Goal: Feedback & Contribution: Submit feedback/report problem

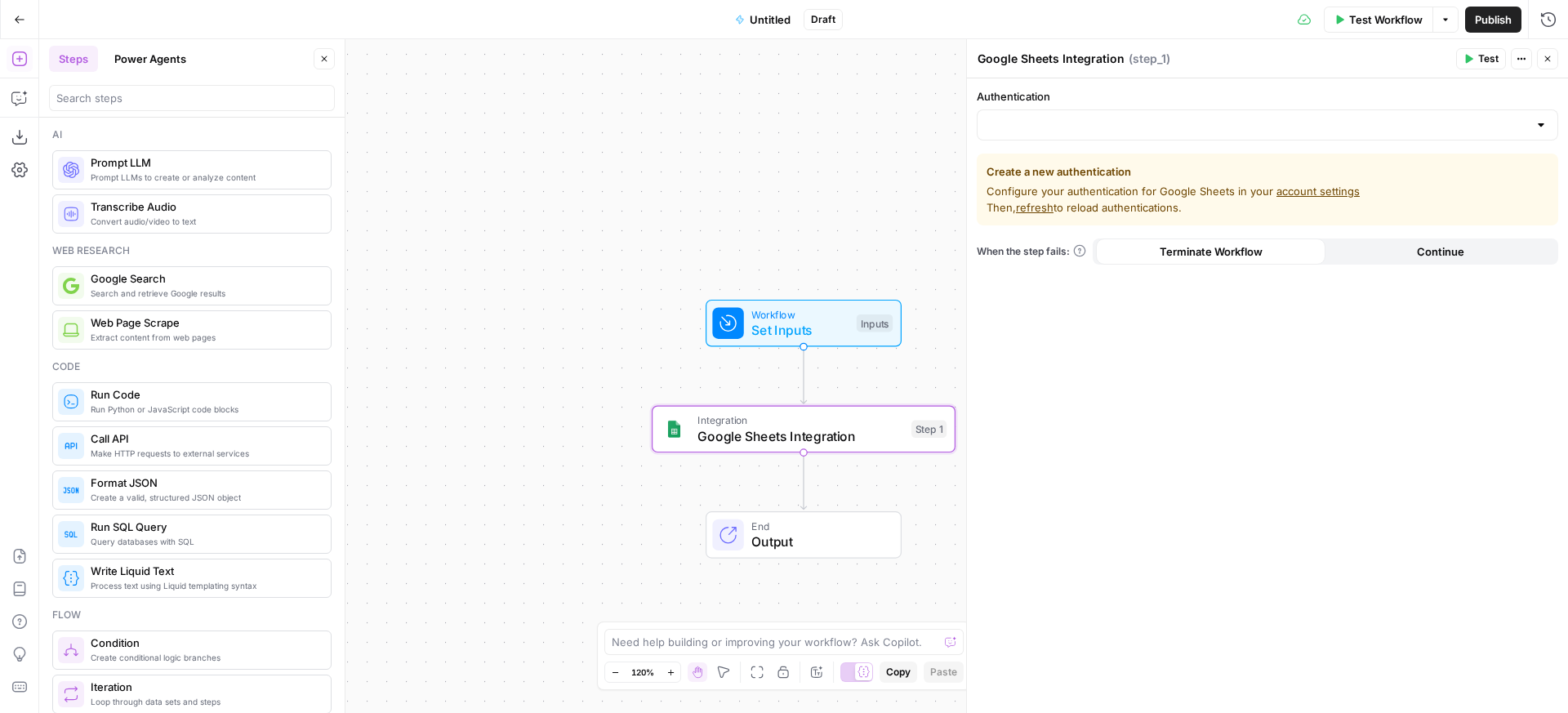
scroll to position [2744, 0]
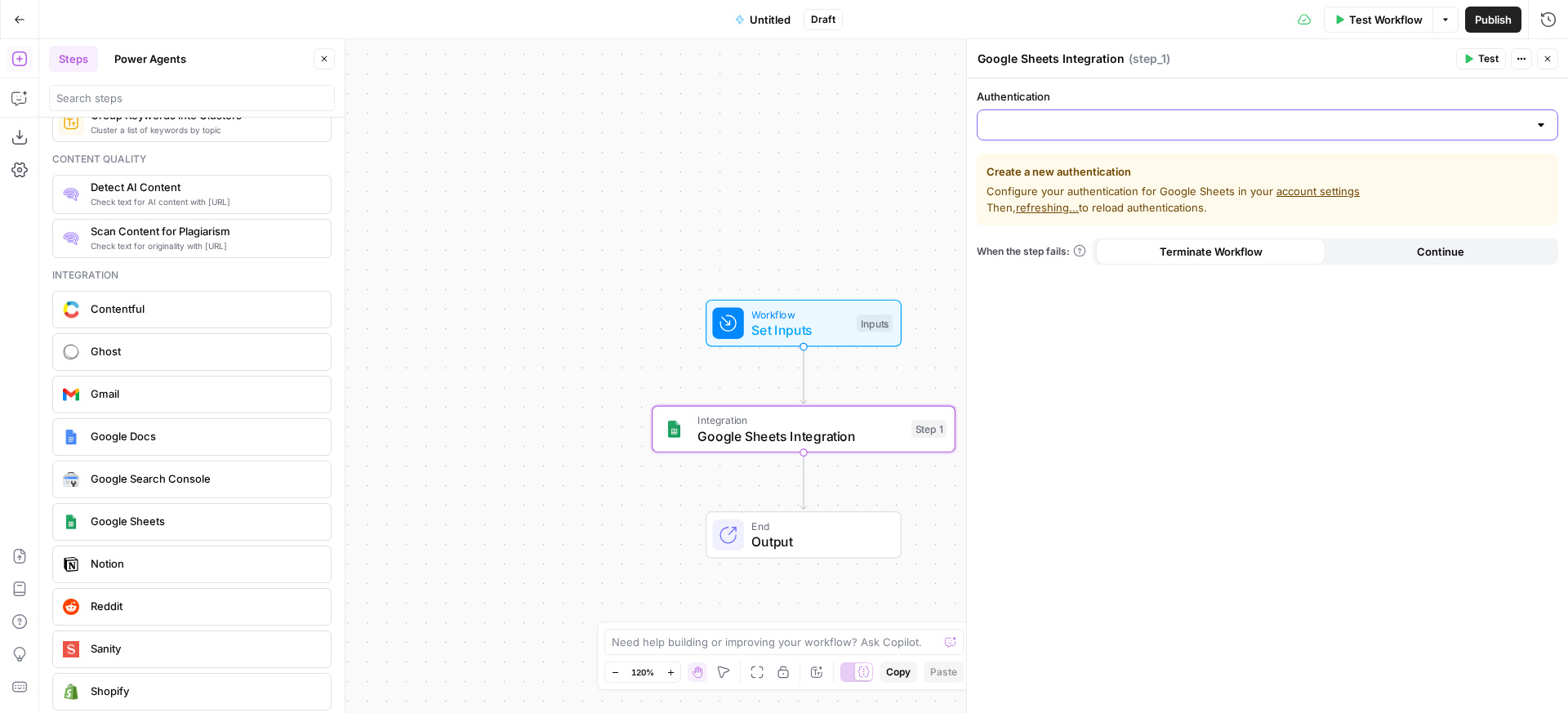
click at [1066, 128] on input "Authentication" at bounding box center [1258, 125] width 541 height 16
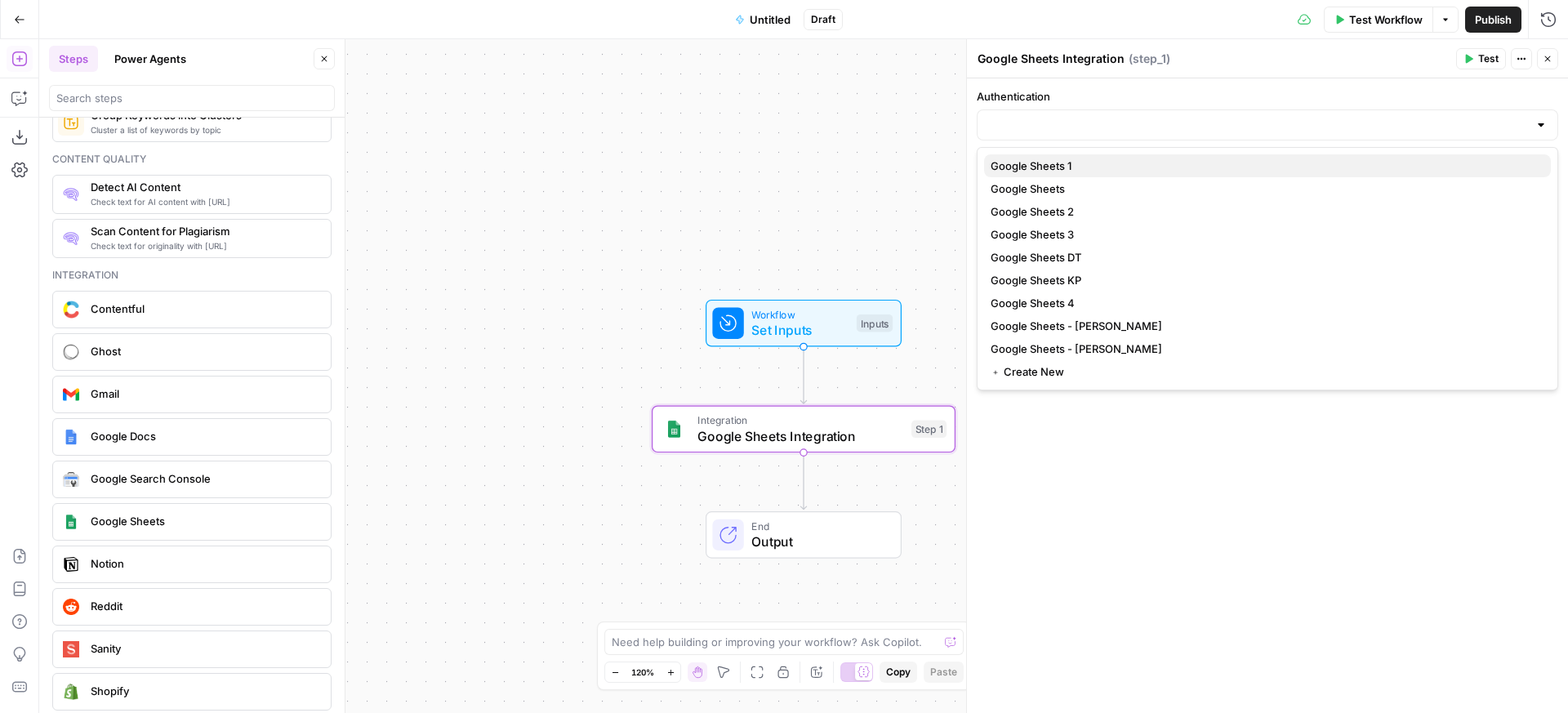
click at [1069, 169] on span "Google Sheets 1" at bounding box center [1264, 165] width 548 height 16
type input "Google Sheets 1"
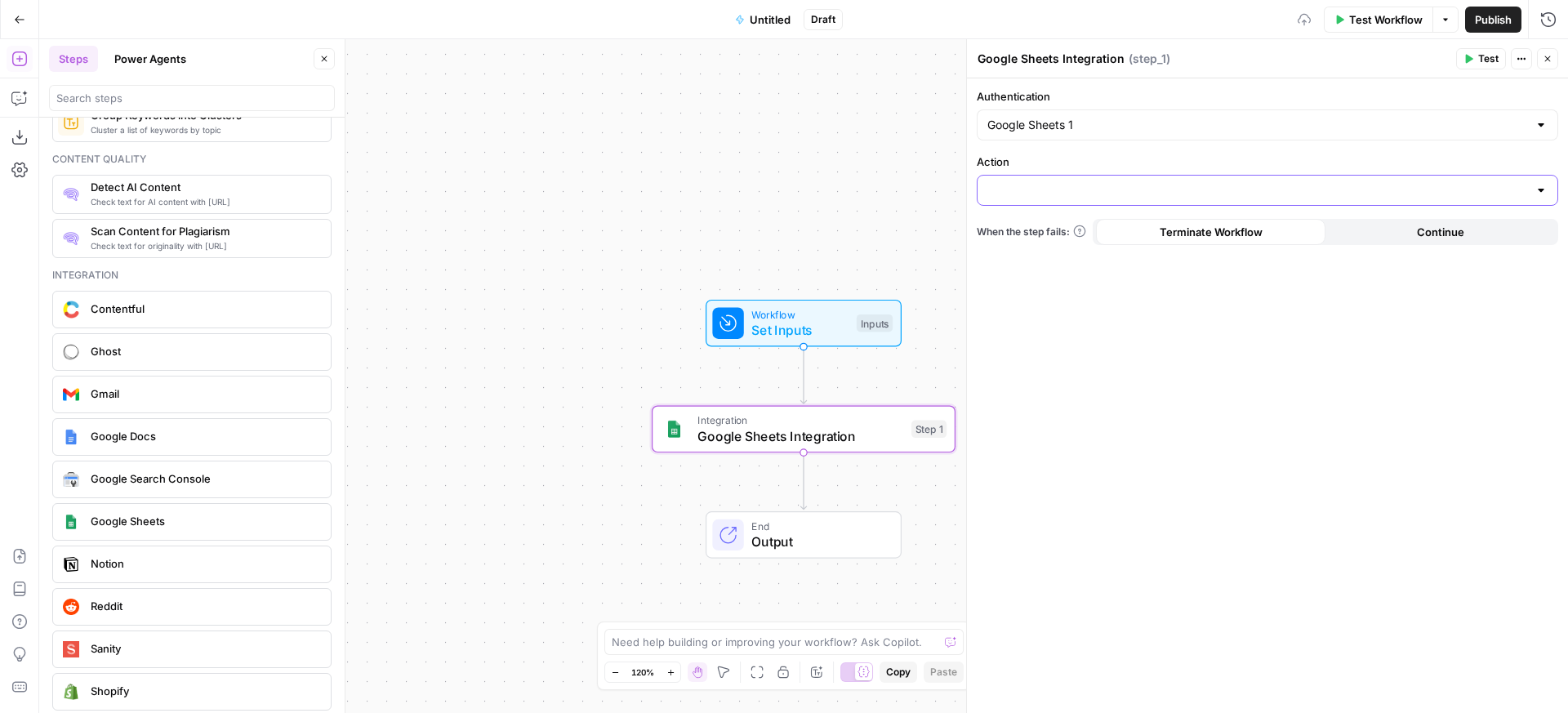
click at [1072, 191] on input "Action" at bounding box center [1258, 190] width 541 height 16
click at [1108, 146] on div "Authentication Google Sheets 1 Action When the step fails: Terminate Workflow C…" at bounding box center [1268, 396] width 601 height 635
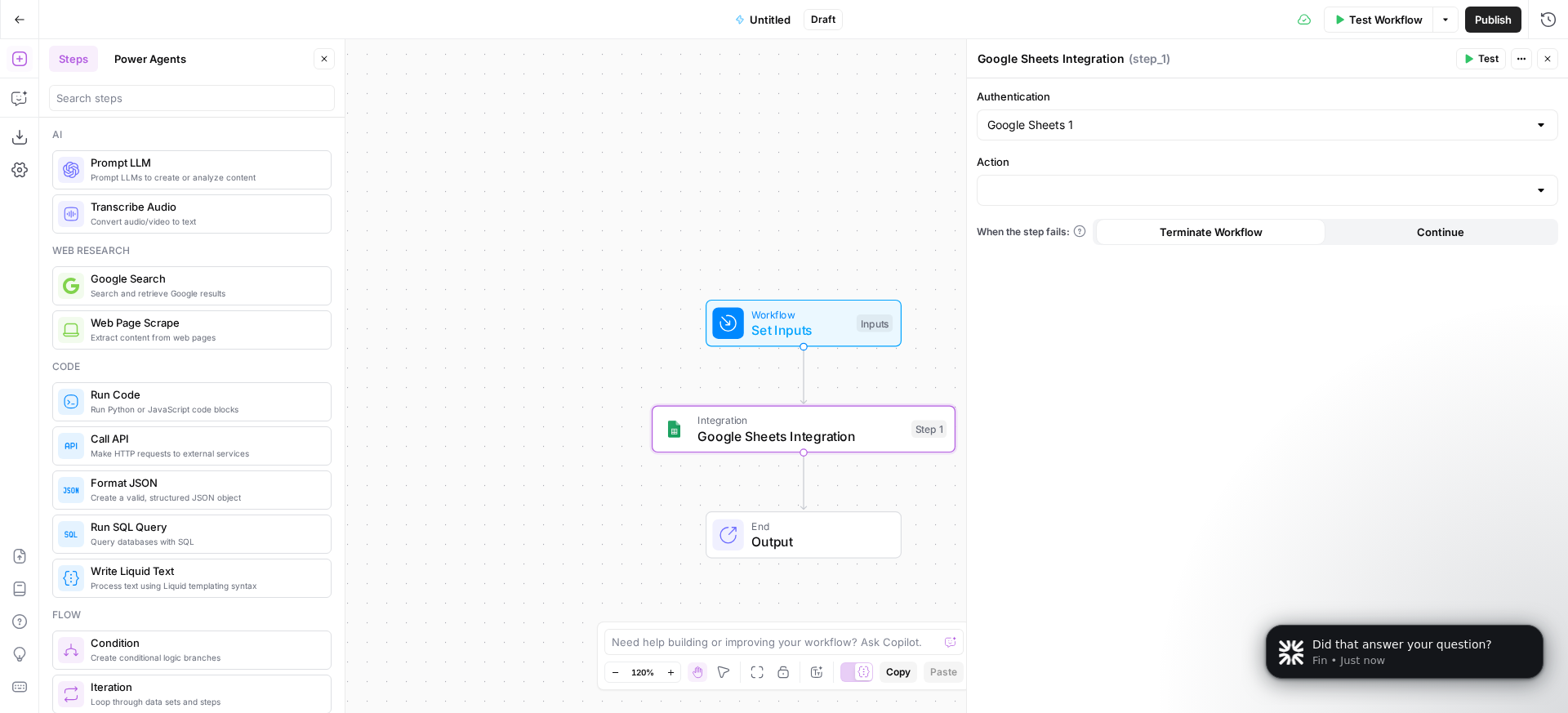
scroll to position [0, 0]
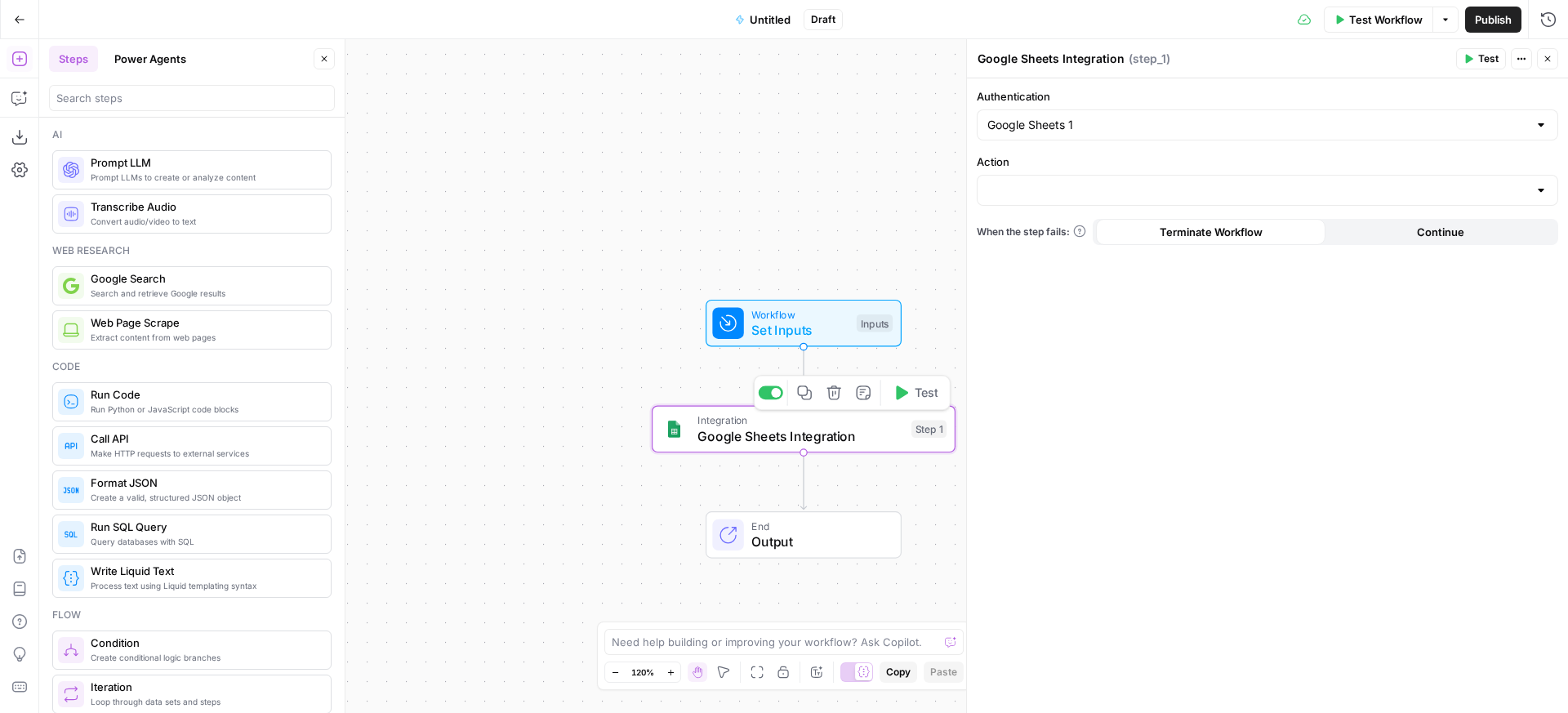
click at [836, 393] on icon "button" at bounding box center [834, 392] width 15 height 15
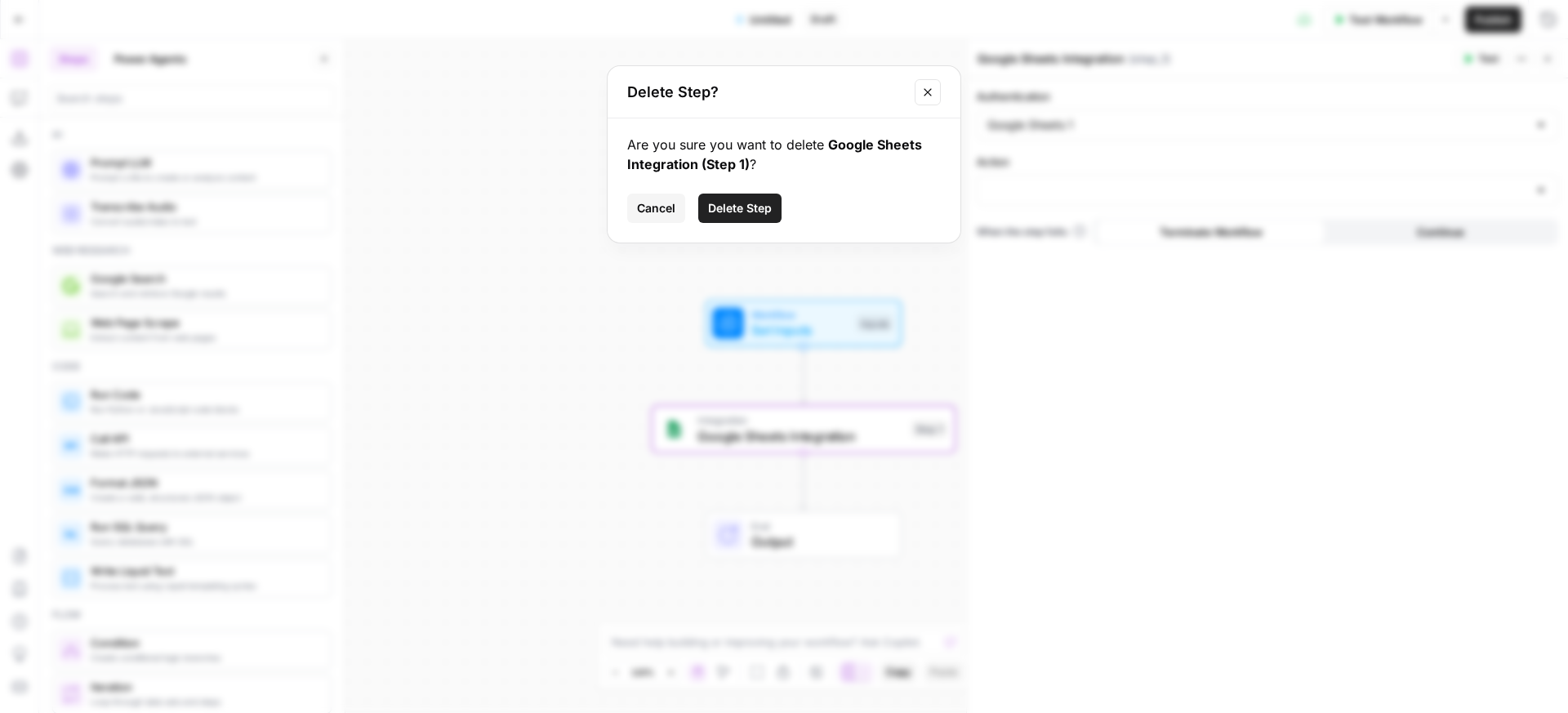
click at [755, 200] on span "Delete Step" at bounding box center [740, 208] width 63 height 16
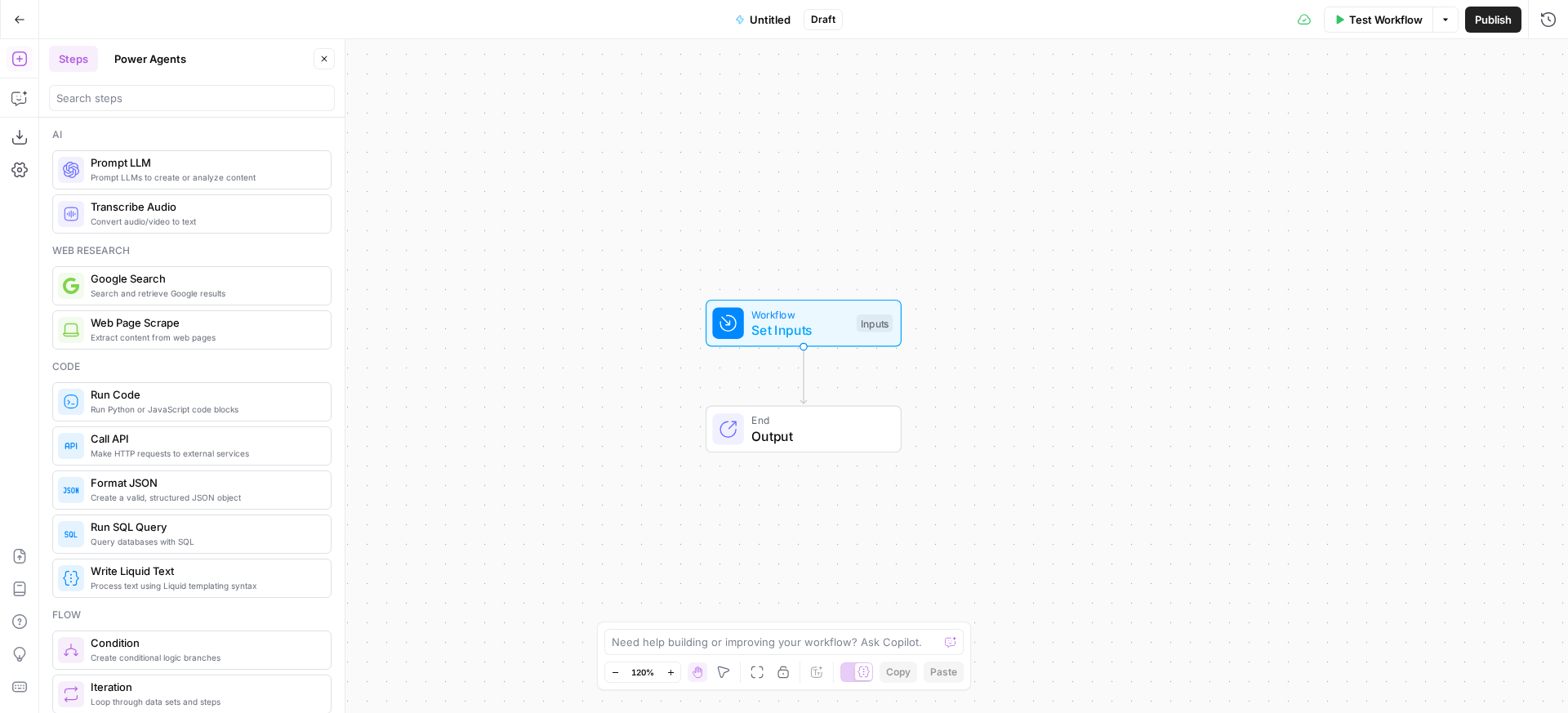
click at [800, 363] on icon "Edge from start to end" at bounding box center [803, 376] width 6 height 58
click at [190, 104] on input "search" at bounding box center [192, 98] width 271 height 16
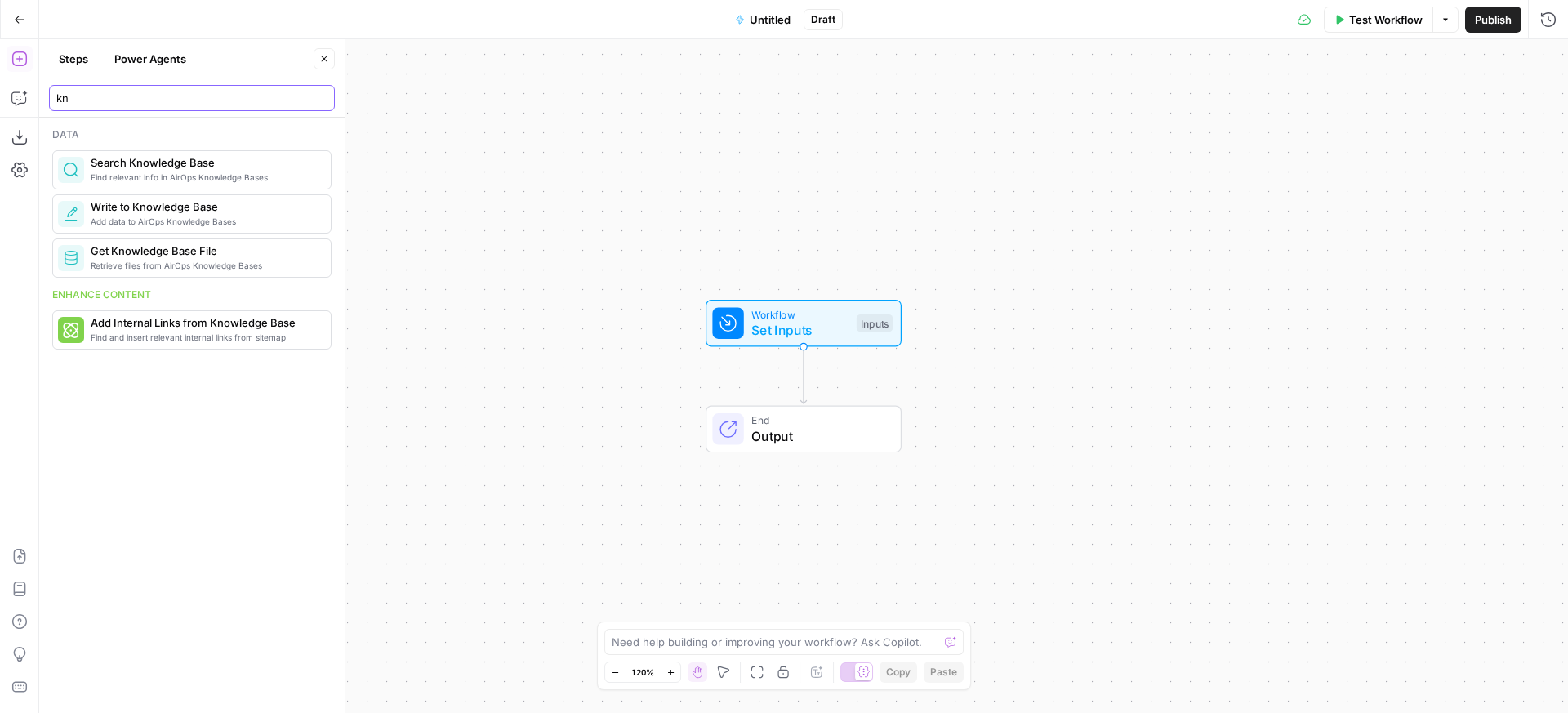
type input "kn"
click at [172, 258] on span "Get Knowledge Base File" at bounding box center [204, 250] width 227 height 16
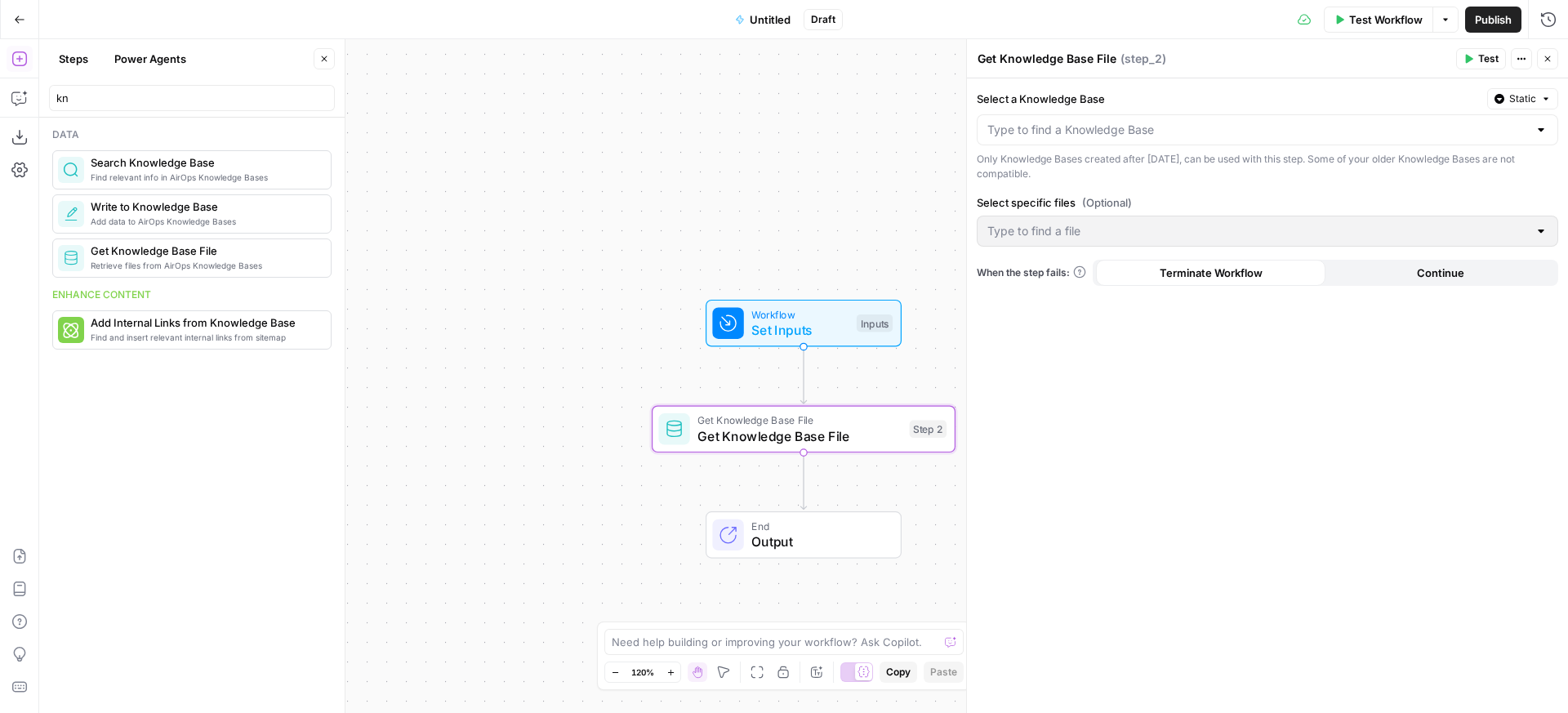
click at [1225, 120] on div at bounding box center [1267, 130] width 581 height 31
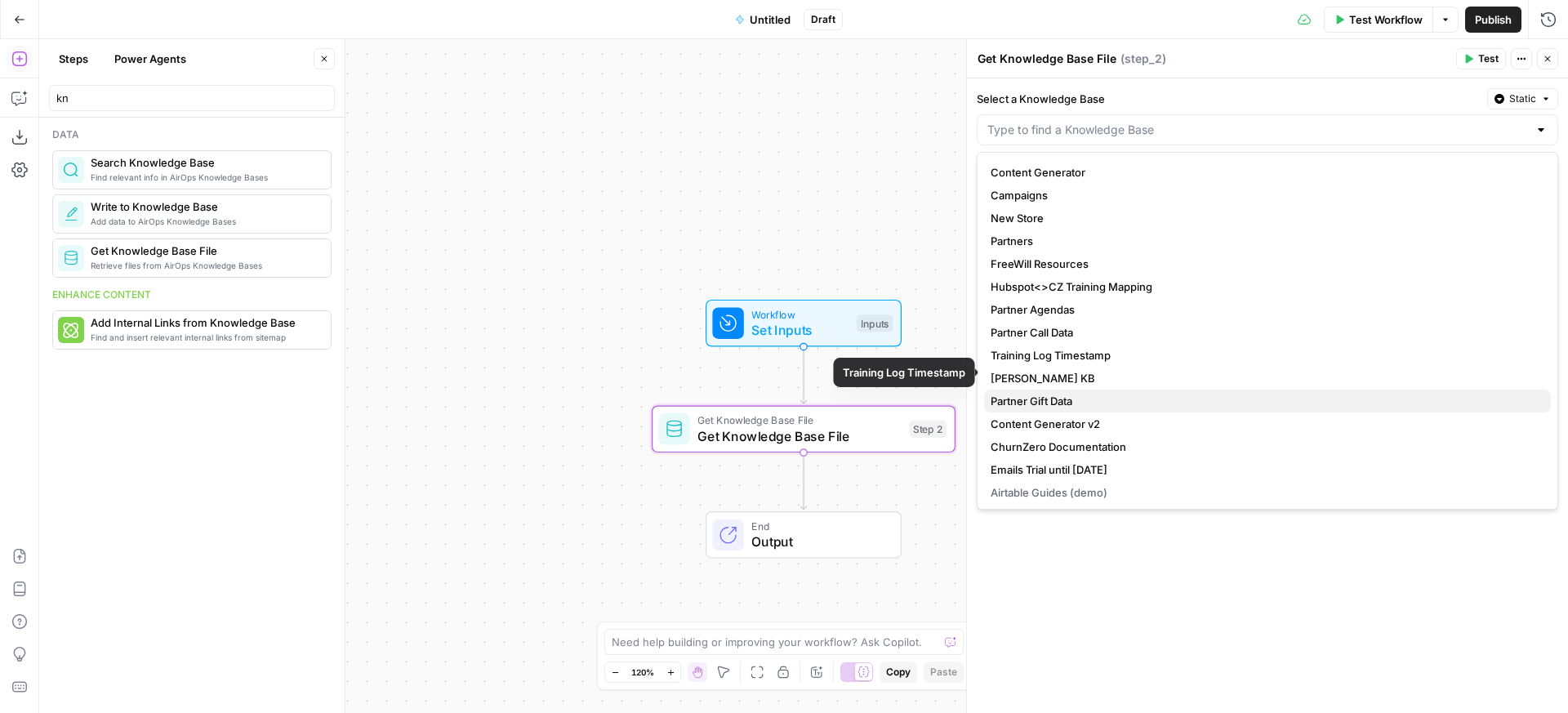
scroll to position [23, 0]
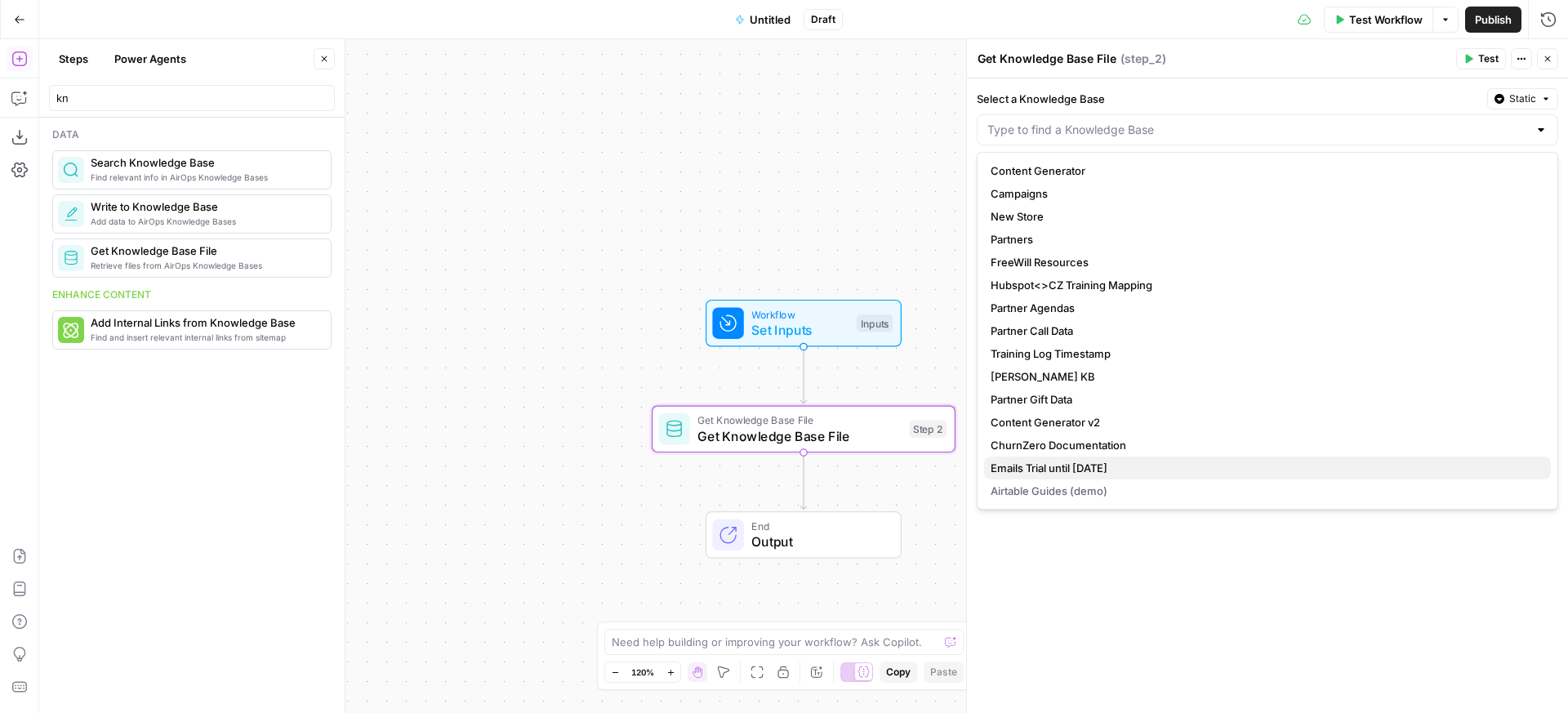
click at [1094, 471] on span "Emails Trial until 09/09/2025" at bounding box center [1264, 468] width 548 height 16
type input "Emails Trial until 09/09/2025"
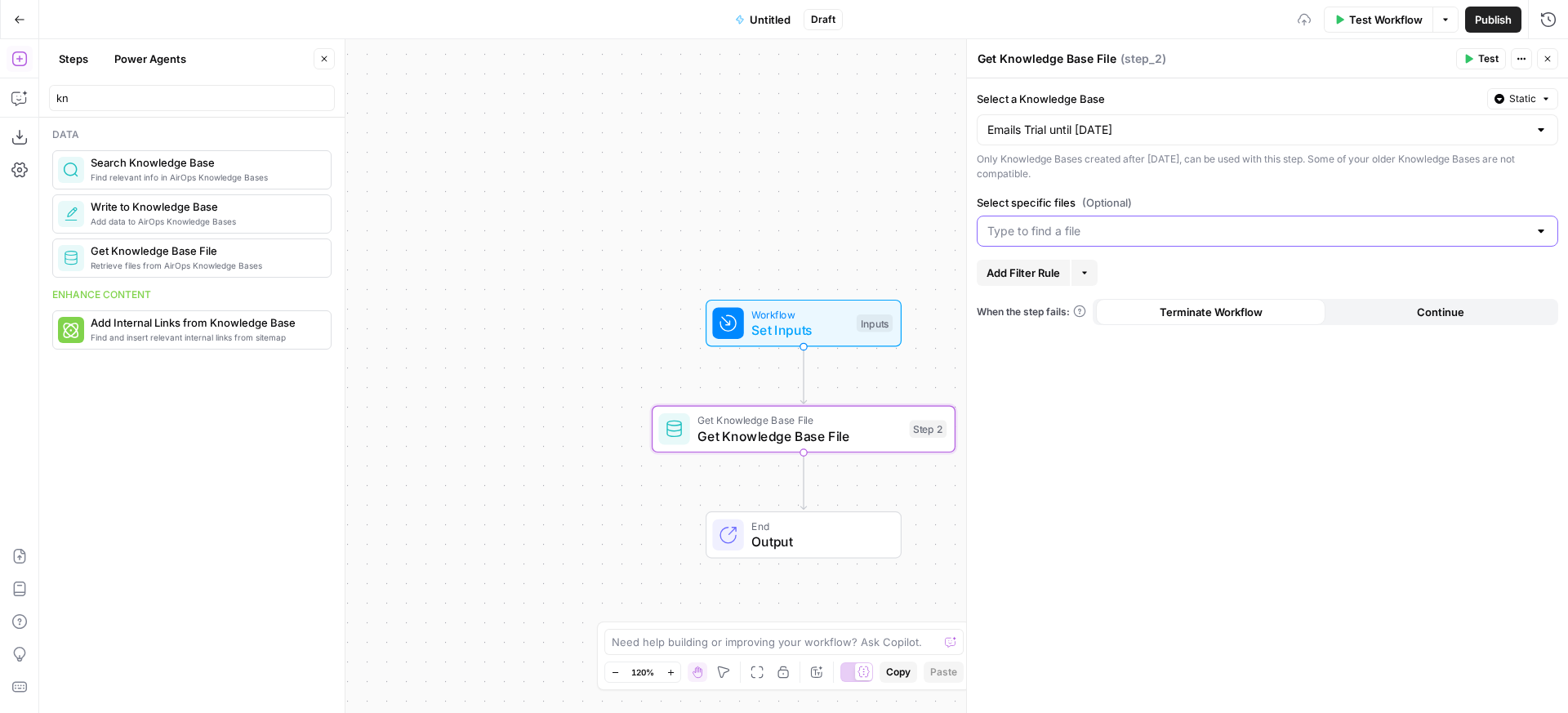
click at [1200, 226] on input "Select specific files (Optional)" at bounding box center [1258, 231] width 541 height 16
click at [1169, 269] on span "Emails Trial until 09/09/2025 - Sheet1" at bounding box center [1264, 272] width 548 height 16
click at [1142, 387] on div "Select a Knowledge Base Static Emails Trial until 09/09/2025 Only Knowledge Bas…" at bounding box center [1268, 396] width 601 height 635
click at [1378, 309] on button "Continue" at bounding box center [1440, 311] width 230 height 26
click at [1265, 306] on button "Terminate Workflow" at bounding box center [1211, 311] width 230 height 26
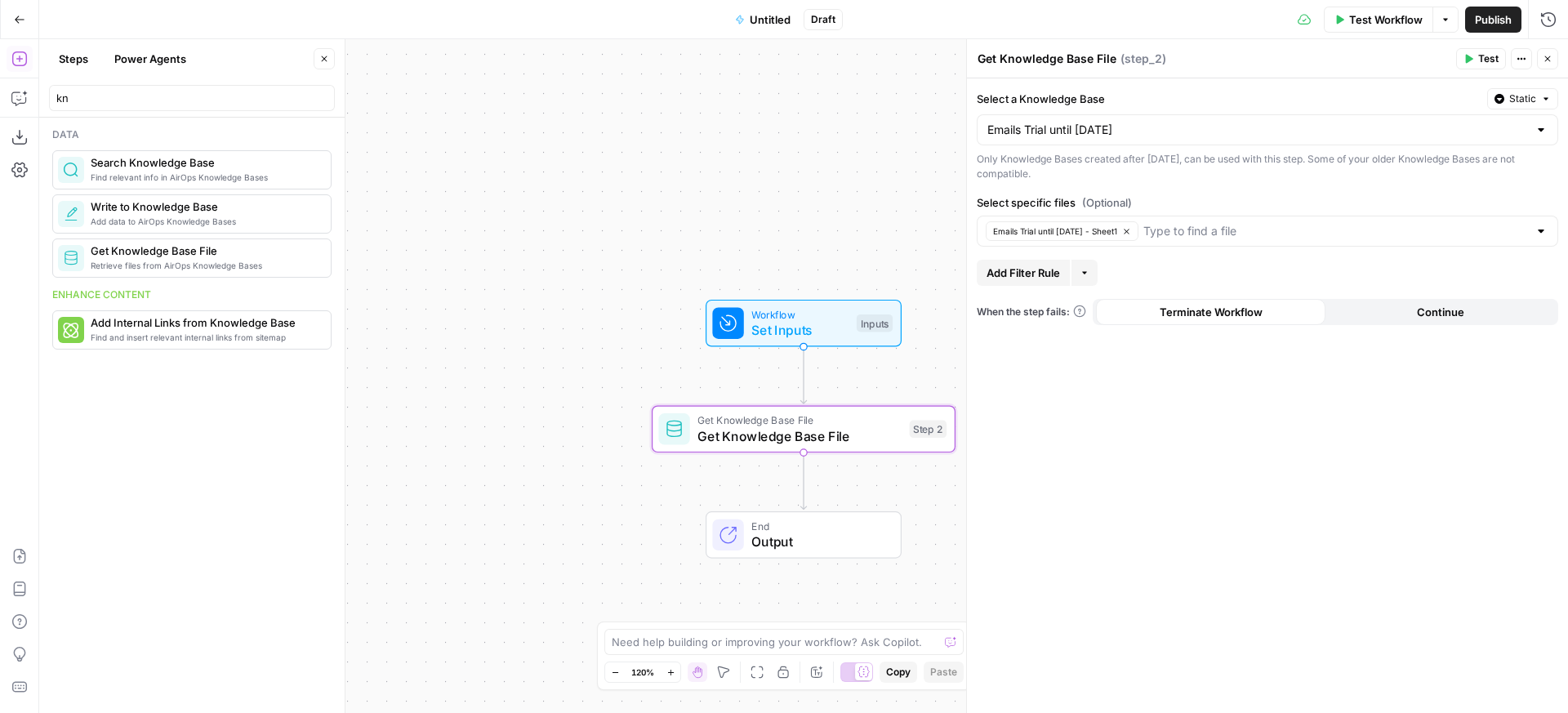
click at [1480, 61] on span "Test" at bounding box center [1488, 59] width 20 height 14
click at [1513, 95] on span "Static" at bounding box center [1523, 98] width 27 height 14
click at [1139, 226] on button "Emails Trial until [DATE] - Sheet1" at bounding box center [1062, 231] width 153 height 19
click at [1486, 52] on span "Test" at bounding box center [1488, 59] width 20 height 14
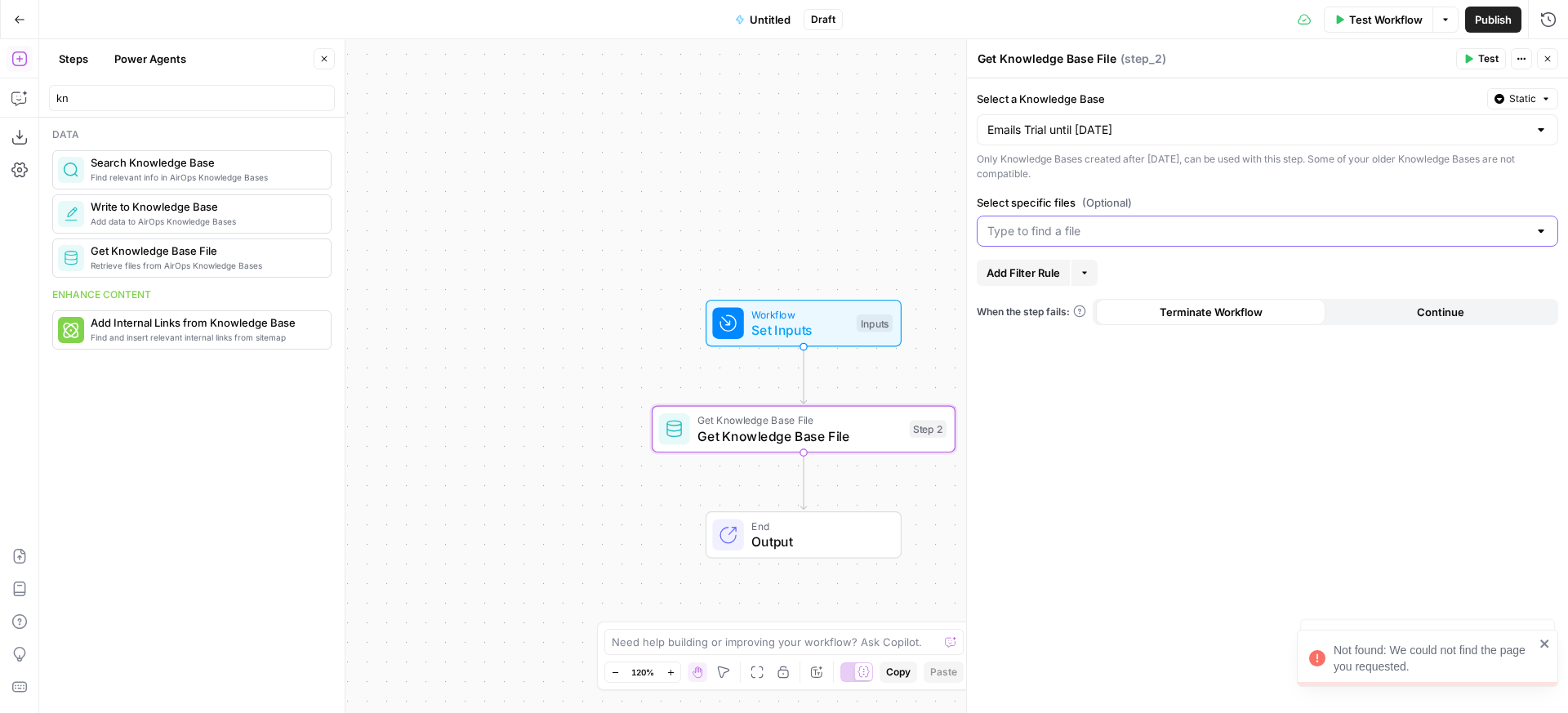
click at [1088, 236] on input "Select specific files (Optional)" at bounding box center [1258, 231] width 541 height 16
click at [1094, 282] on button "Emails Trial until [DATE] - Sheet1" at bounding box center [1267, 272] width 567 height 23
click at [1055, 313] on span "When the step fails:" at bounding box center [1032, 311] width 110 height 14
click at [806, 471] on icon "Edge from step_2 to end" at bounding box center [803, 481] width 6 height 58
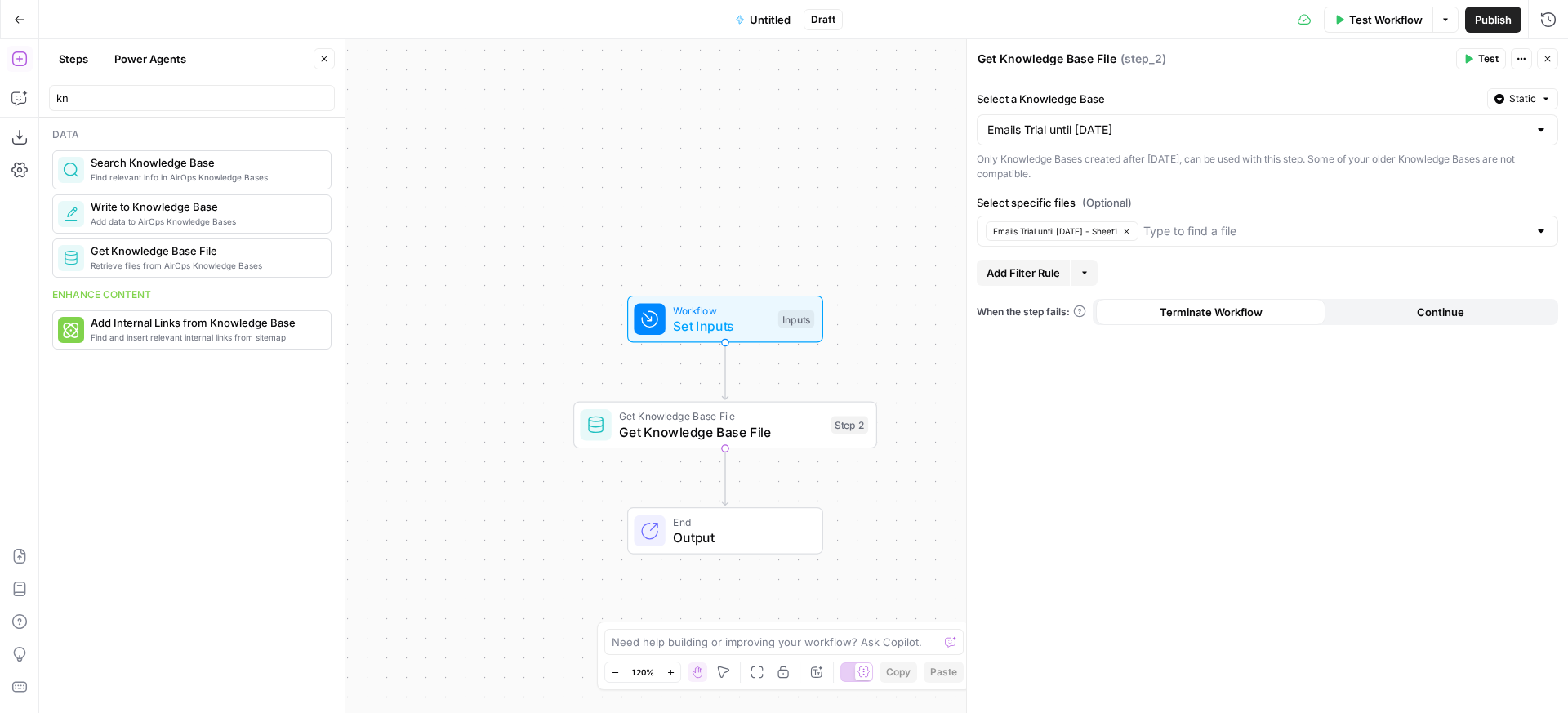
drag, startPoint x: 818, startPoint y: 494, endPoint x: 739, endPoint y: 490, distance: 79.1
click at [743, 490] on div "Workflow Set Inputs Inputs Get Knowledge Base File Get Knowledge Base File Step…" at bounding box center [803, 376] width 1529 height 674
click at [1524, 58] on icon "button" at bounding box center [1525, 59] width 3 height 3
click at [723, 447] on div "Get Knowledge Base File Get Knowledge Base File Step 2 Copy step Delete step Ad…" at bounding box center [723, 425] width 304 height 47
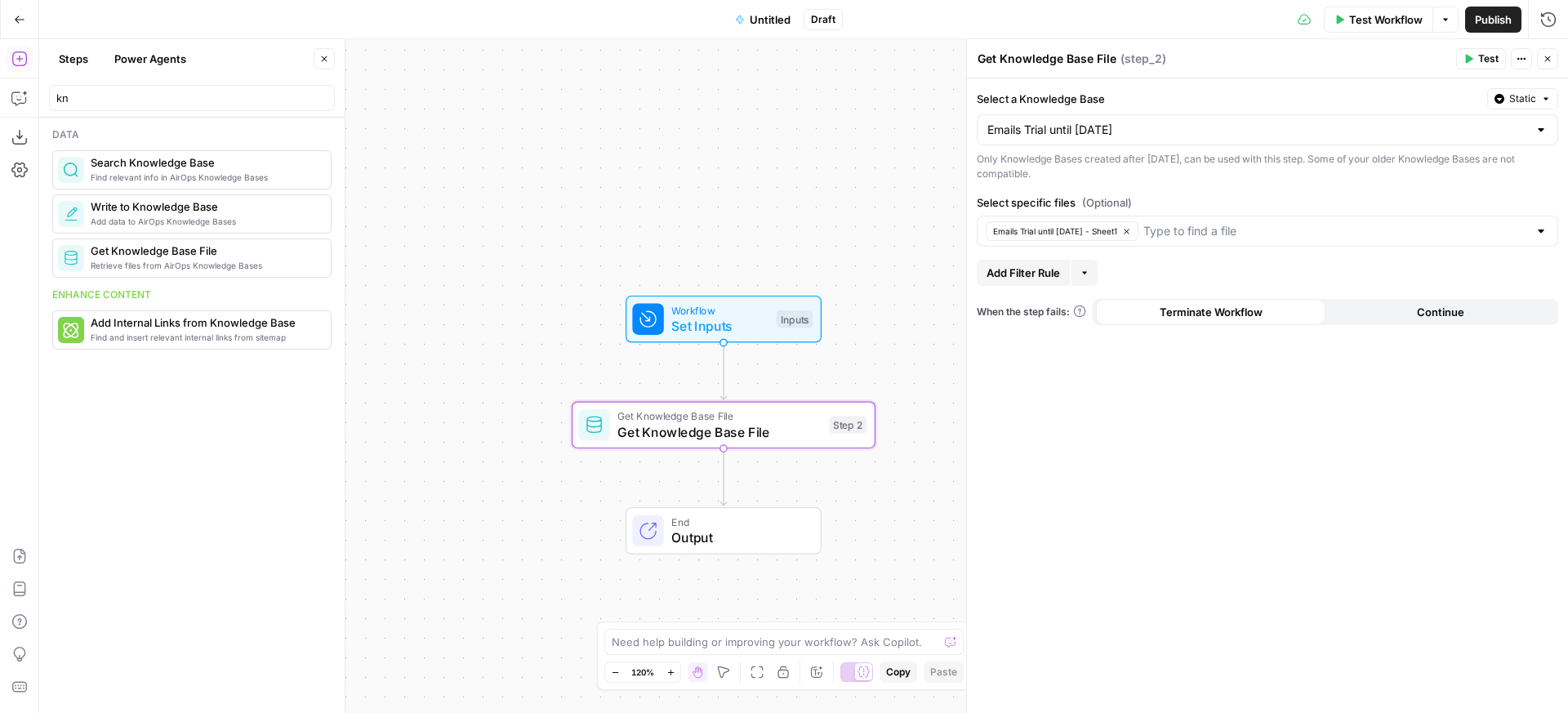
click at [723, 450] on icon "Edge from step_2 to end" at bounding box center [723, 478] width 6 height 58
click at [726, 444] on div "Get Knowledge Base File Get Knowledge Base File Step 2 Copy step Delete step Ad…" at bounding box center [723, 425] width 304 height 47
click at [856, 673] on div at bounding box center [864, 672] width 17 height 17
click at [856, 673] on icon at bounding box center [849, 672] width 12 height 12
click at [846, 384] on span "Test" at bounding box center [846, 388] width 24 height 18
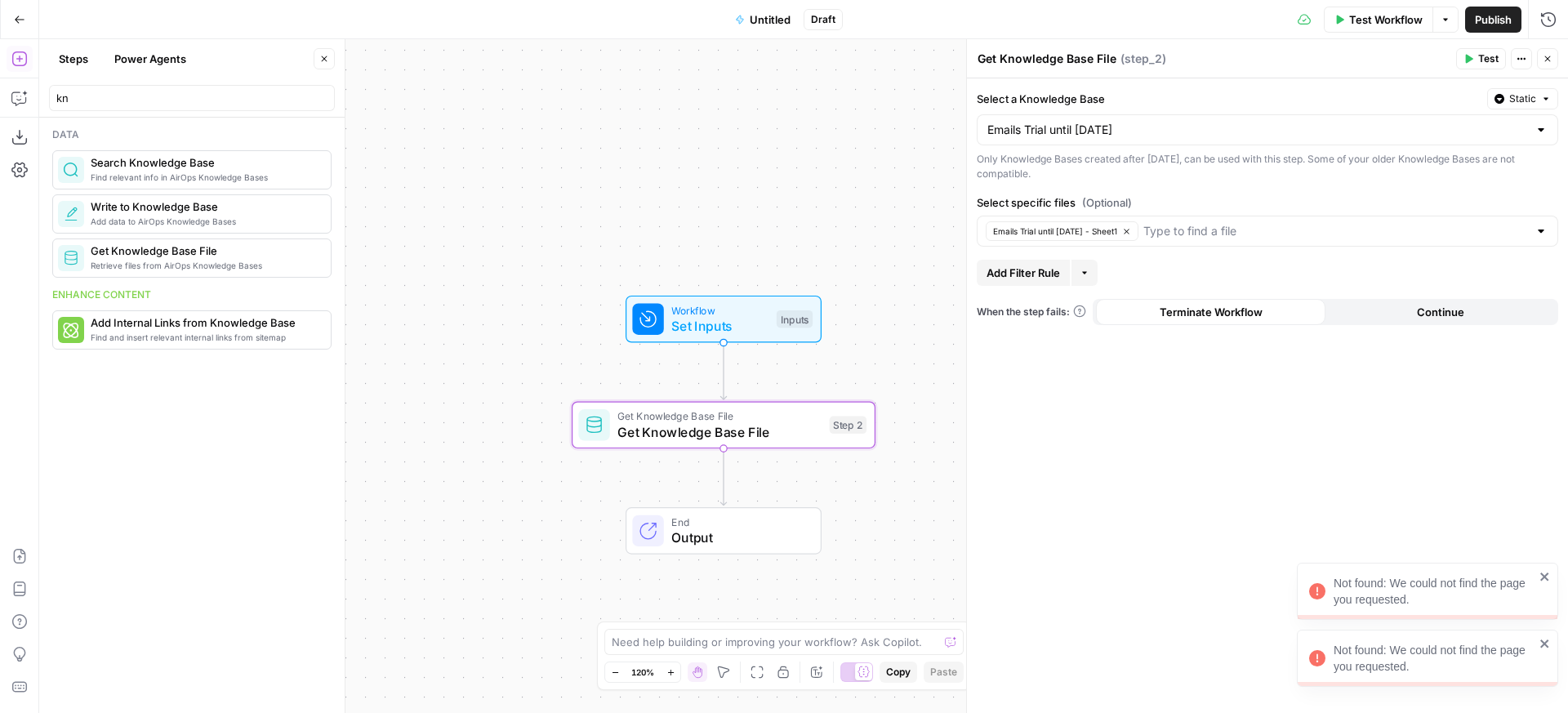
drag, startPoint x: 1406, startPoint y: 666, endPoint x: 1339, endPoint y: 640, distance: 71.9
click at [1340, 640] on div "Not found: We could not find the page you requested." at bounding box center [1422, 658] width 235 height 42
click at [1131, 228] on icon "button" at bounding box center [1126, 231] width 9 height 9
drag, startPoint x: 1464, startPoint y: 62, endPoint x: 1437, endPoint y: 90, distance: 38.9
click at [1464, 62] on icon "button" at bounding box center [1468, 59] width 10 height 10
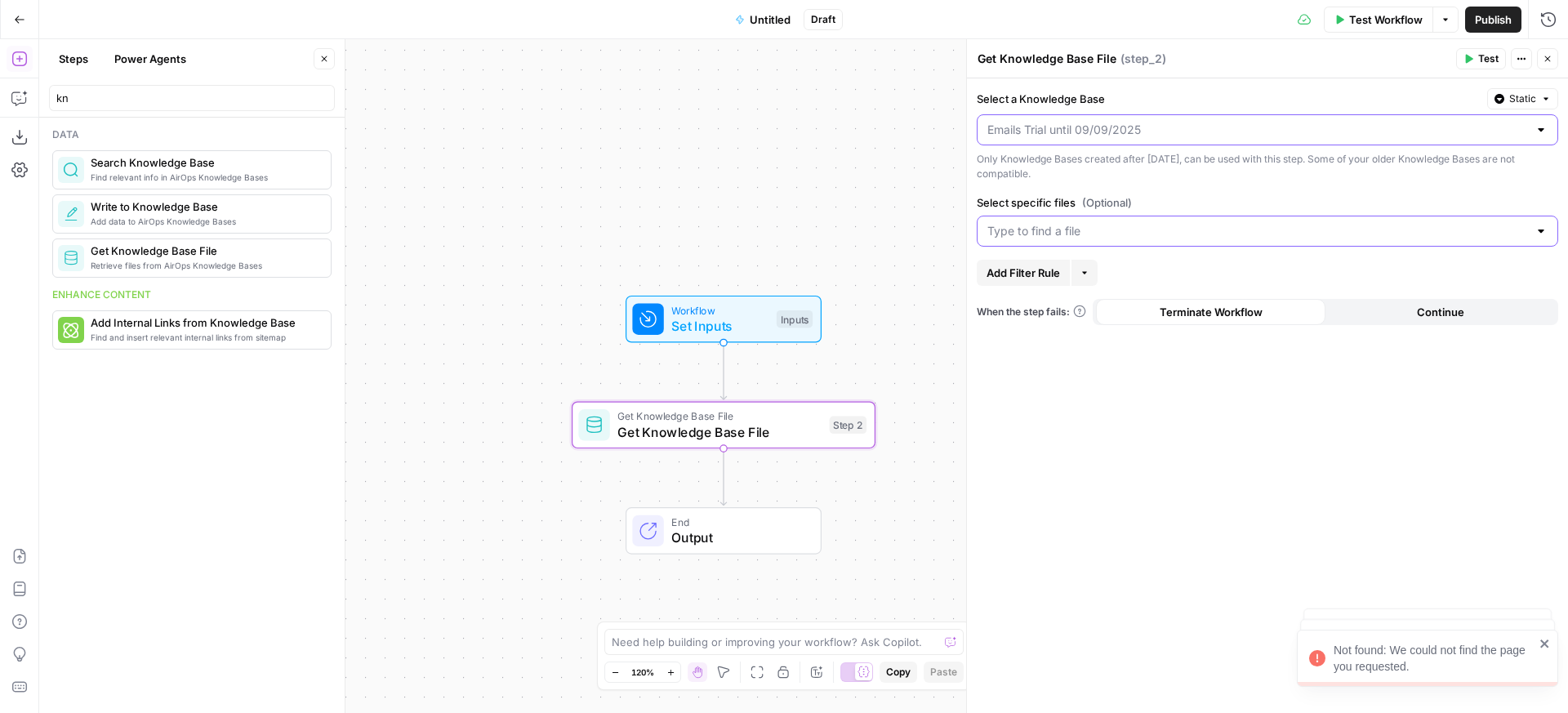
click at [1098, 127] on input "Select a Knowledge Base" at bounding box center [1258, 130] width 541 height 16
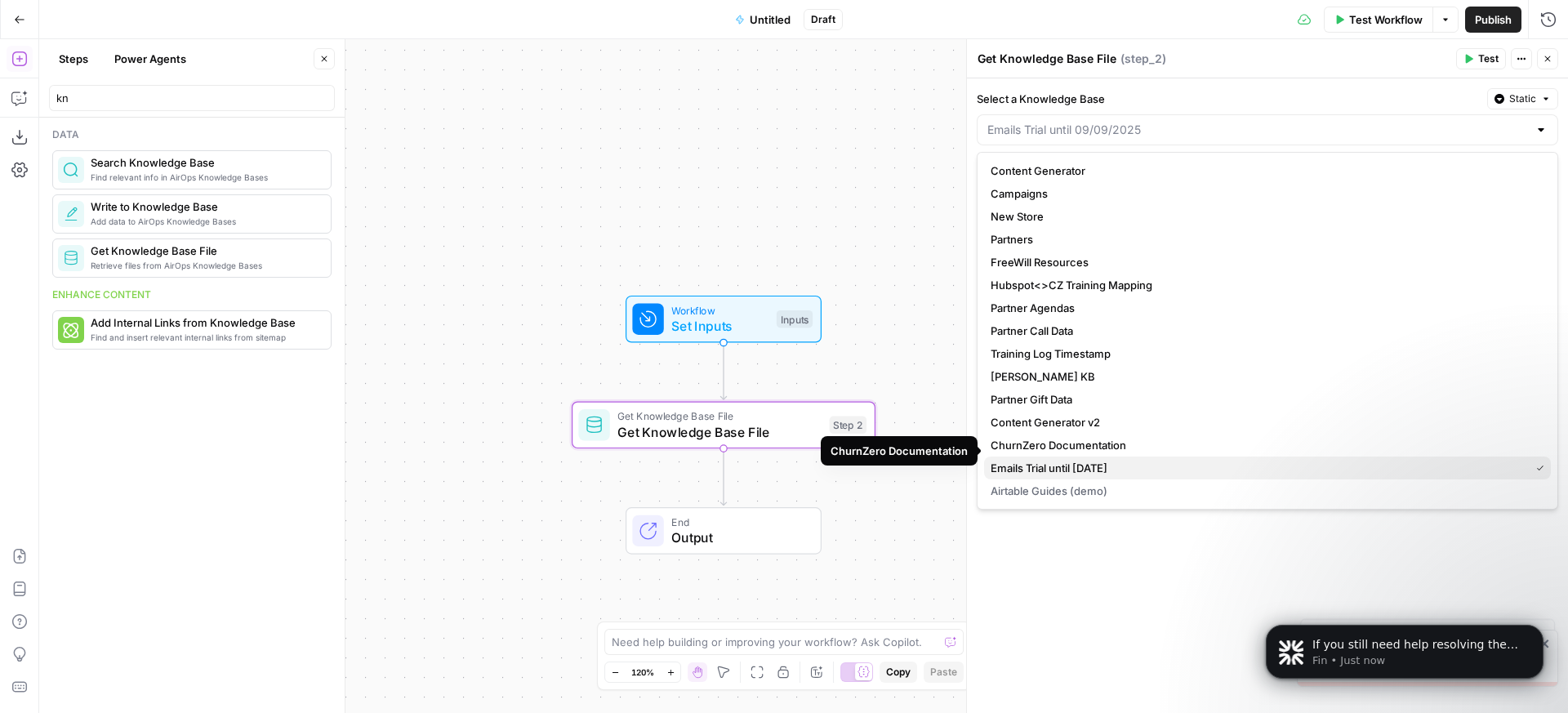
scroll to position [0, 0]
click at [1062, 467] on span "Emails Trial until [DATE]" at bounding box center [1257, 468] width 532 height 16
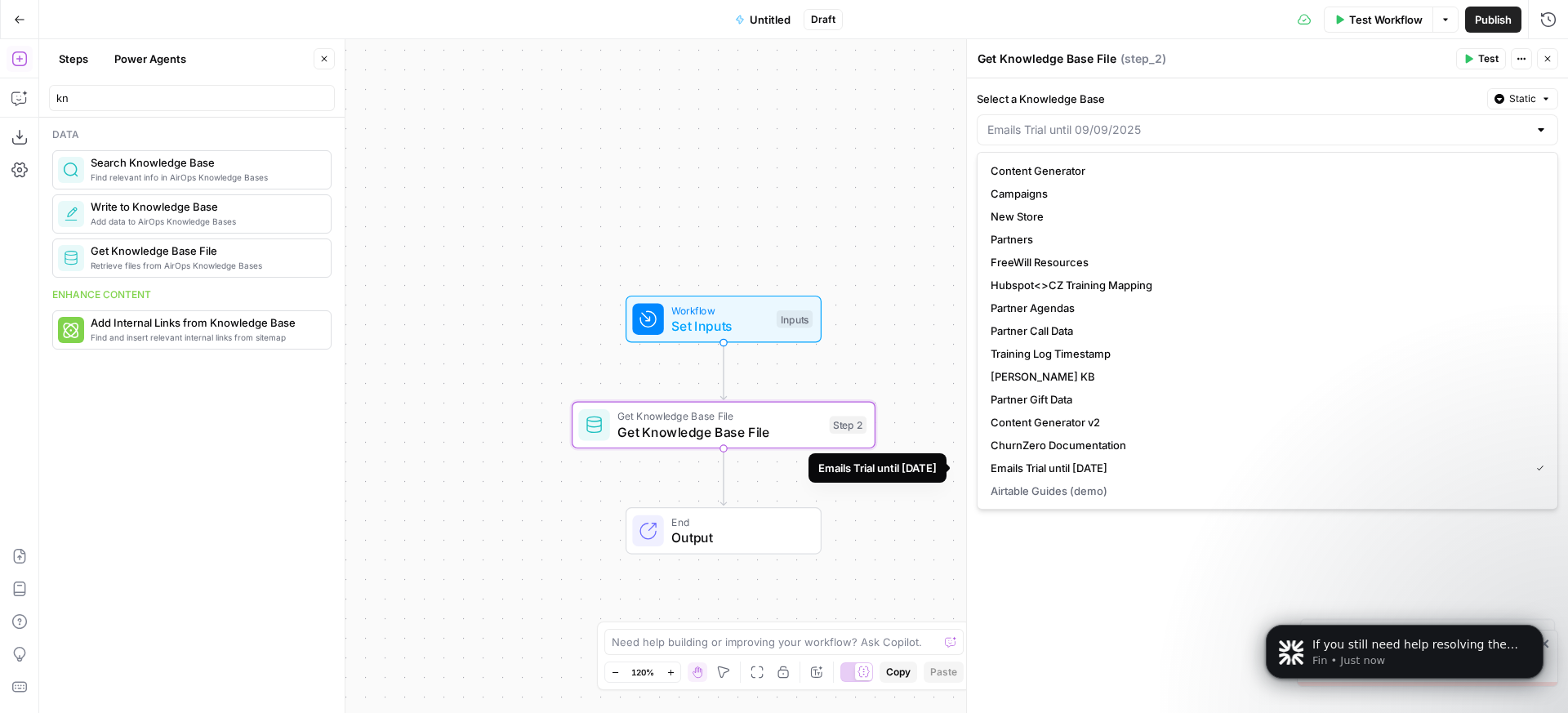
type input "Emails Trial until [DATE]"
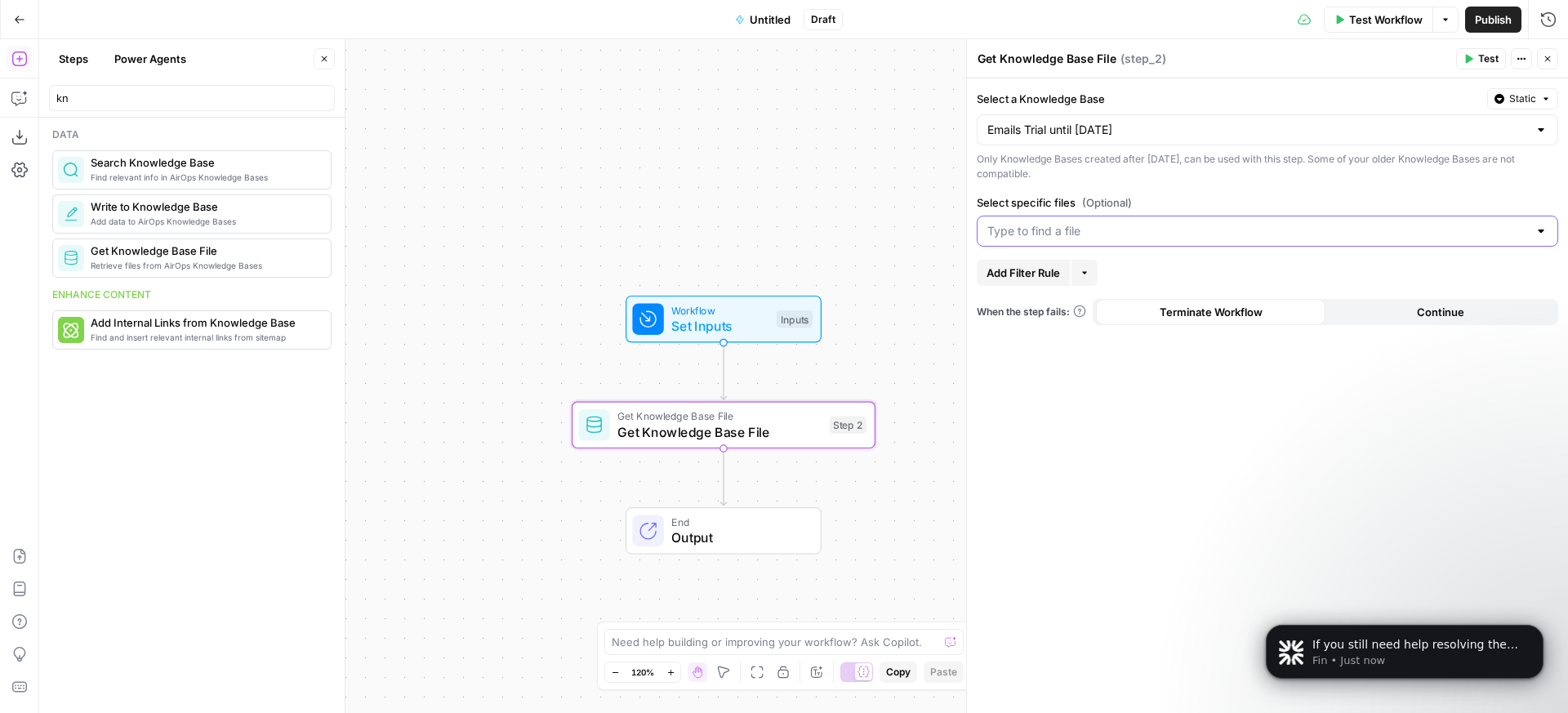
click at [1044, 269] on span "Add Filter Rule" at bounding box center [1023, 272] width 74 height 16
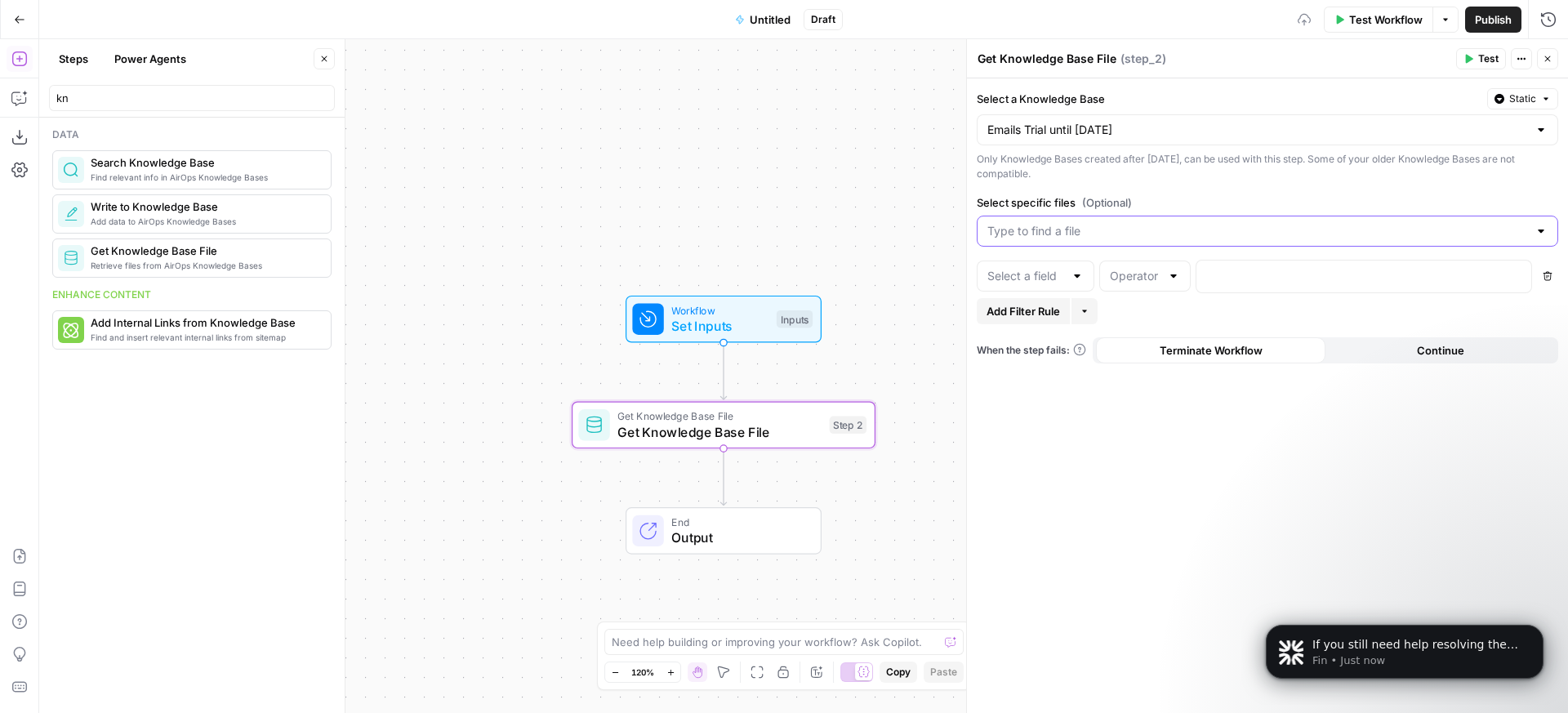
click at [1069, 275] on div at bounding box center [1036, 276] width 117 height 31
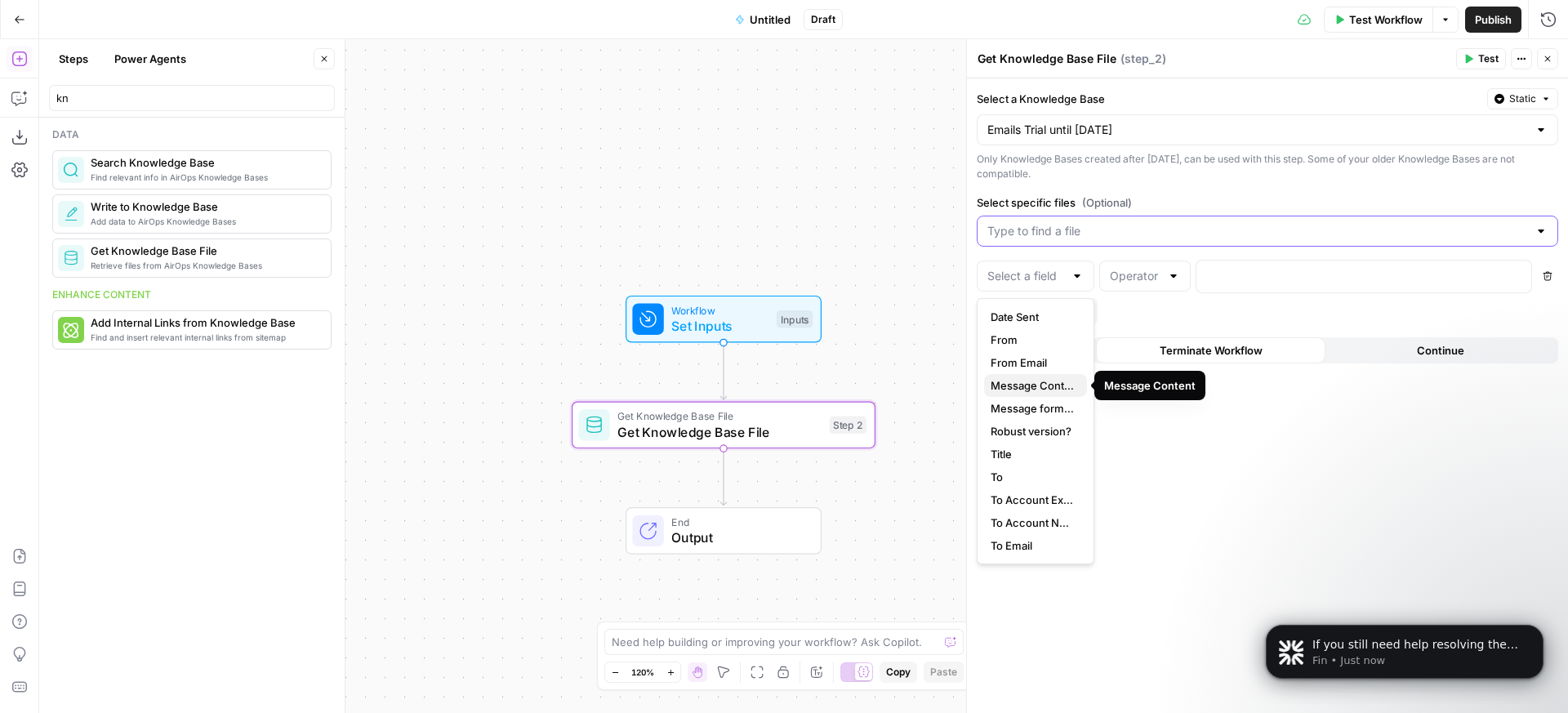
click at [1040, 383] on span "Message Content" at bounding box center [1032, 385] width 84 height 16
type input "Message Content"
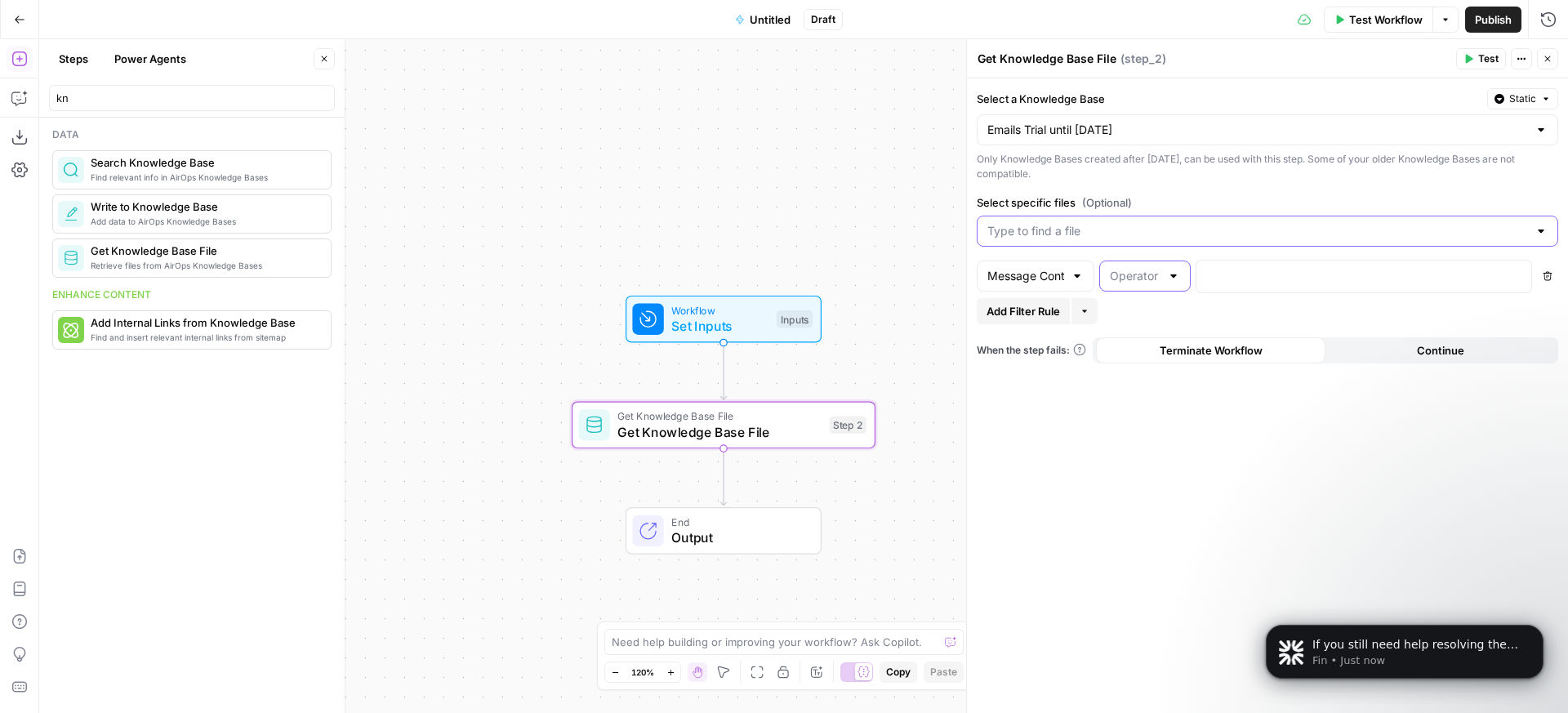
click at [1158, 279] on input "text" at bounding box center [1135, 276] width 51 height 16
click at [1278, 393] on div "Select a Knowledge Base Static Emails Trial until 09/09/2025 Only Knowledge Bas…" at bounding box center [1268, 396] width 601 height 635
click at [1541, 274] on button "Delete" at bounding box center [1548, 276] width 21 height 21
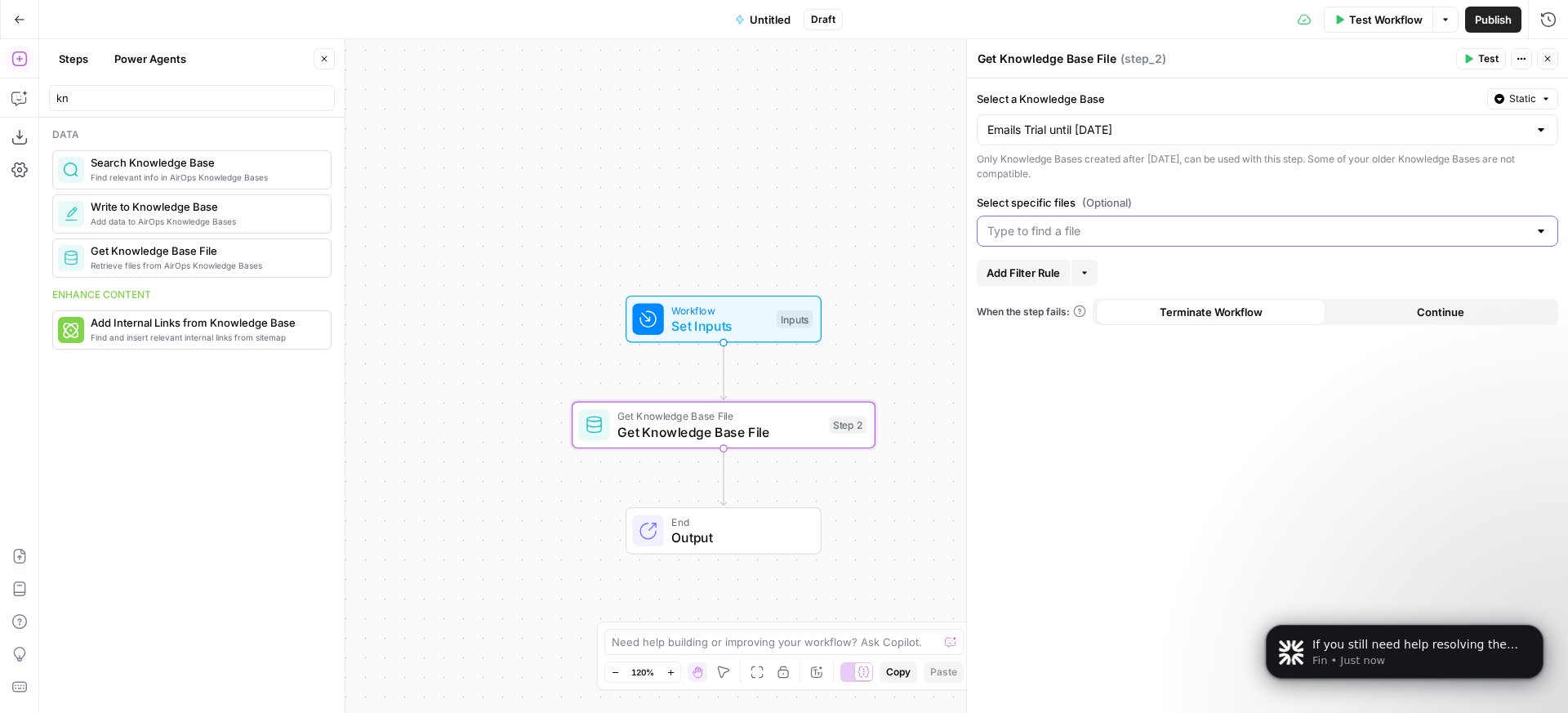
click at [1386, 320] on button "Continue" at bounding box center [1440, 311] width 230 height 26
click at [282, 182] on span "Find relevant info in AirOps Knowledge Bases" at bounding box center [204, 178] width 227 height 13
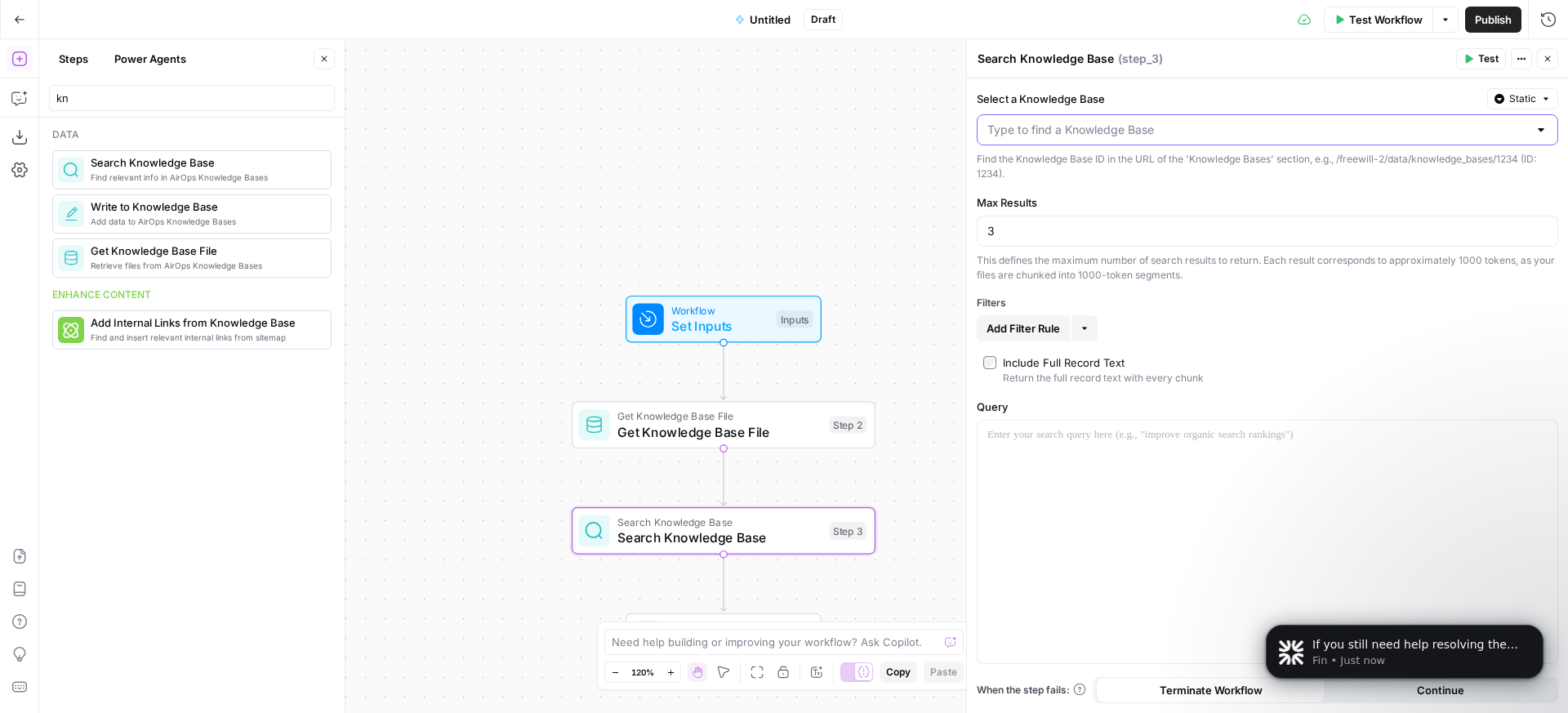
click at [1242, 134] on input "Select a Knowledge Base" at bounding box center [1258, 130] width 541 height 16
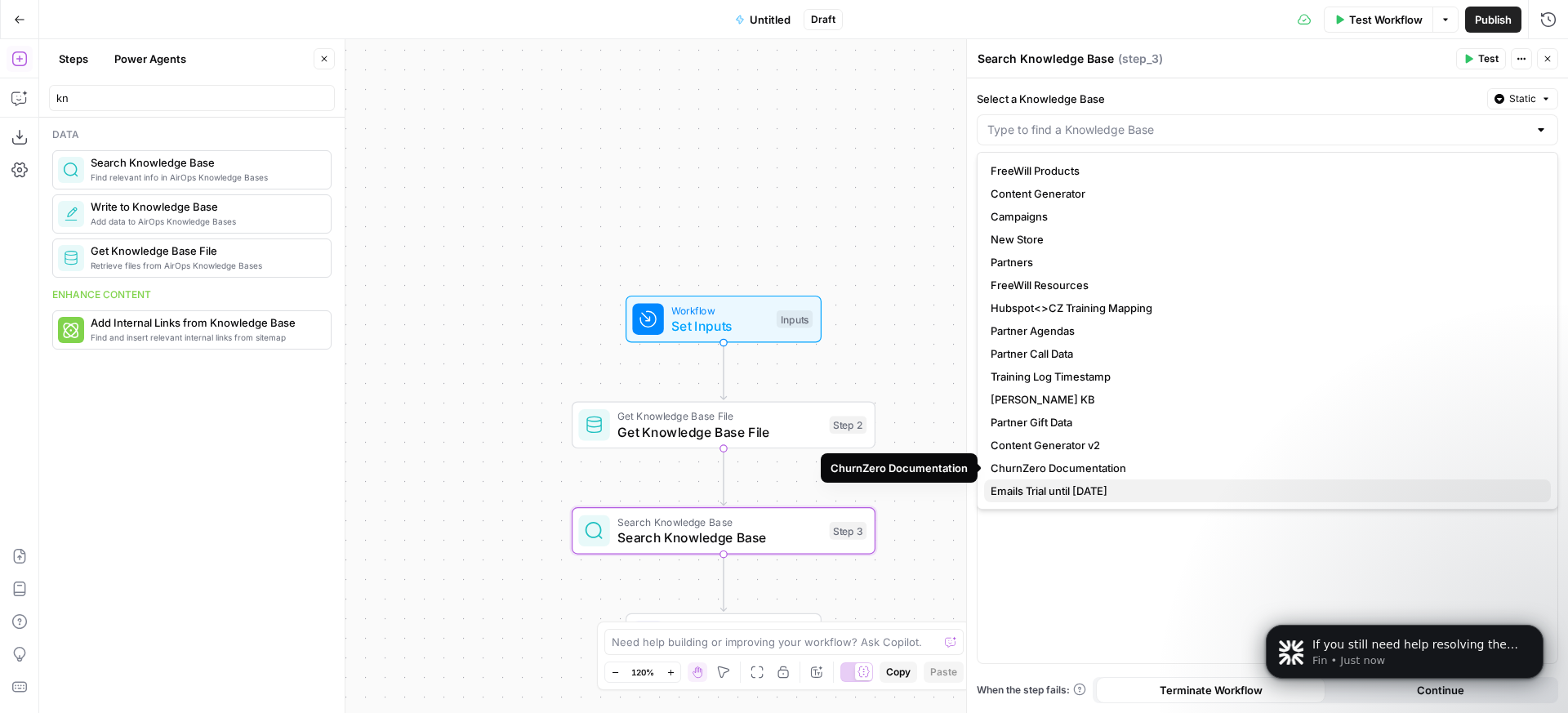
click at [1102, 491] on span "Emails Trial until [DATE]" at bounding box center [1264, 490] width 548 height 16
type input "Emails Trial until [DATE]"
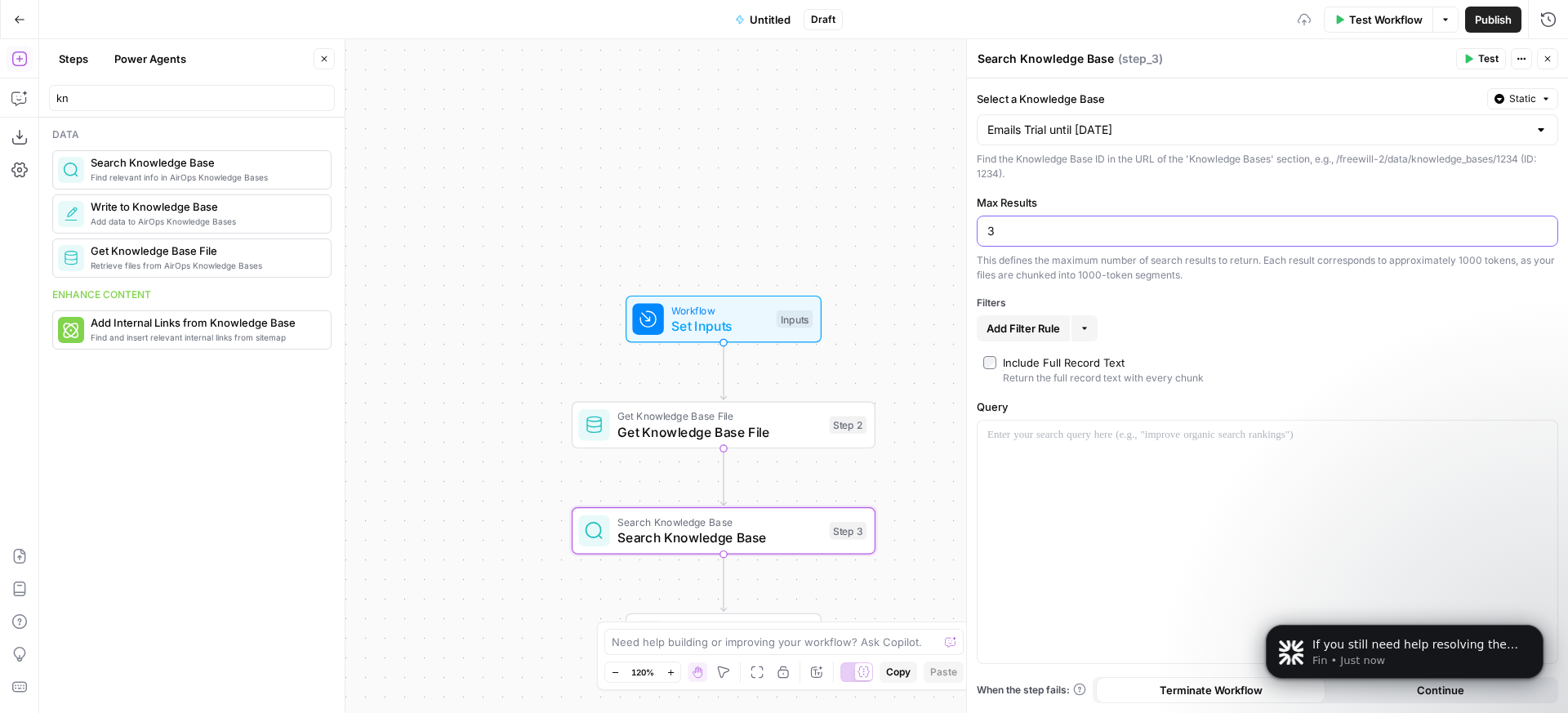
click at [1083, 238] on input "3" at bounding box center [1267, 231] width 560 height 16
click at [1028, 325] on span "Add Filter Rule" at bounding box center [1023, 328] width 74 height 16
click at [1071, 331] on div at bounding box center [1078, 332] width 13 height 16
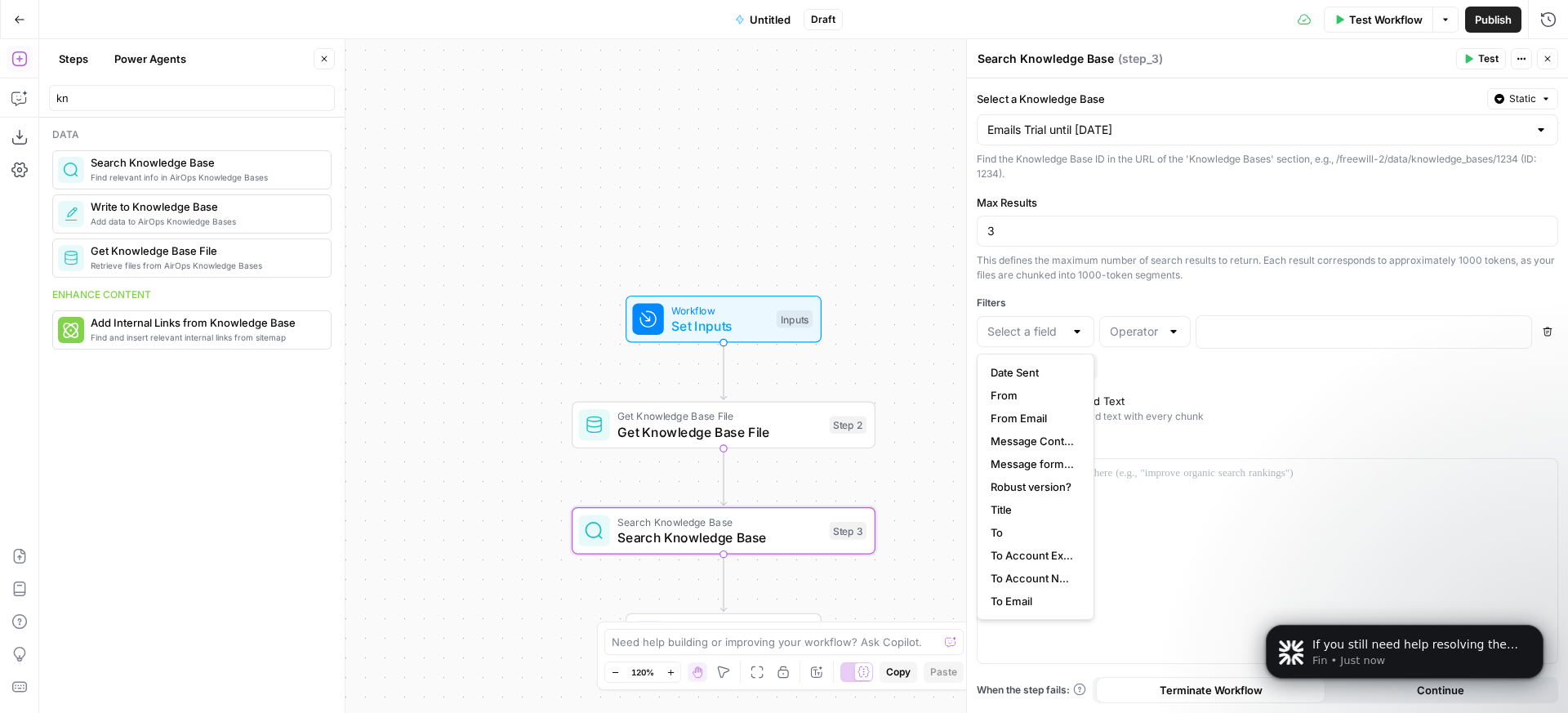
click at [798, 549] on div "Search Knowledge Base Search Knowledge Base Step 3" at bounding box center [723, 530] width 304 height 47
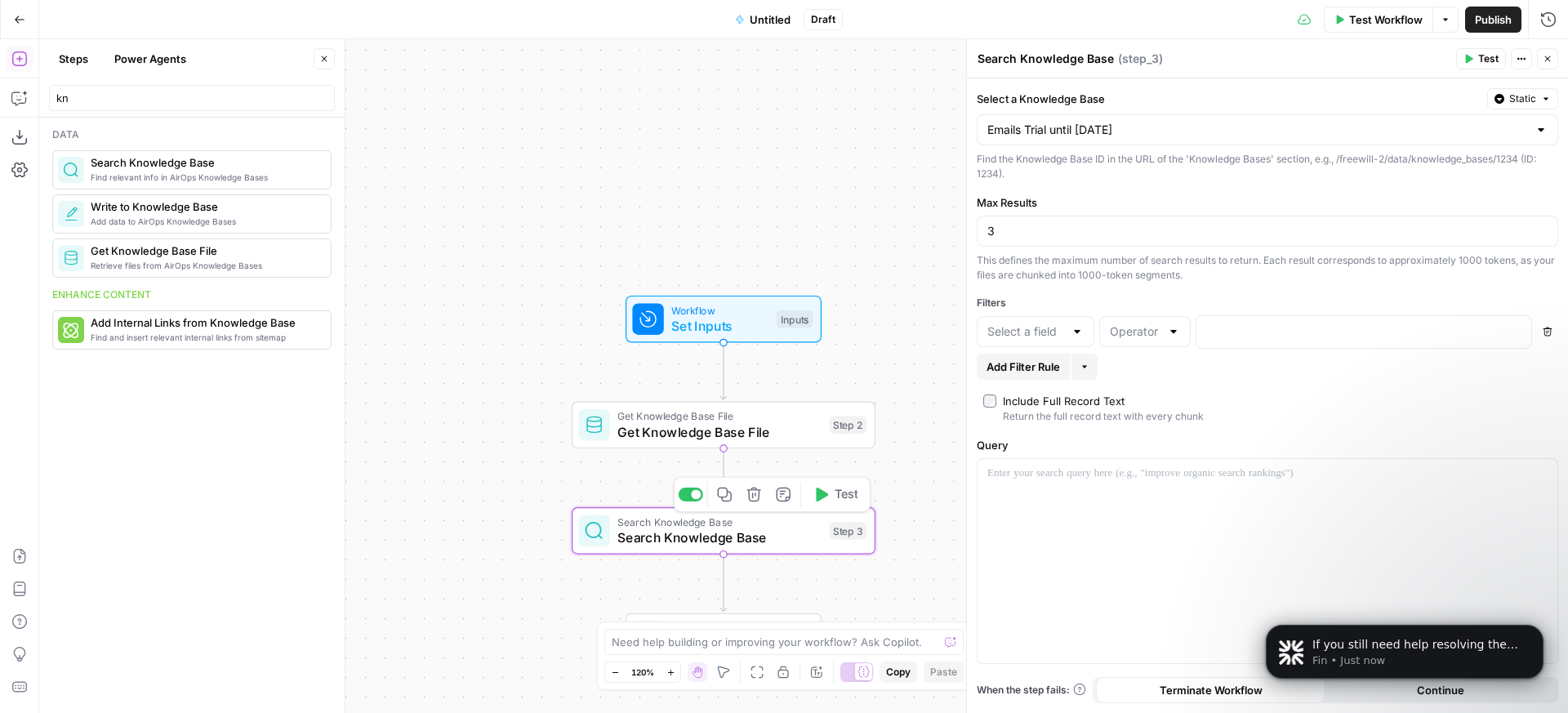
click at [781, 495] on icon "button" at bounding box center [783, 495] width 13 height 13
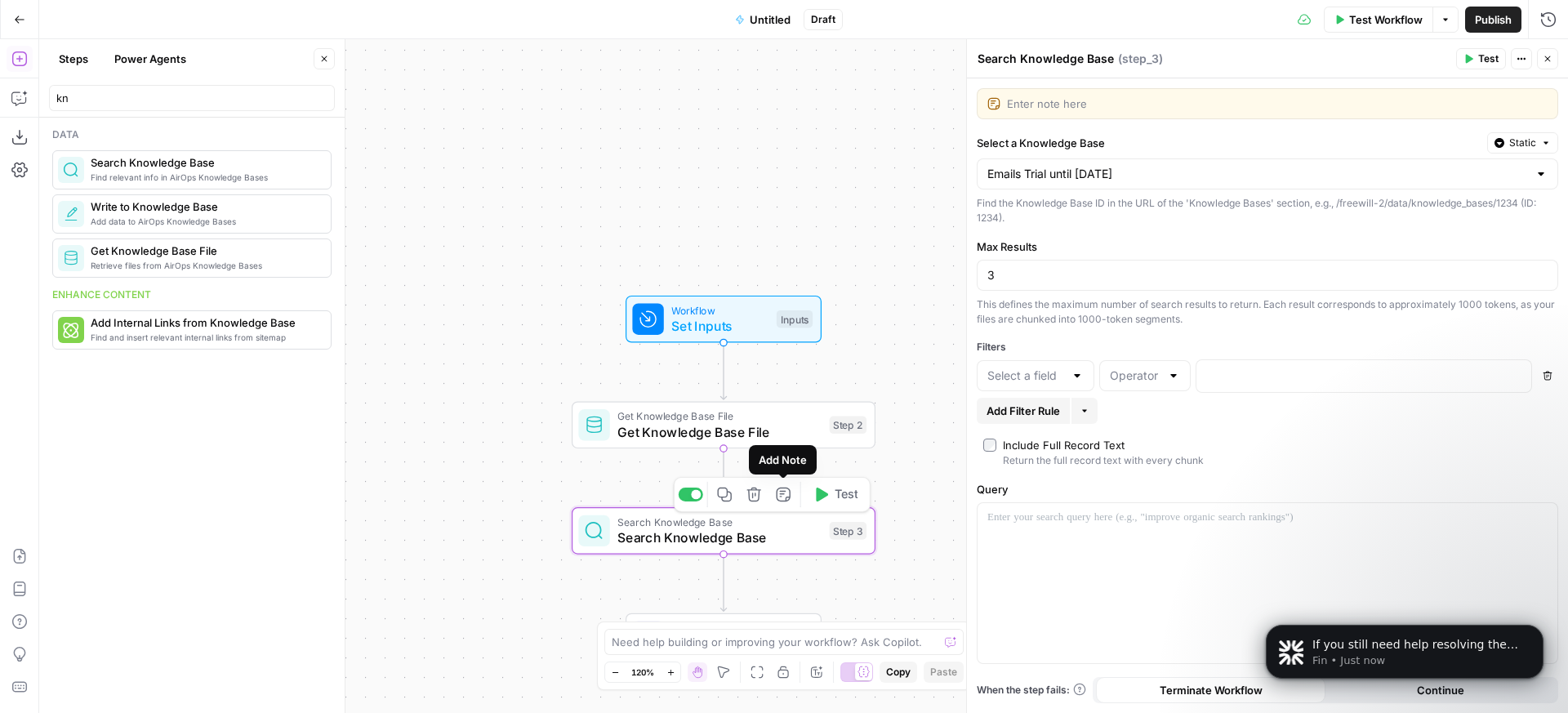
click at [749, 499] on icon "button" at bounding box center [754, 495] width 15 height 15
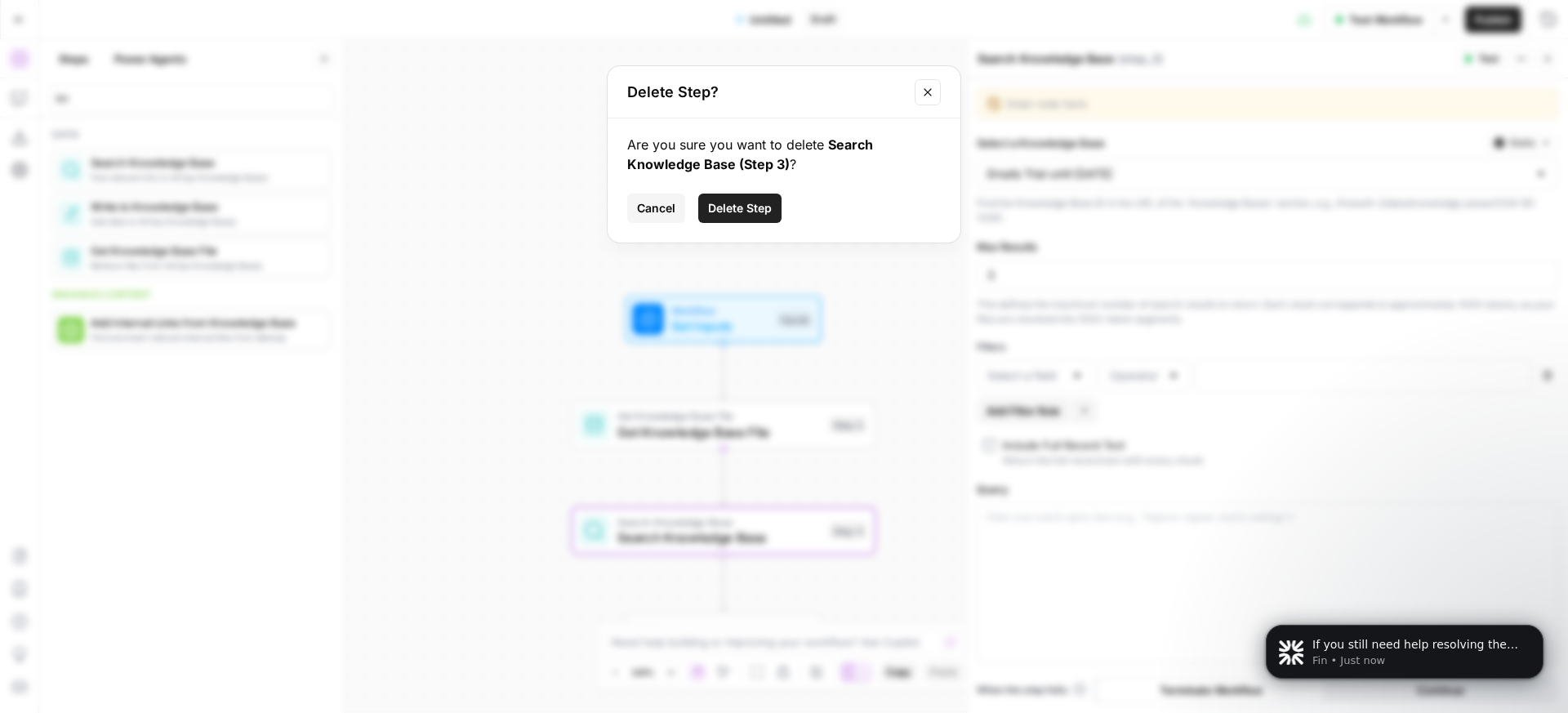
click at [721, 200] on span "Delete Step" at bounding box center [740, 208] width 63 height 16
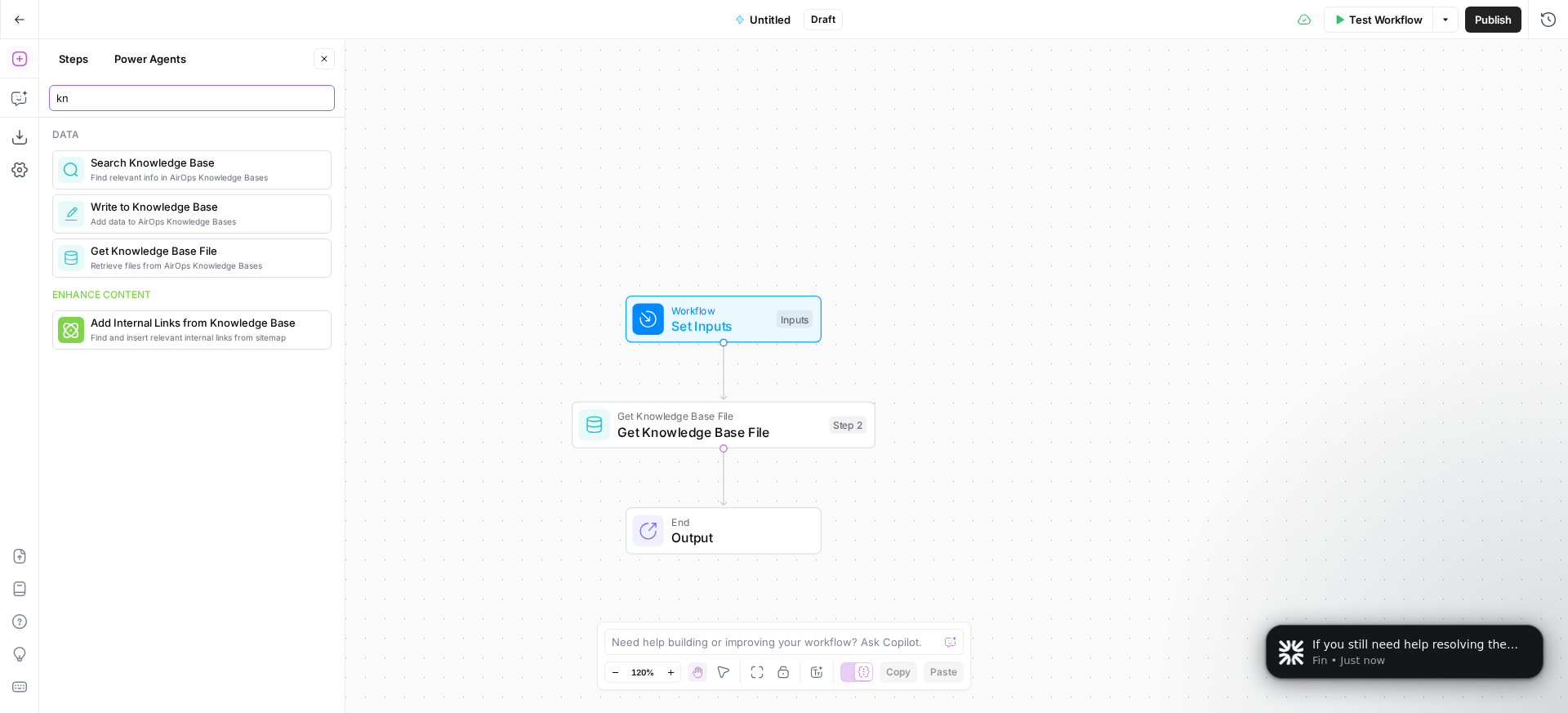
click at [114, 96] on input "kn" at bounding box center [192, 98] width 271 height 16
type input "k"
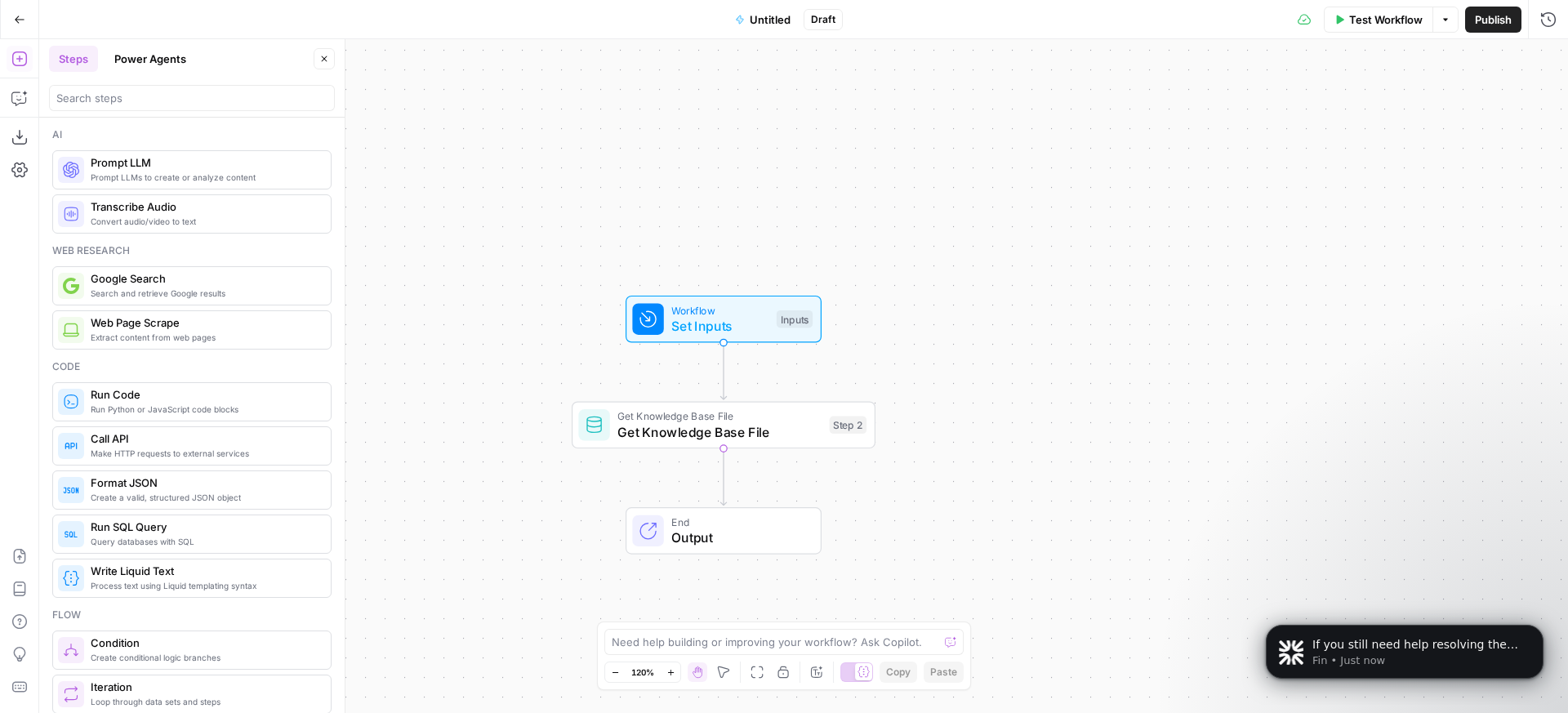
click at [134, 183] on span "Prompt LLMs to create or analyze content" at bounding box center [204, 178] width 227 height 13
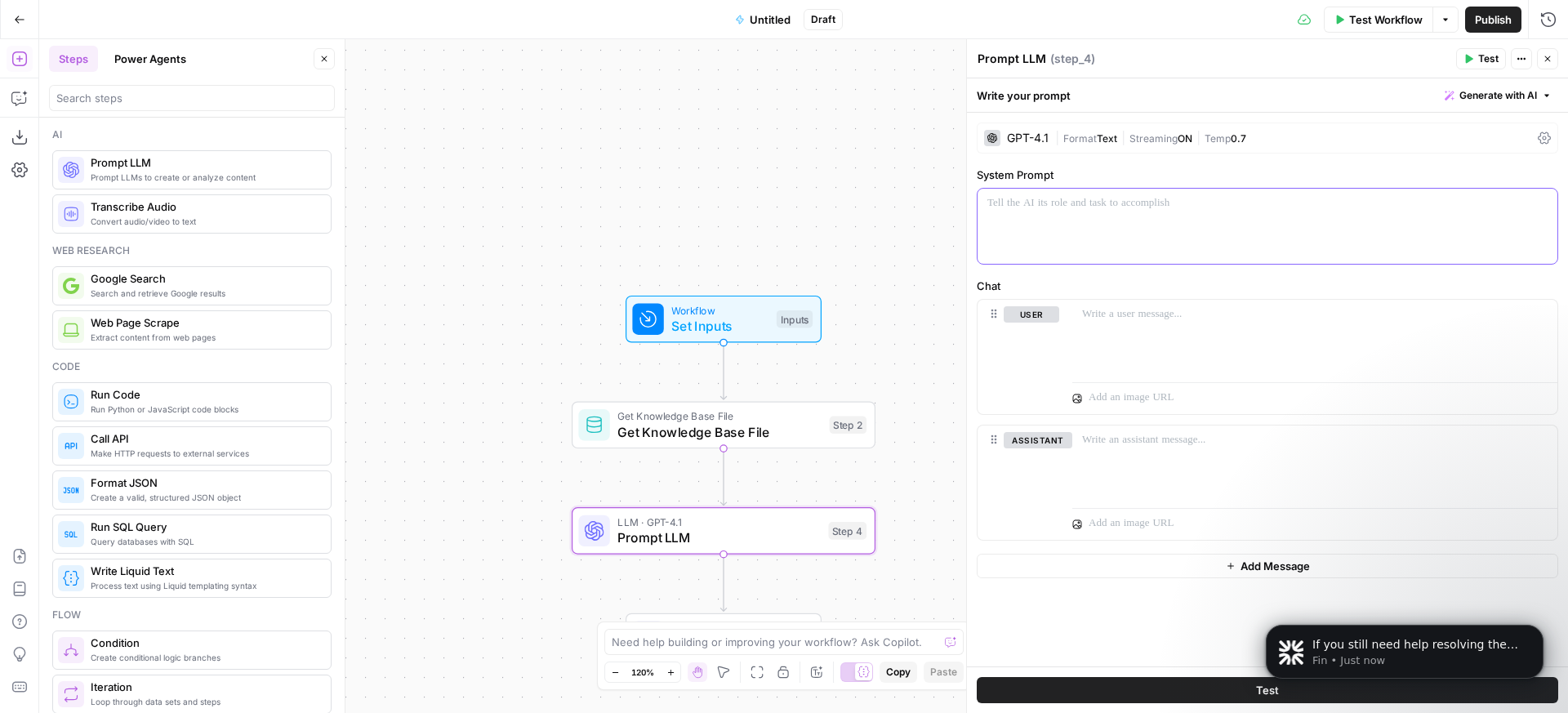
click at [1154, 237] on div at bounding box center [1268, 226] width 580 height 75
click at [1159, 227] on div at bounding box center [1268, 226] width 580 height 75
drag, startPoint x: 1180, startPoint y: 207, endPoint x: 1076, endPoint y: 203, distance: 104.1
click at [1076, 203] on p "**********" at bounding box center [1267, 203] width 560 height 16
click at [170, 101] on input "search" at bounding box center [192, 98] width 271 height 16
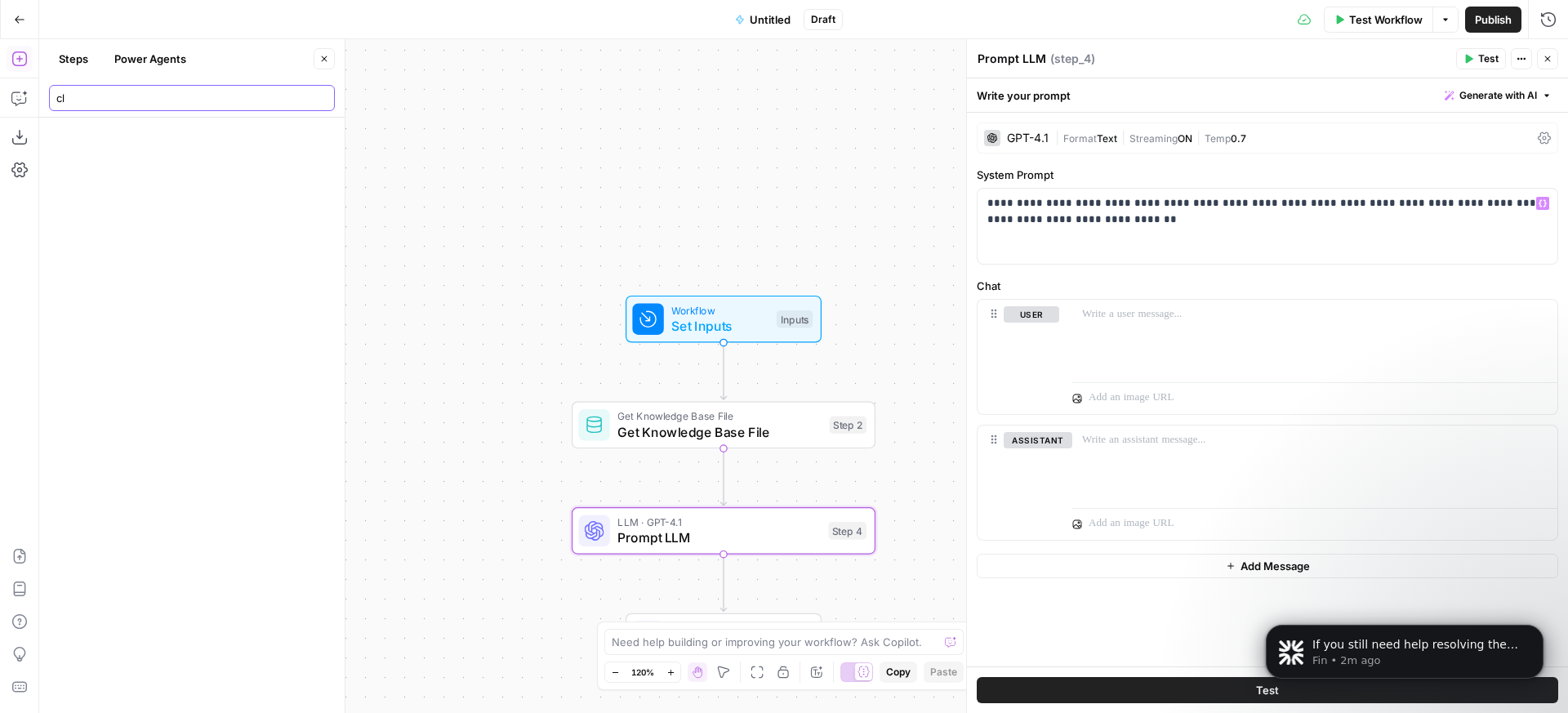
type input "c"
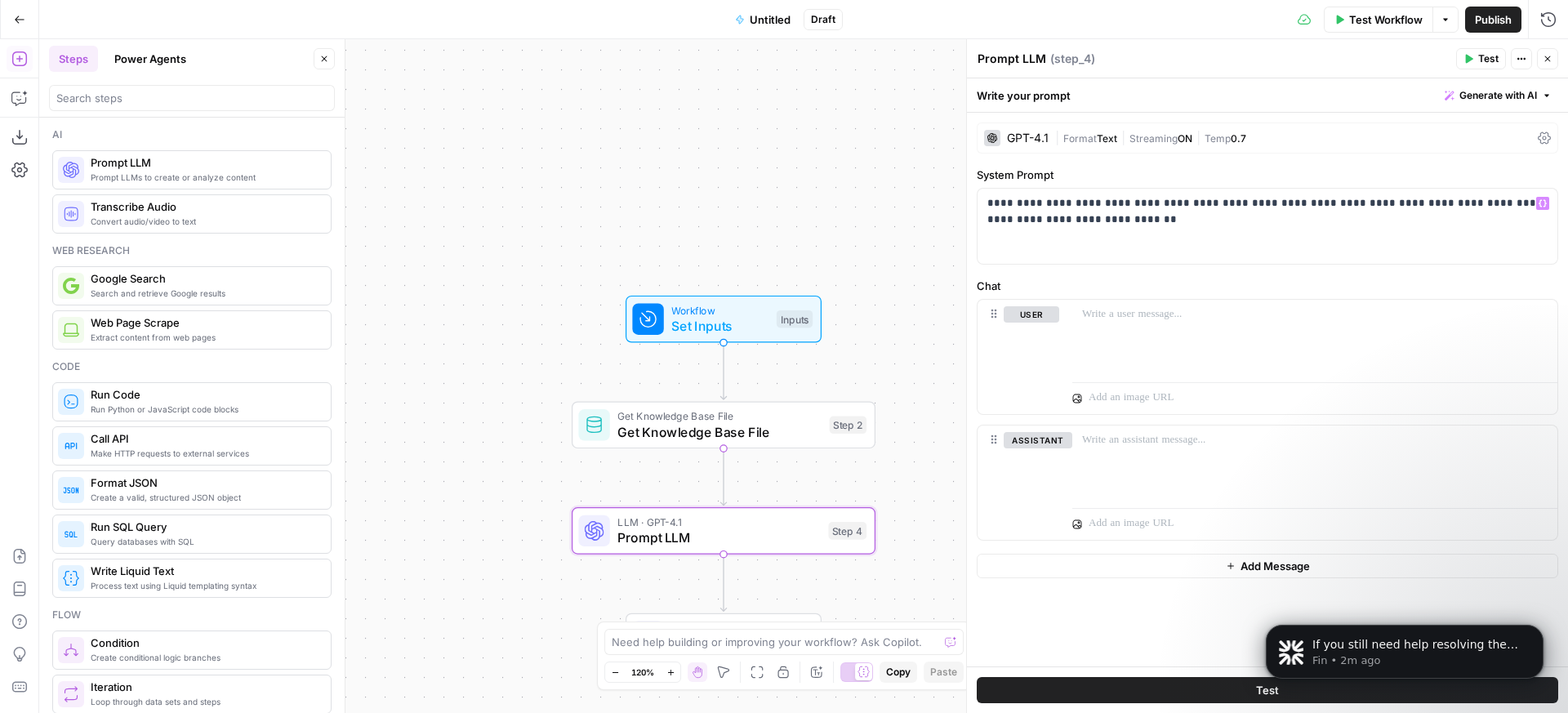
click at [119, 52] on button "Power Agents" at bounding box center [150, 59] width 91 height 26
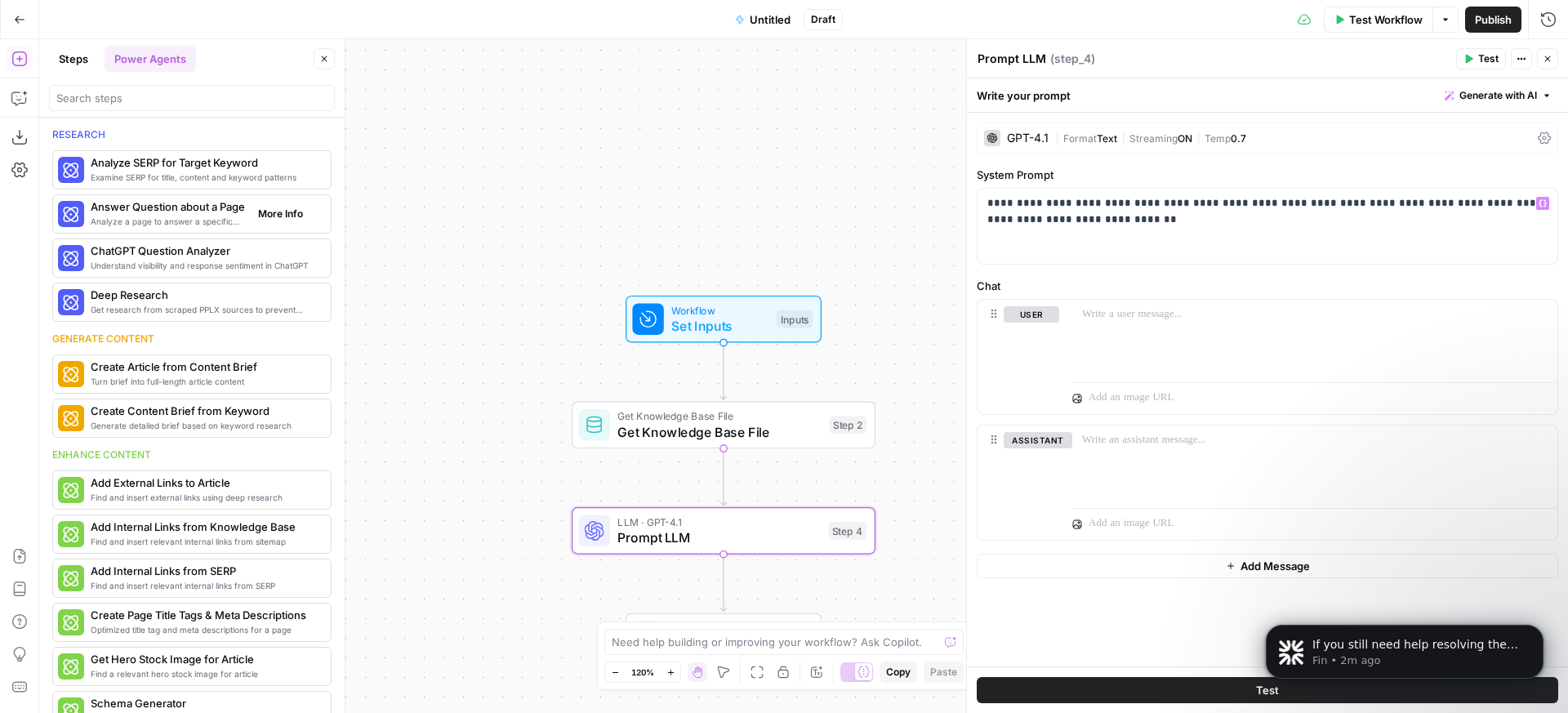
scroll to position [624, 0]
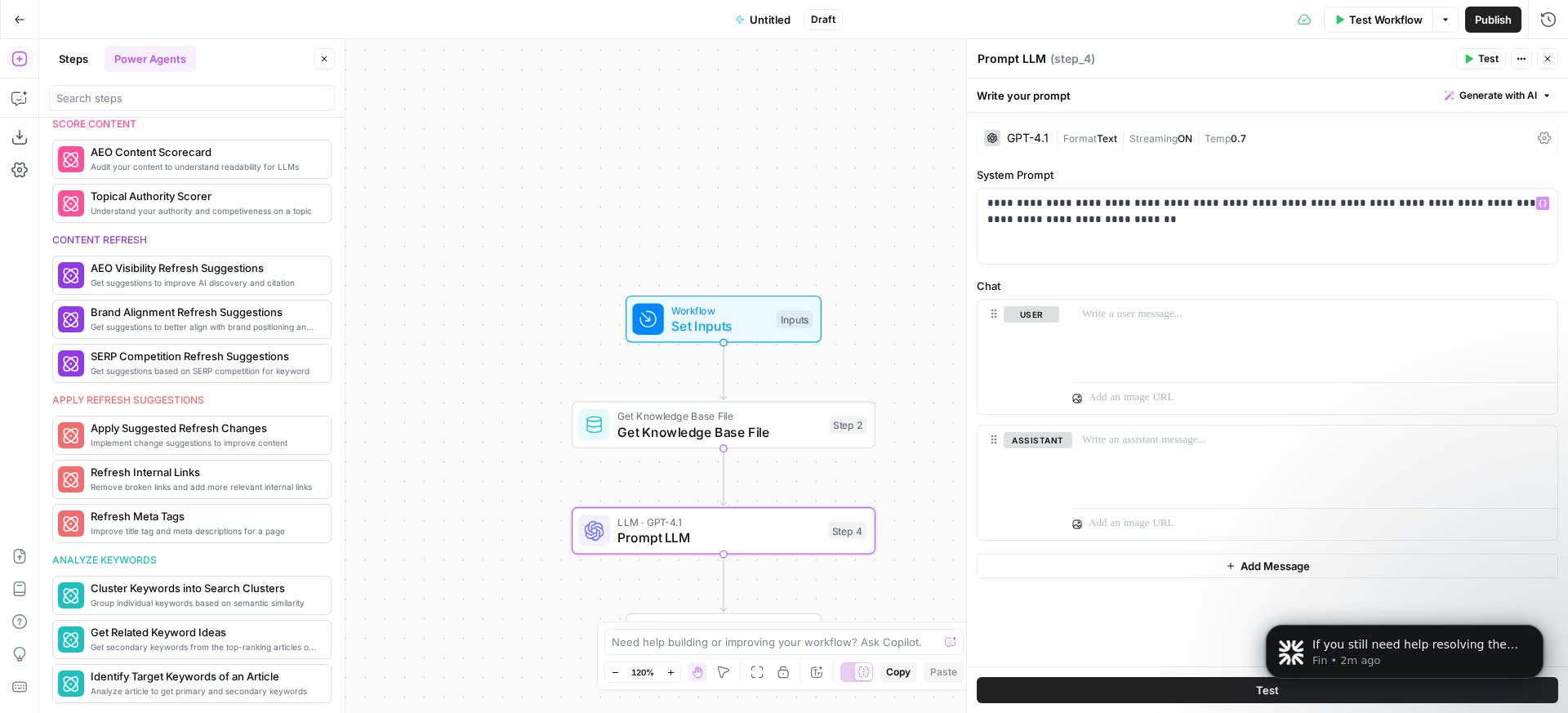
click at [62, 44] on header "Steps Power Agents Close" at bounding box center [192, 79] width 306 height 79
click at [65, 55] on button "Steps" at bounding box center [73, 59] width 49 height 26
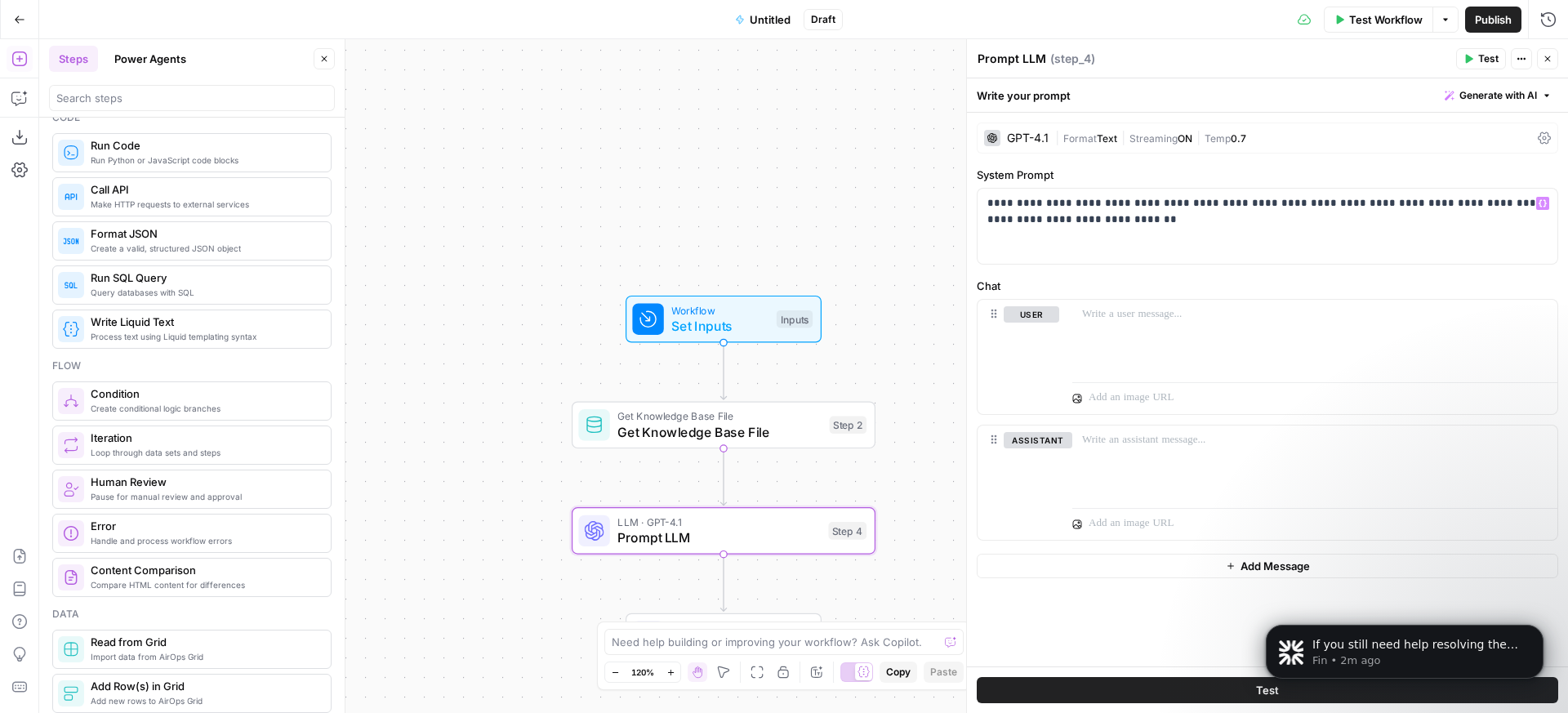
scroll to position [0, 0]
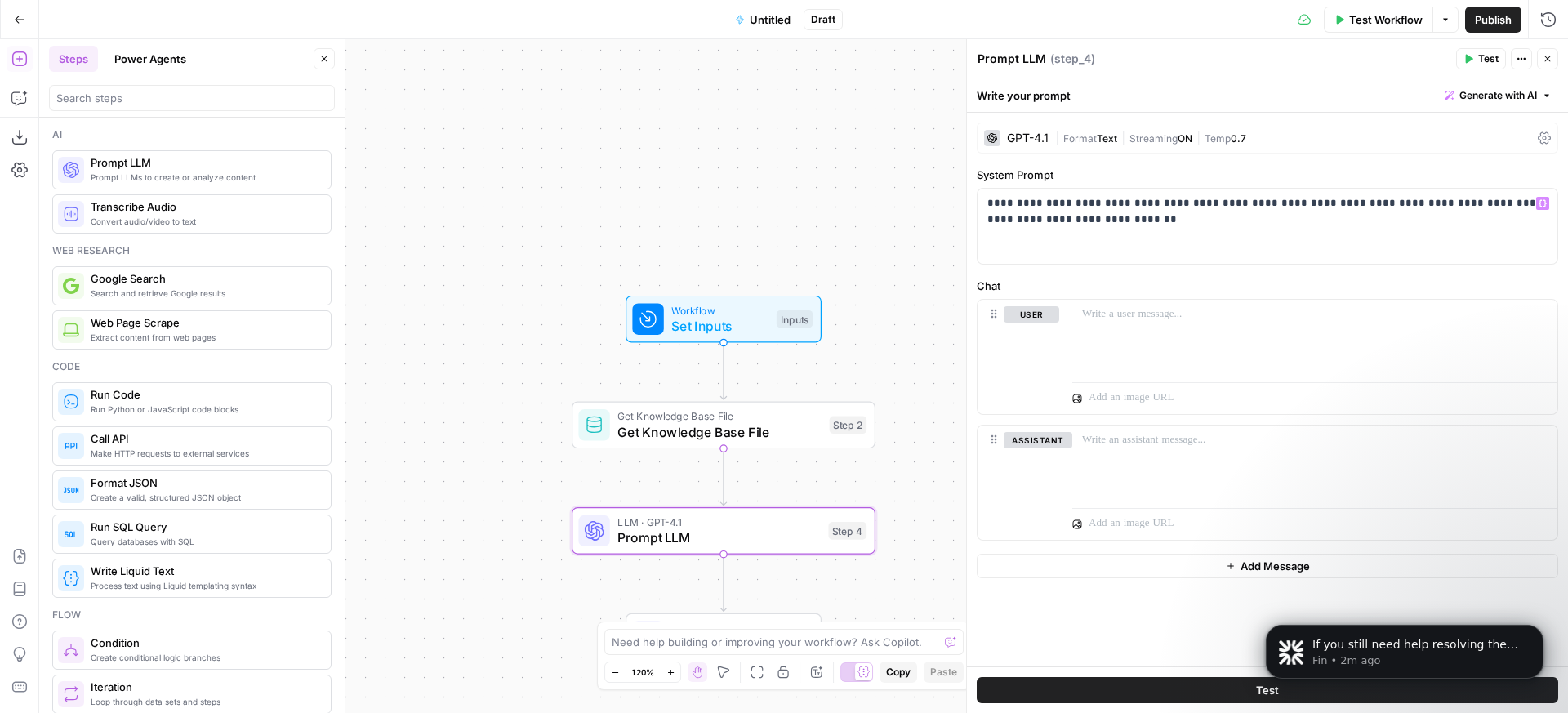
click at [1041, 134] on div "GPT-4.1" at bounding box center [1027, 138] width 41 height 12
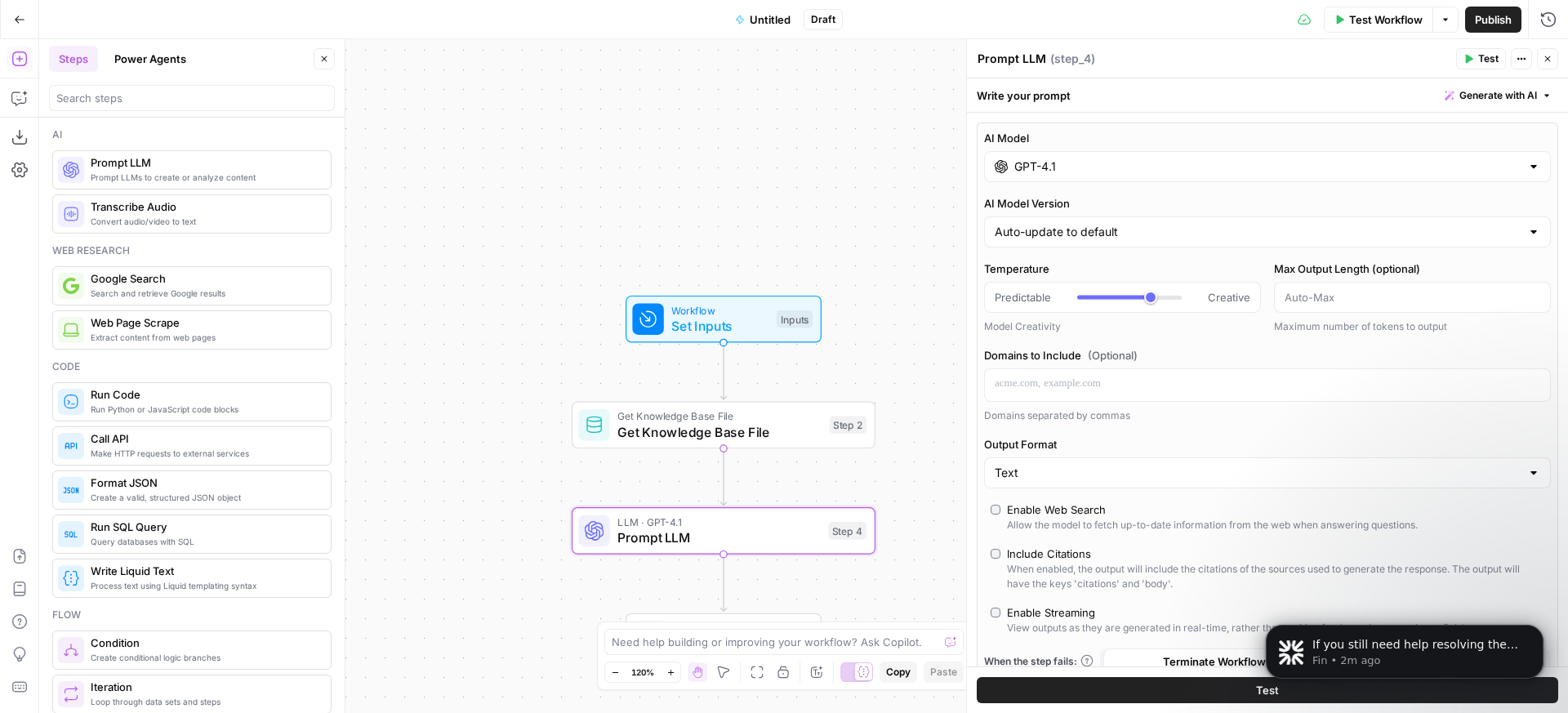
click at [1067, 163] on input "GPT-4.1" at bounding box center [1267, 166] width 506 height 16
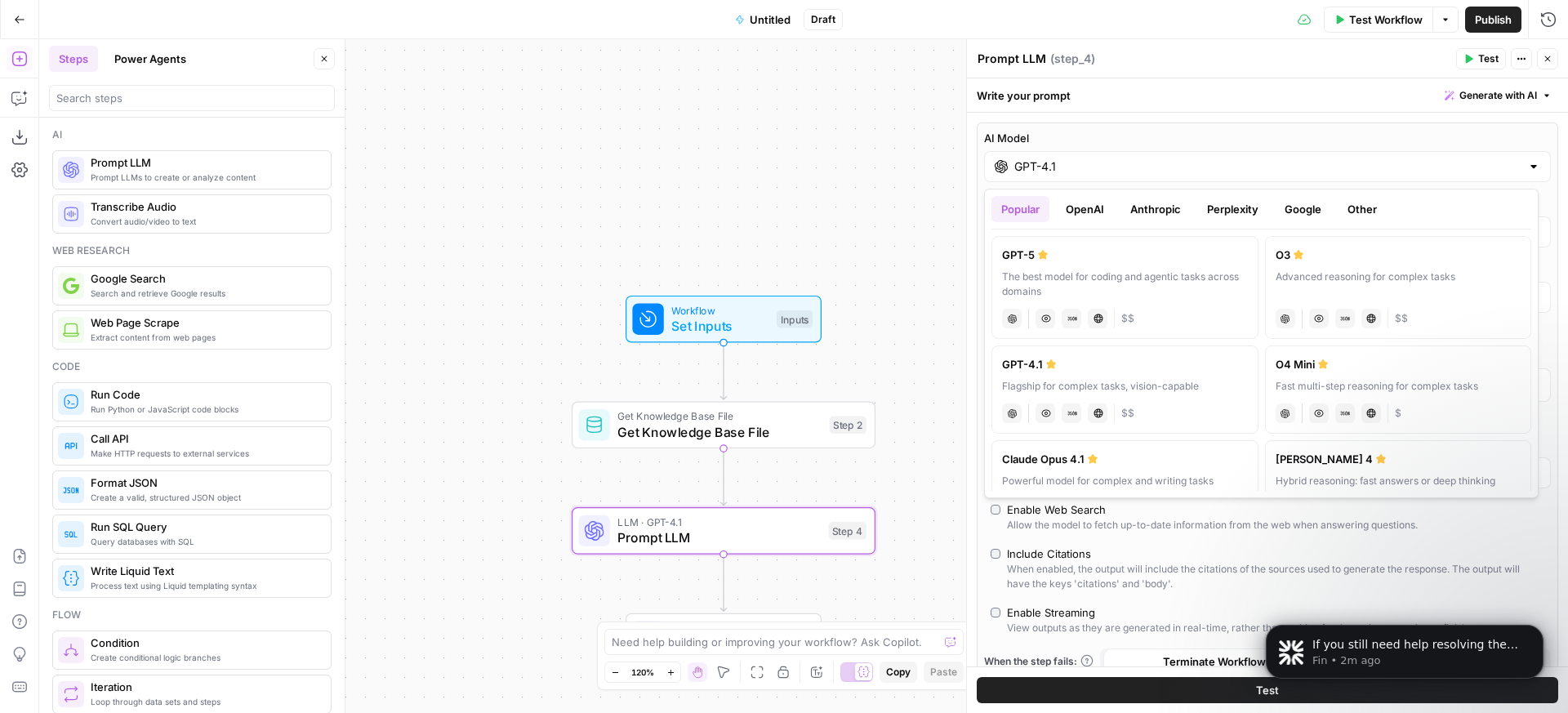
click at [1106, 177] on div "GPT-4.1" at bounding box center [1267, 166] width 567 height 31
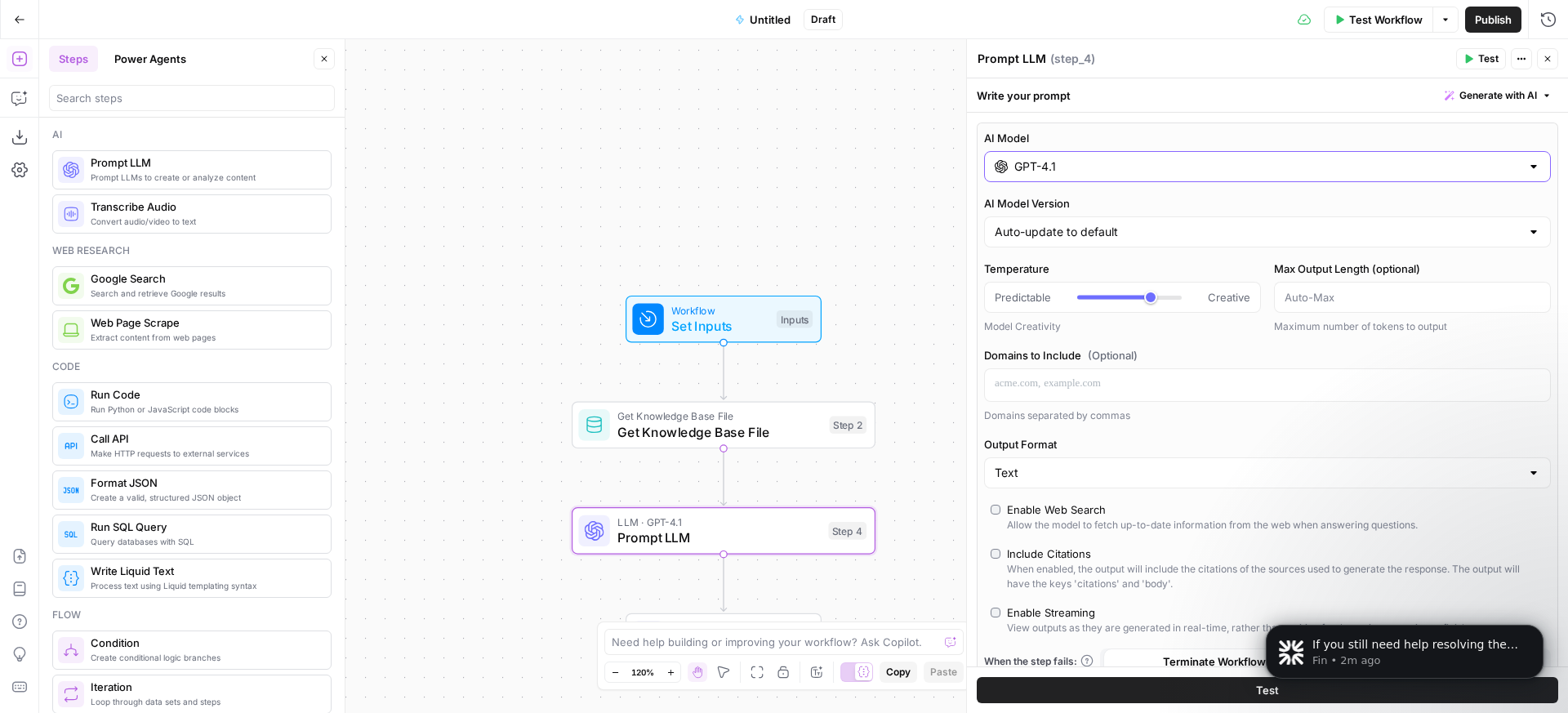
click at [1104, 177] on div "GPT-4.1" at bounding box center [1267, 166] width 567 height 31
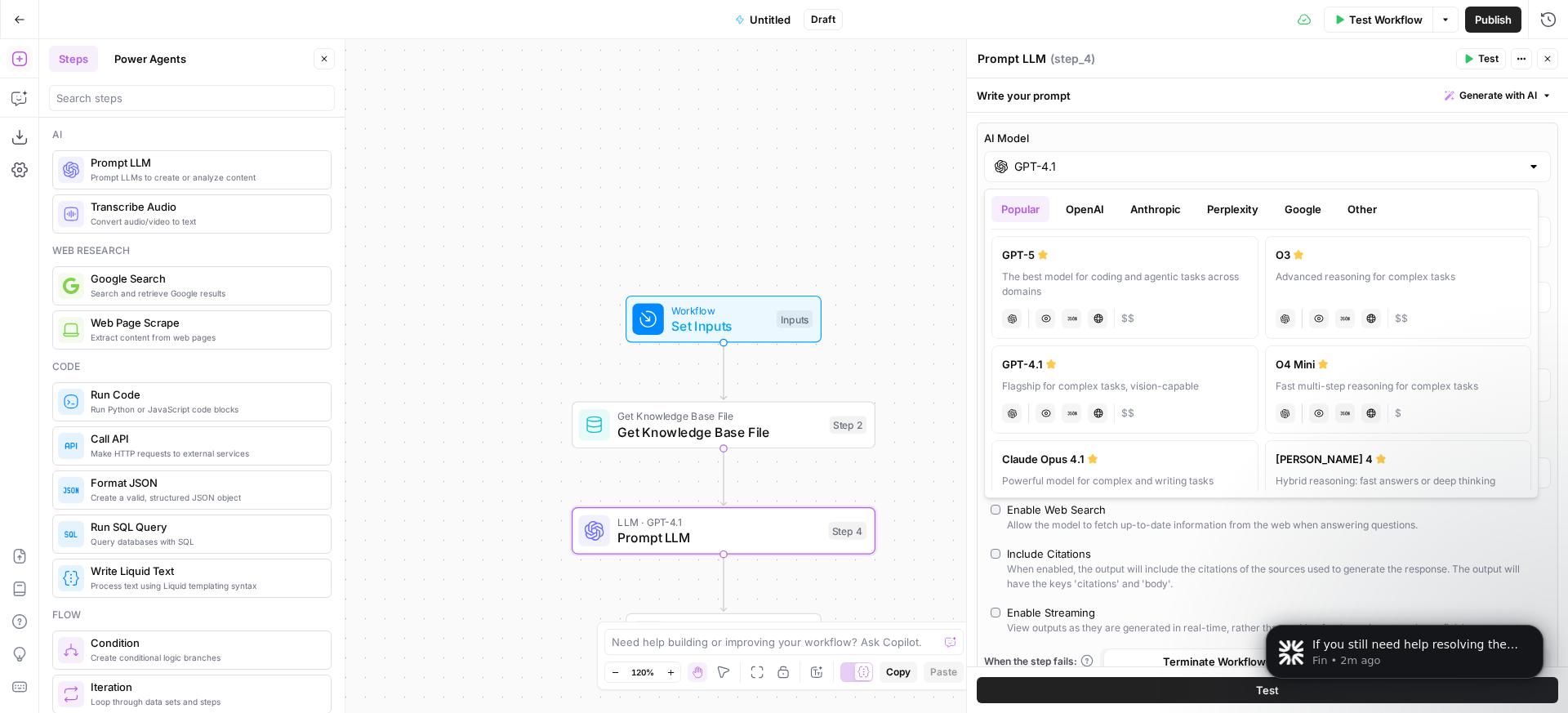
click at [1147, 215] on button "Anthropic" at bounding box center [1155, 209] width 70 height 26
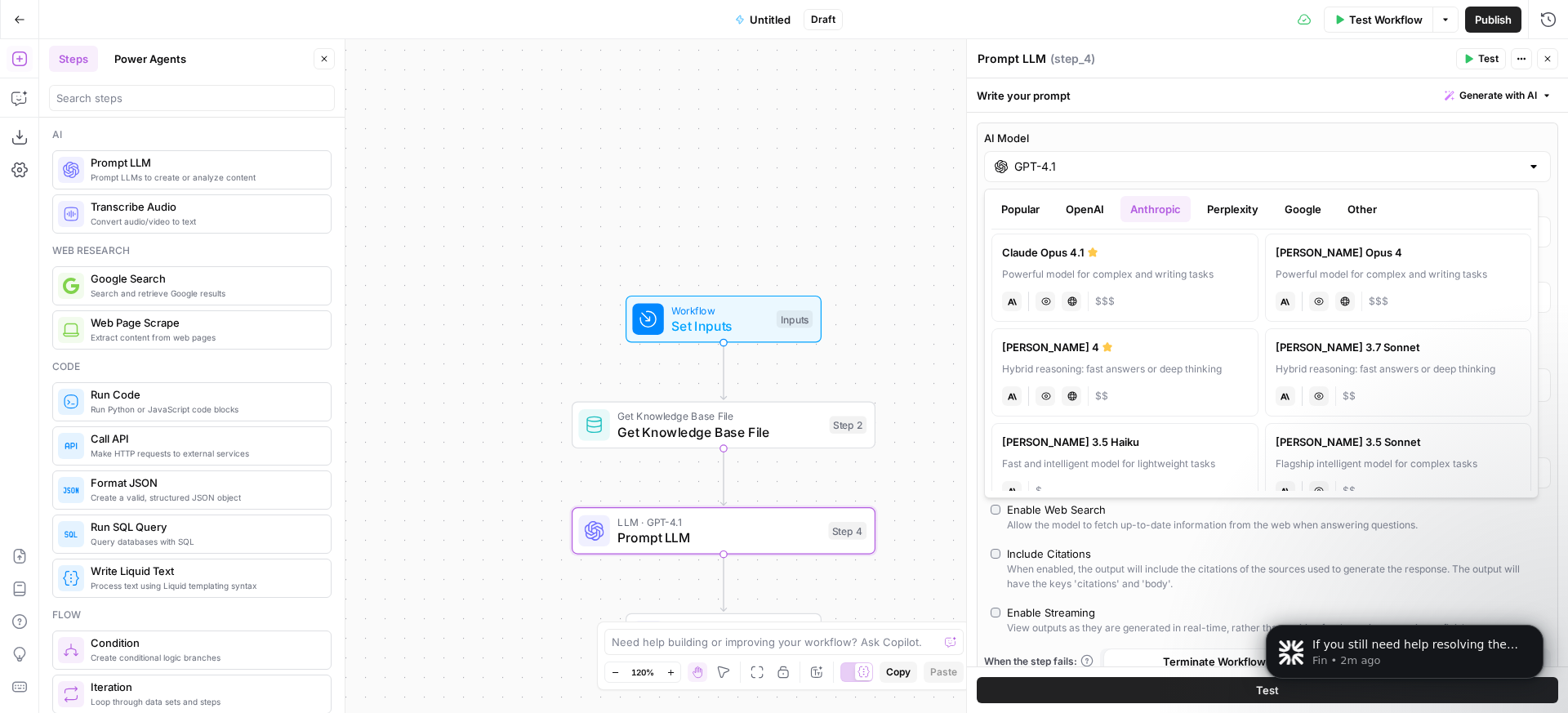
scroll to position [3, 0]
click at [1172, 349] on div "Claude Sonnet 4" at bounding box center [1125, 346] width 246 height 16
type input "Claude Sonnet 4"
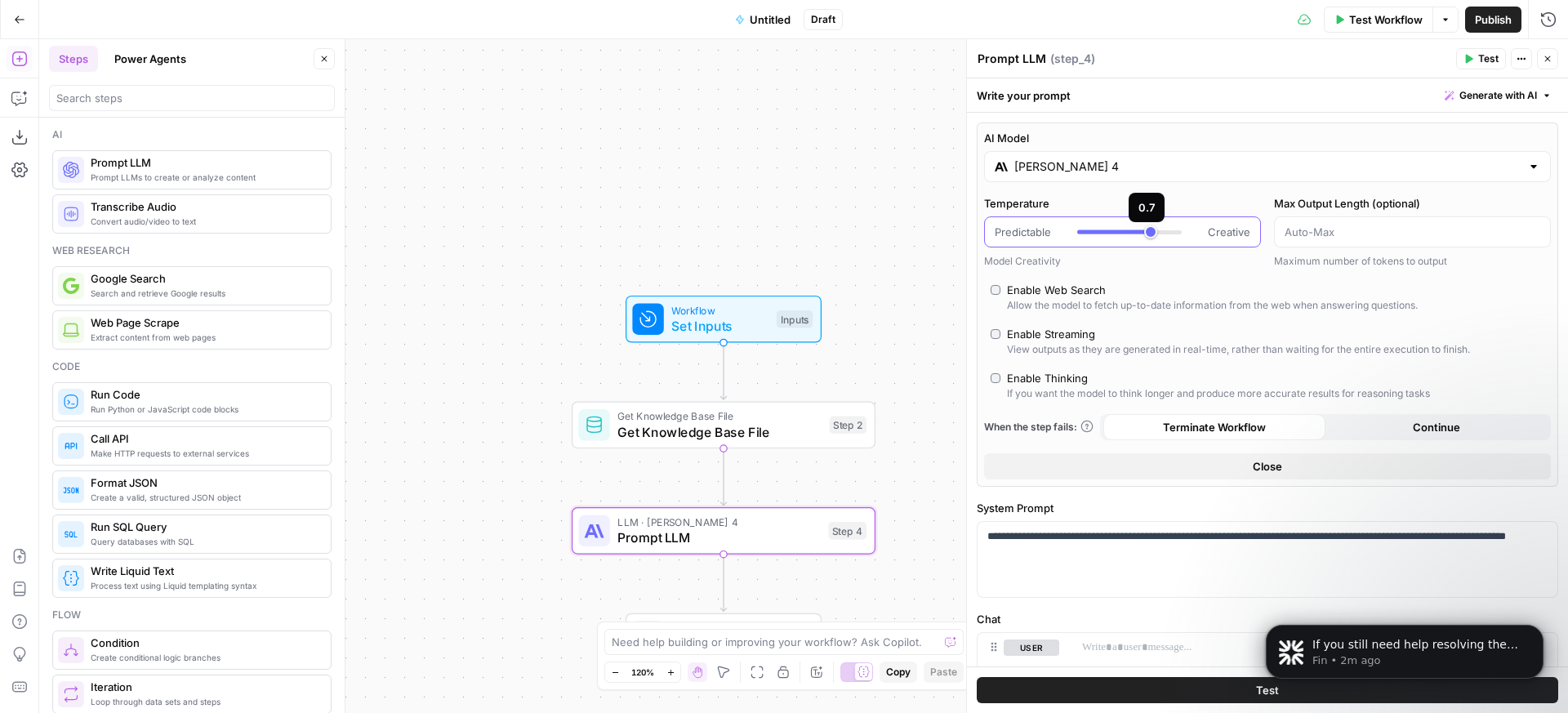
click at [1145, 233] on div at bounding box center [1129, 232] width 105 height 16
click at [1073, 288] on div "Enable Web Search" at bounding box center [1056, 289] width 99 height 16
click at [1073, 374] on div "Enable Thinking" at bounding box center [1047, 378] width 81 height 16
type input "*"
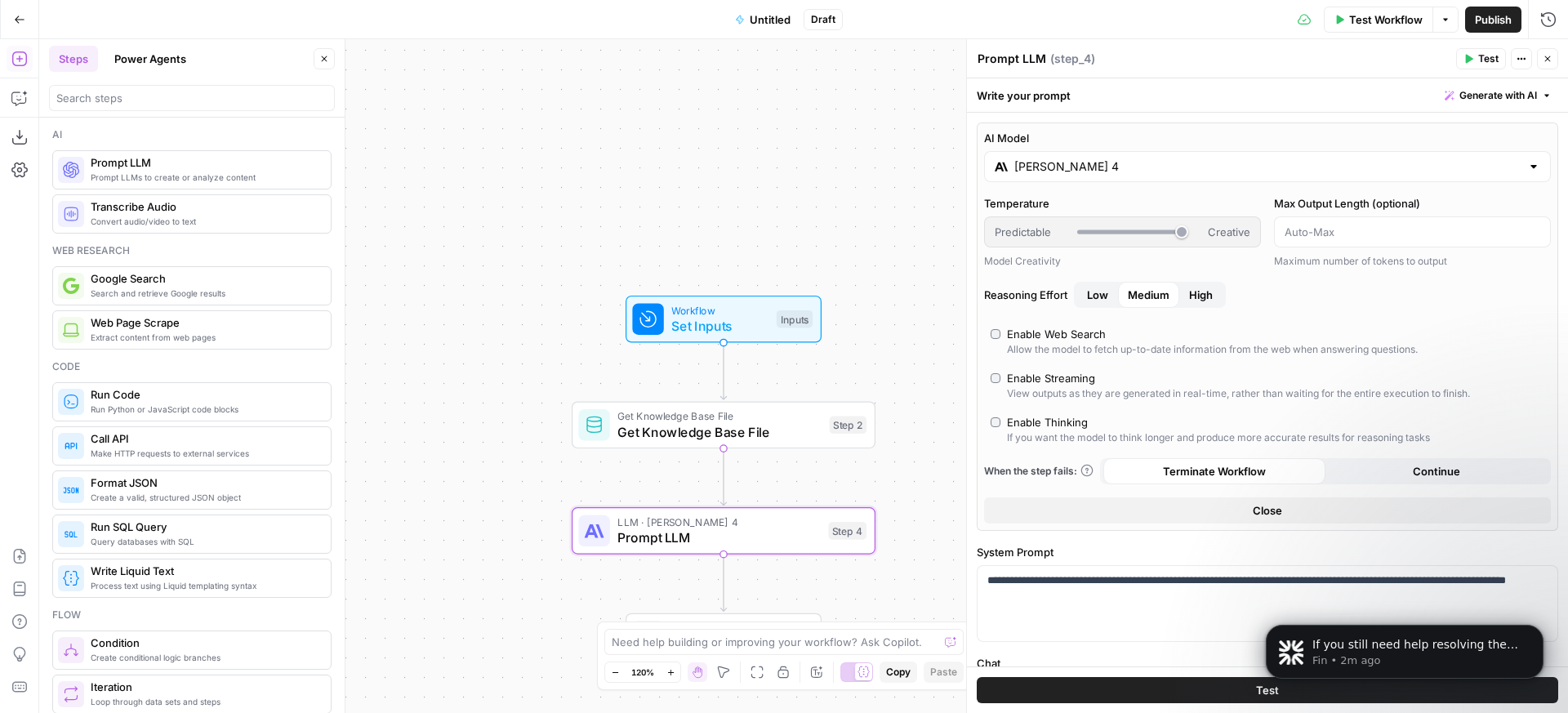
click at [1207, 297] on span "High" at bounding box center [1201, 294] width 24 height 16
click at [1322, 230] on input "Max Output Length (optional)" at bounding box center [1412, 232] width 256 height 16
click at [1329, 270] on div "AI Model Claude Sonnet 4 Temperature Predictable Creative Model Creativity Max …" at bounding box center [1267, 327] width 581 height 408
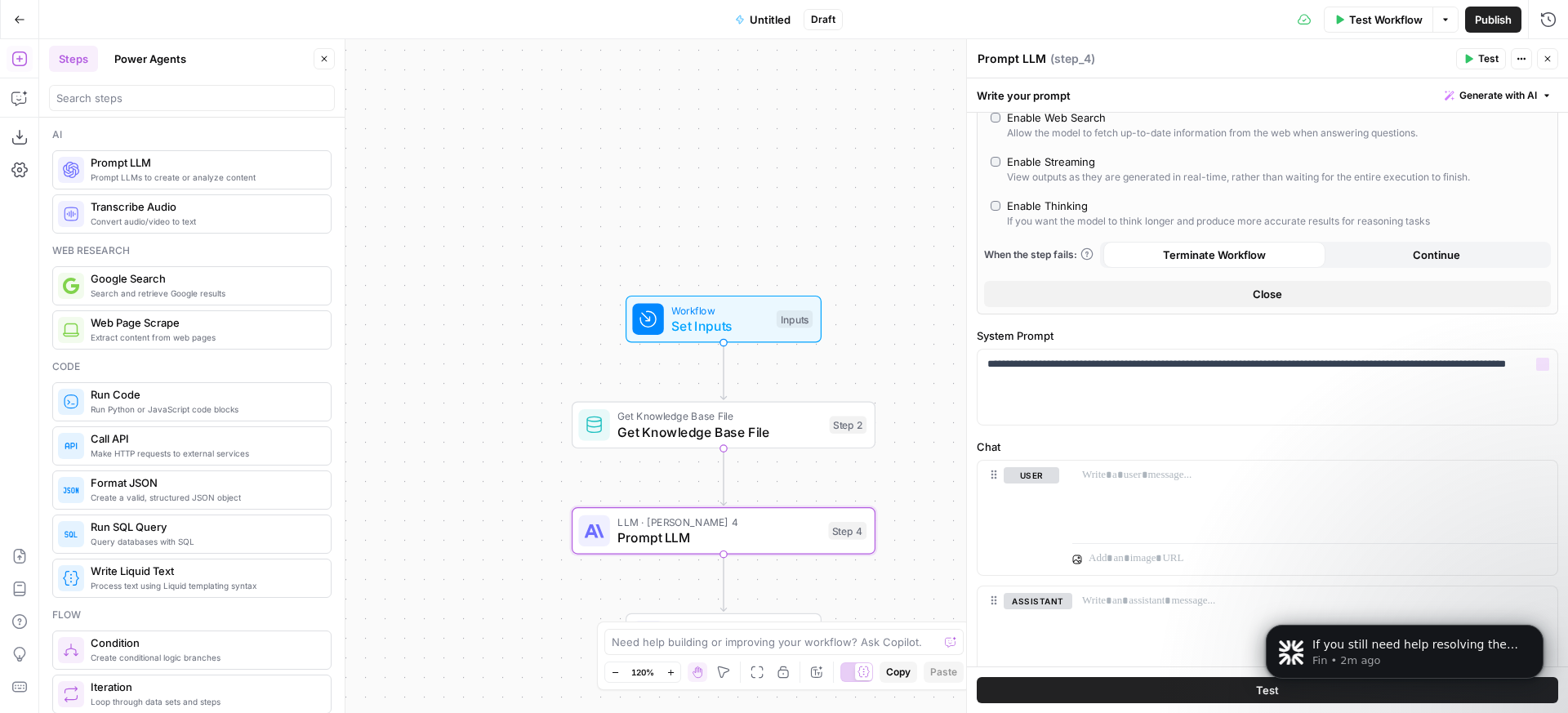
scroll to position [299, 0]
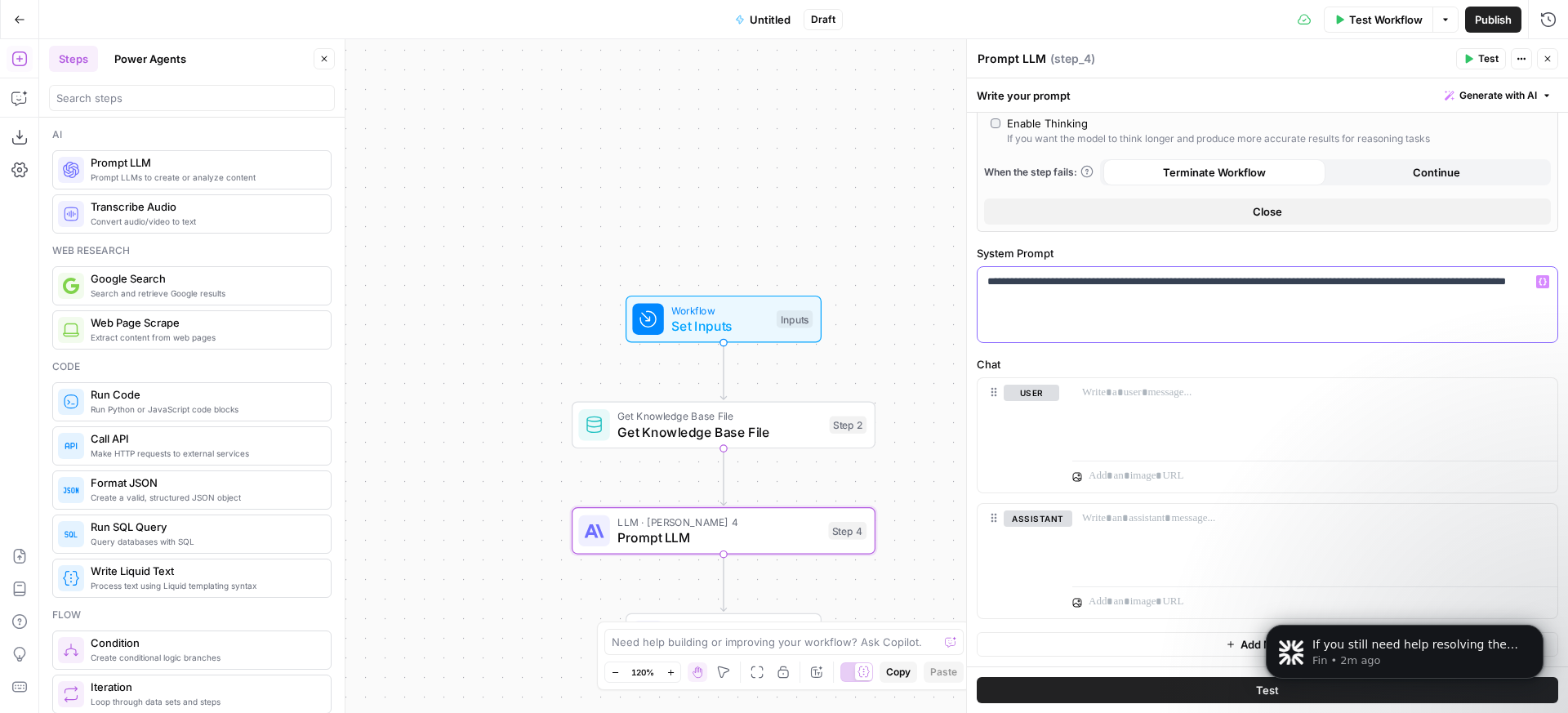
click at [991, 282] on p "**********" at bounding box center [1262, 290] width 548 height 33
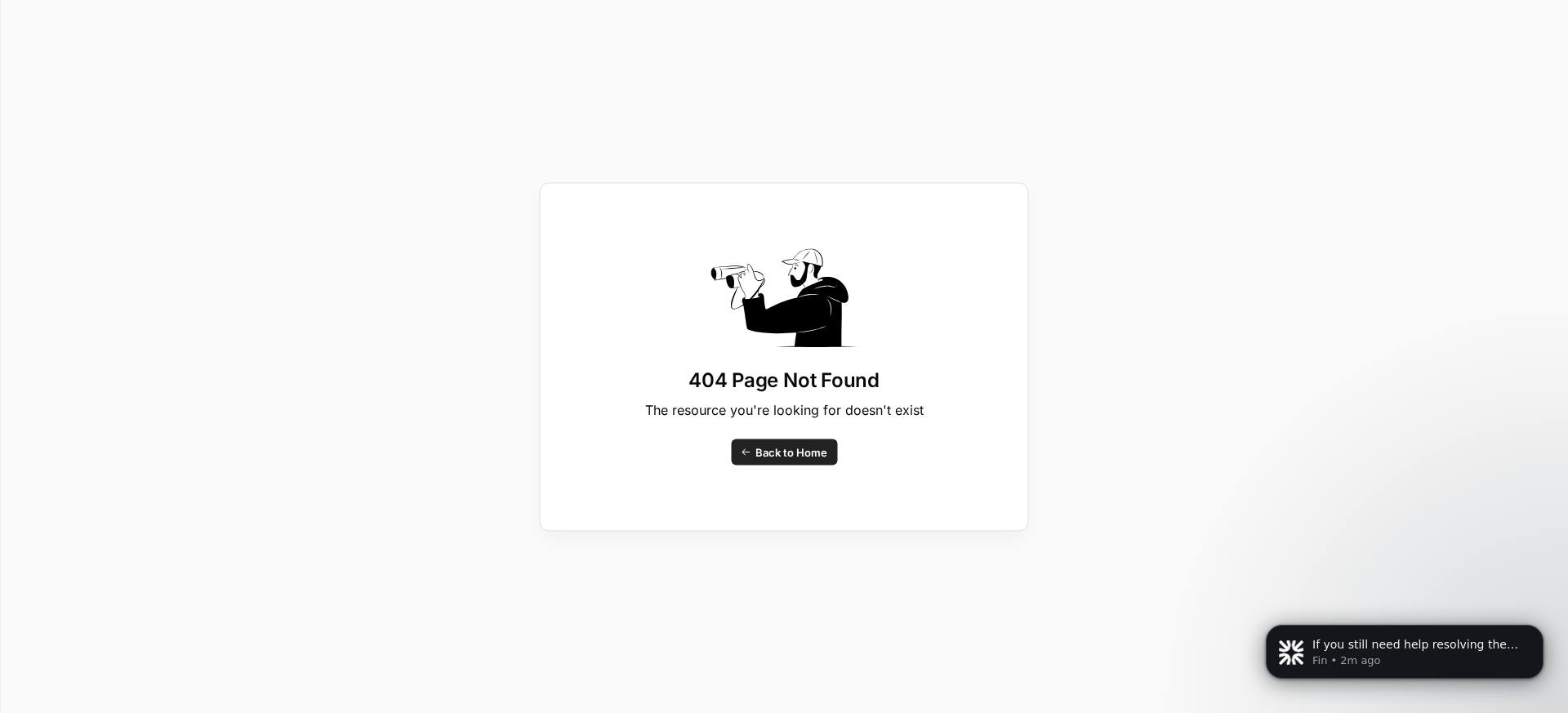
click at [622, 124] on div "404 Page Not Found The resource you're looking for doesn't exist Back to Home" at bounding box center [784, 356] width 1568 height 713
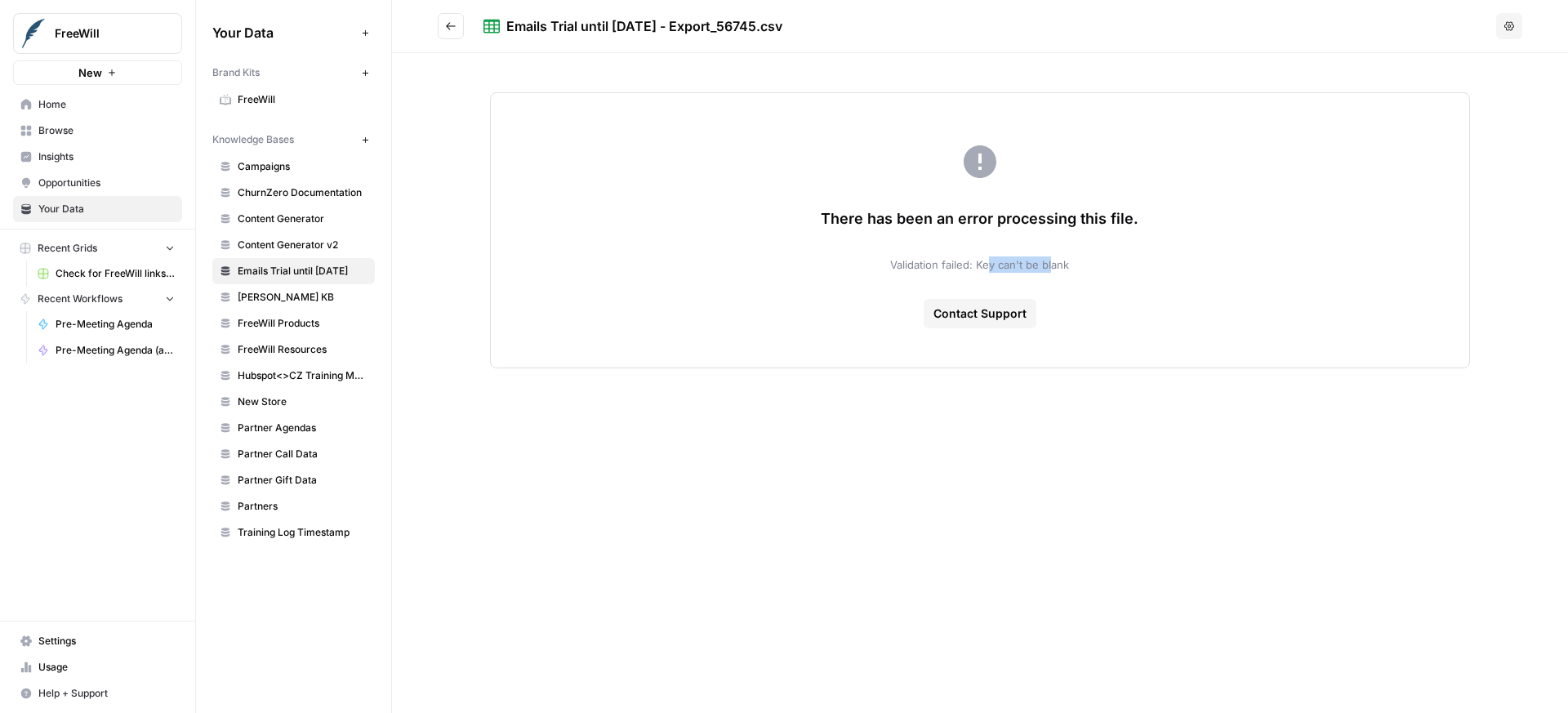
drag, startPoint x: 990, startPoint y: 265, endPoint x: 1050, endPoint y: 269, distance: 60.1
click at [1050, 269] on span "Validation failed: Key can't be blank" at bounding box center [980, 264] width 179 height 16
click at [1044, 281] on div "There has been an error processing this file. Validation failed: Key can't be b…" at bounding box center [980, 230] width 980 height 276
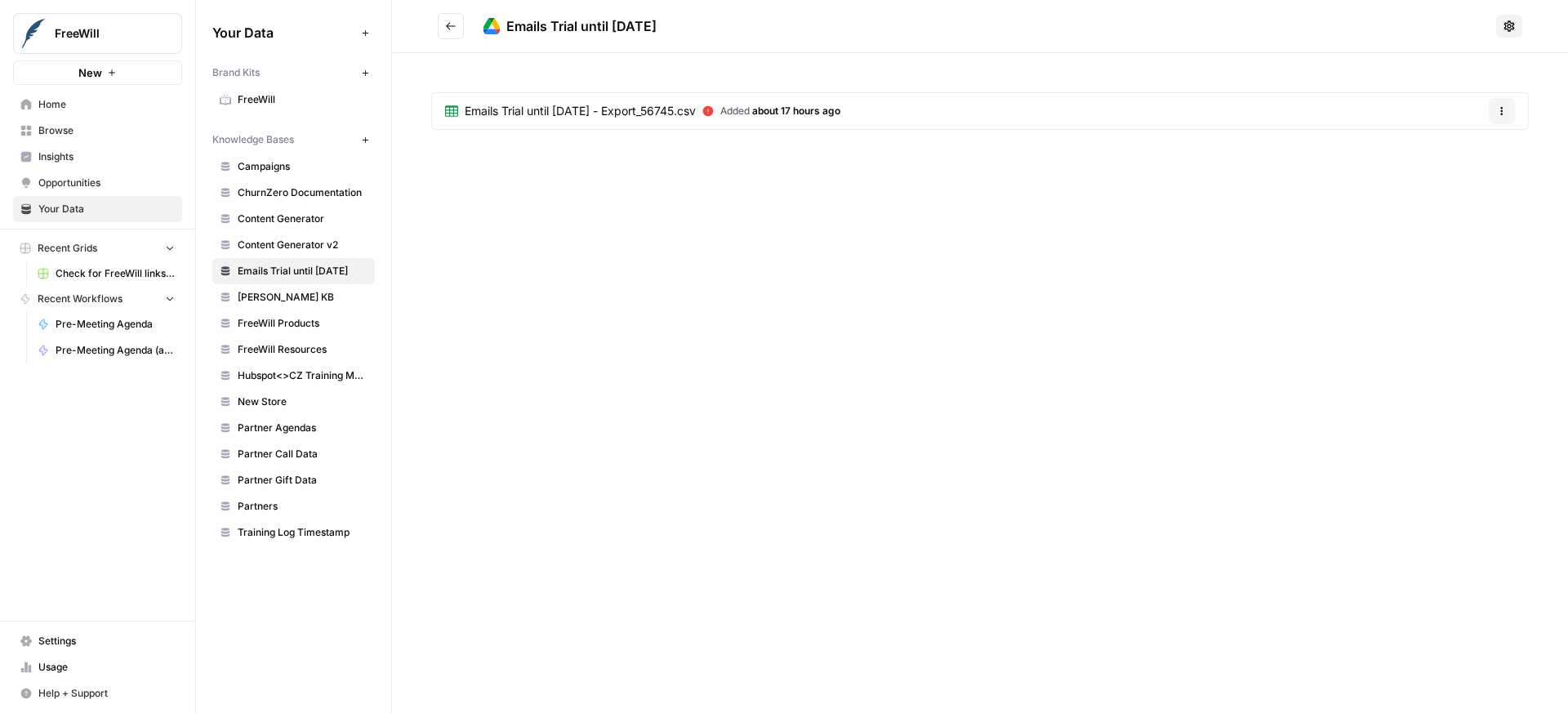
click at [778, 116] on span "Added about 17 hours ago" at bounding box center [780, 111] width 120 height 14
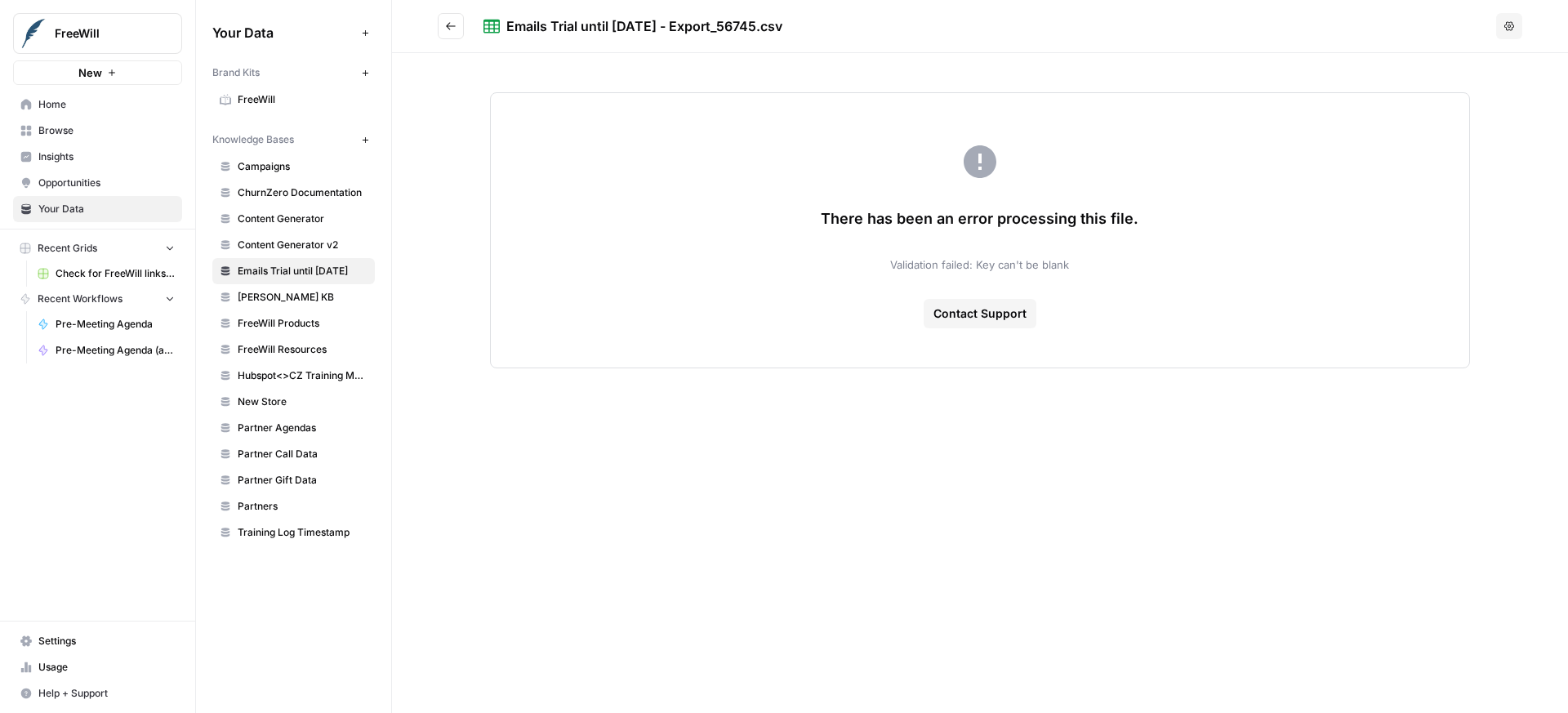
drag, startPoint x: 1351, startPoint y: 102, endPoint x: 1399, endPoint y: 90, distance: 49.5
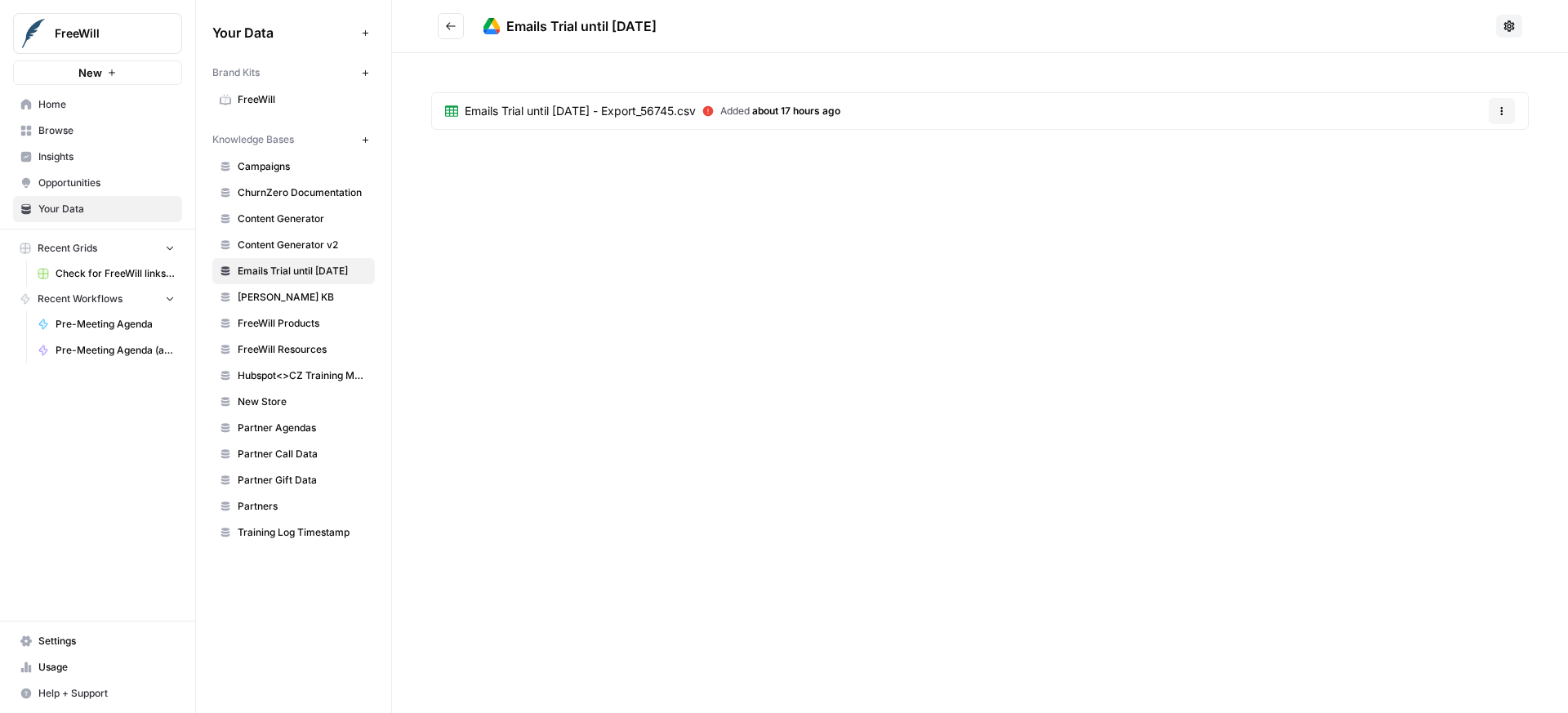
click at [1494, 107] on button "Options" at bounding box center [1502, 111] width 26 height 26
click at [1452, 143] on span "Delete File" at bounding box center [1468, 149] width 53 height 16
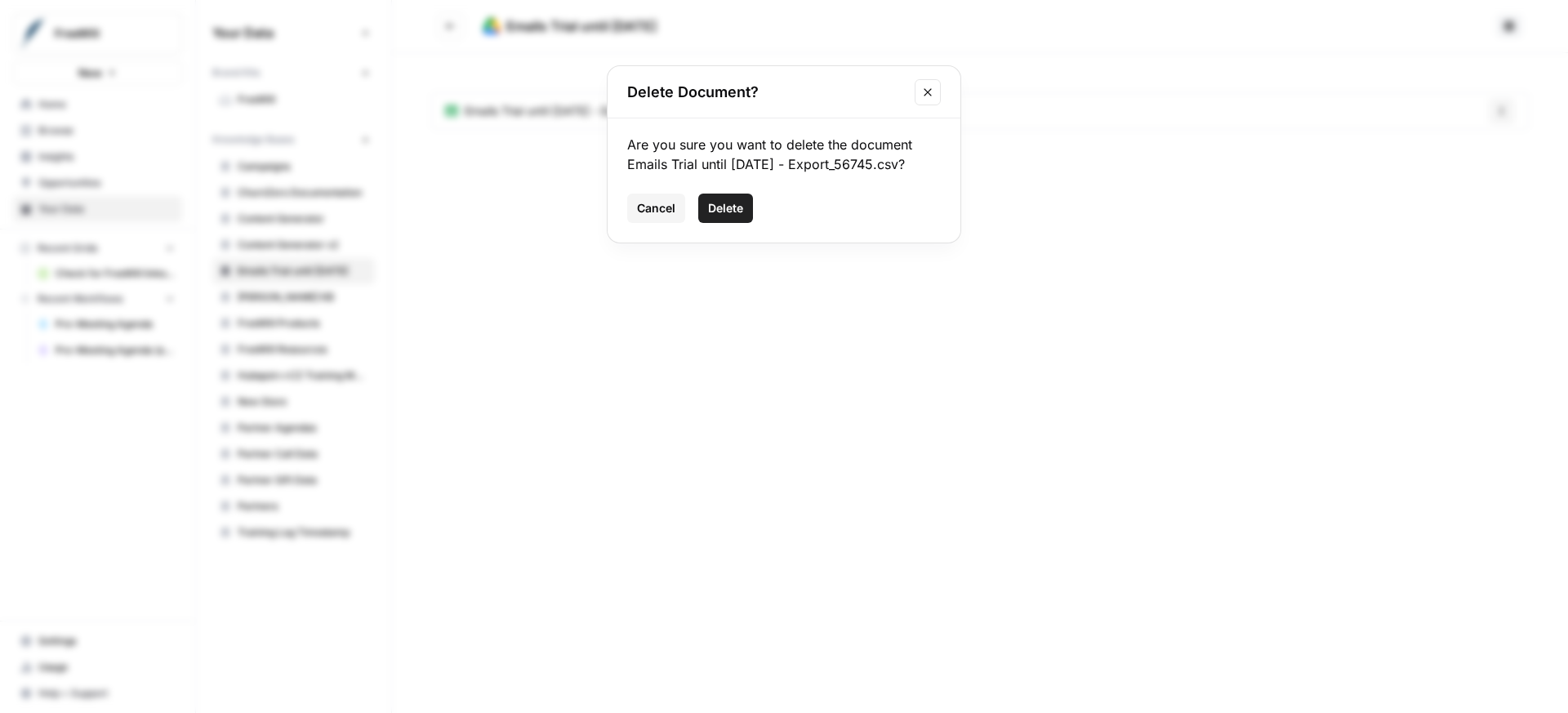
click at [731, 201] on span "Delete" at bounding box center [725, 208] width 36 height 16
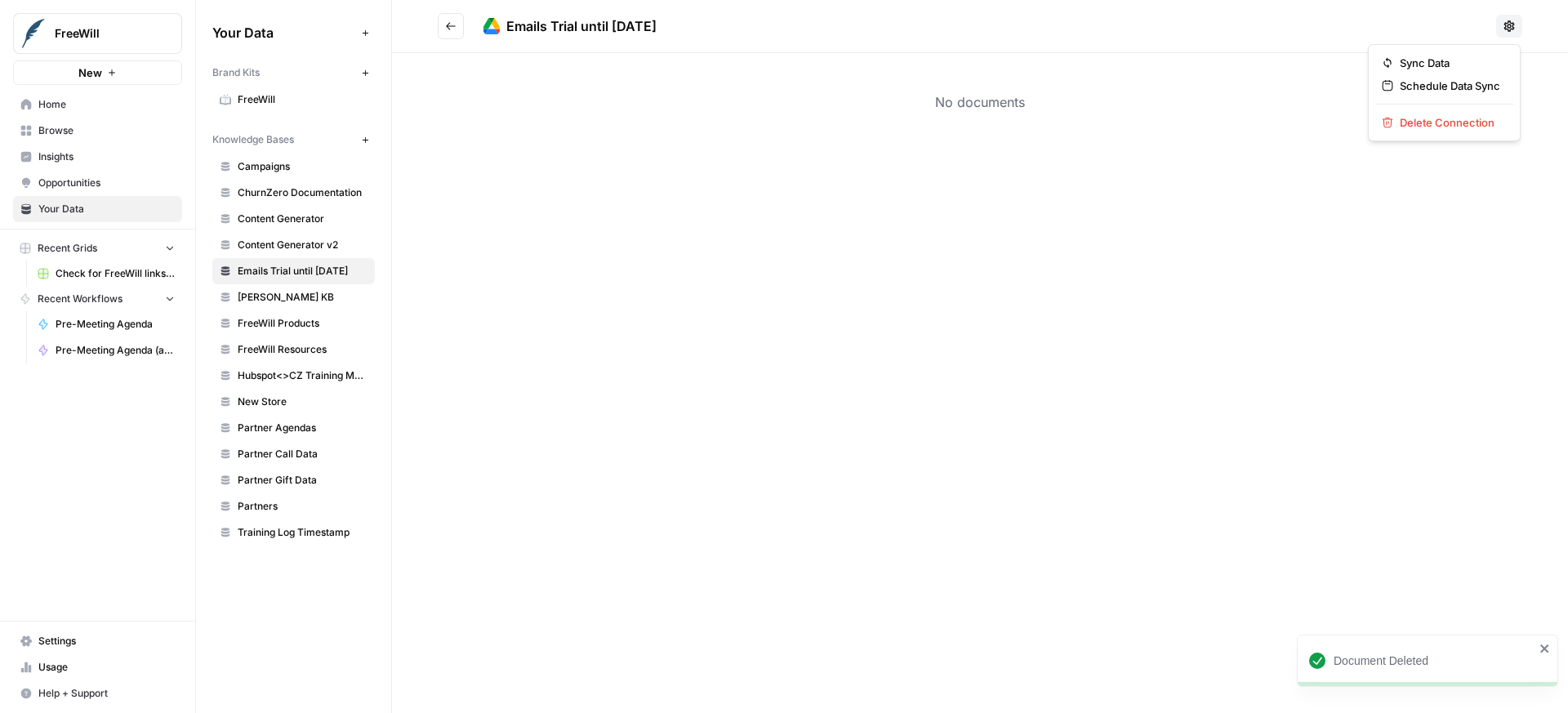
click at [1505, 25] on icon at bounding box center [1509, 25] width 11 height 11
click at [1240, 117] on div "No documents" at bounding box center [980, 102] width 1176 height 98
click at [962, 95] on section "No documents" at bounding box center [980, 102] width 1098 height 19
click at [452, 32] on button "Go back" at bounding box center [451, 26] width 26 height 26
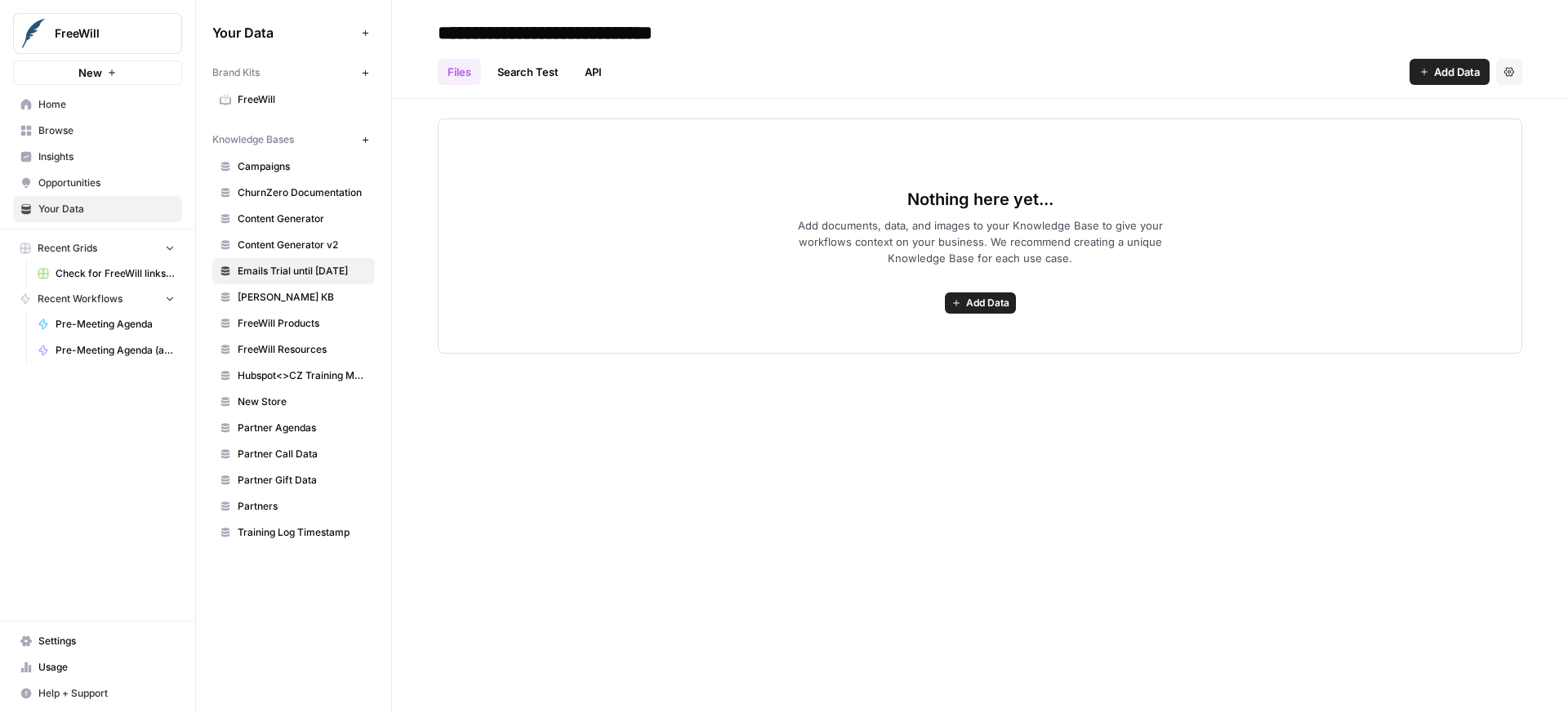
click at [548, 77] on link "Search Test" at bounding box center [528, 71] width 81 height 26
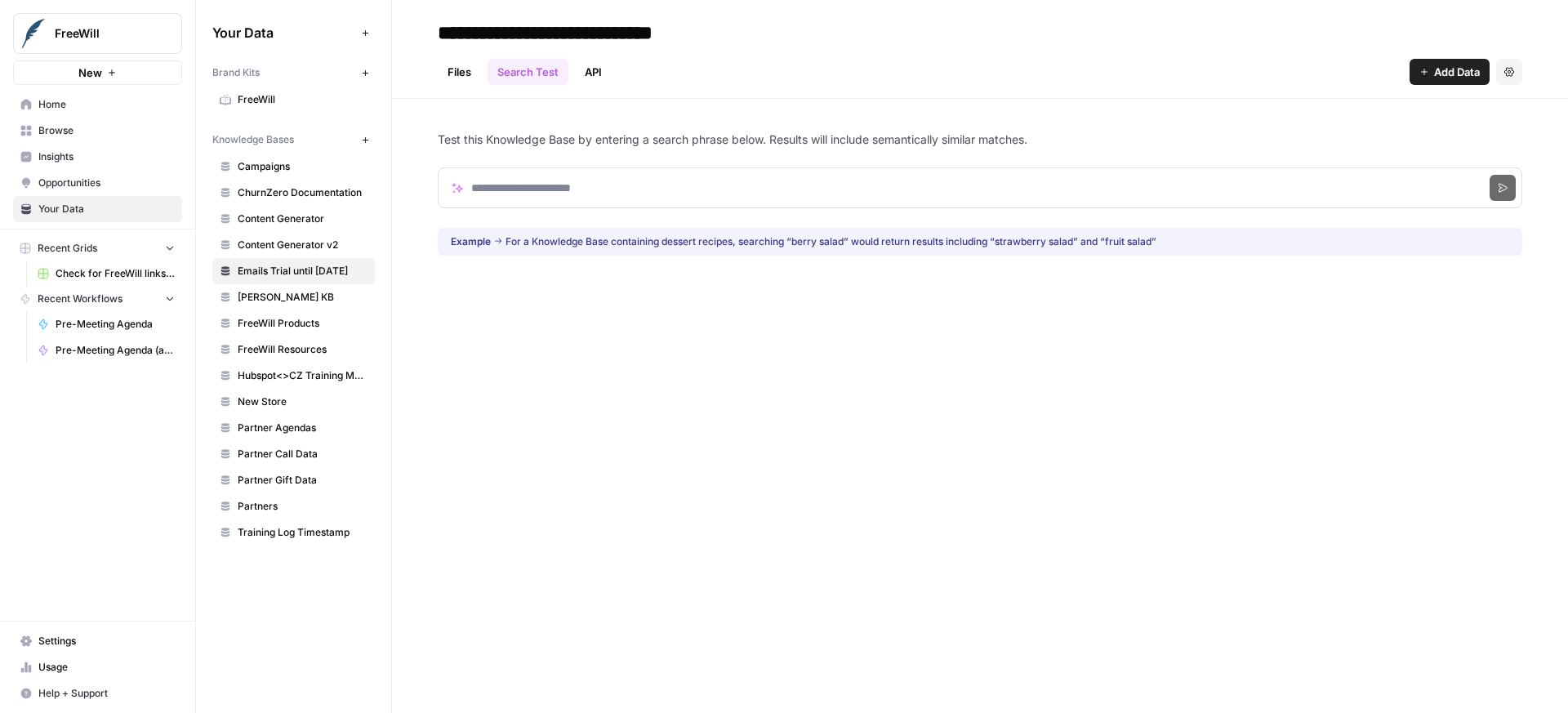
click at [464, 72] on link "Files" at bounding box center [459, 71] width 43 height 26
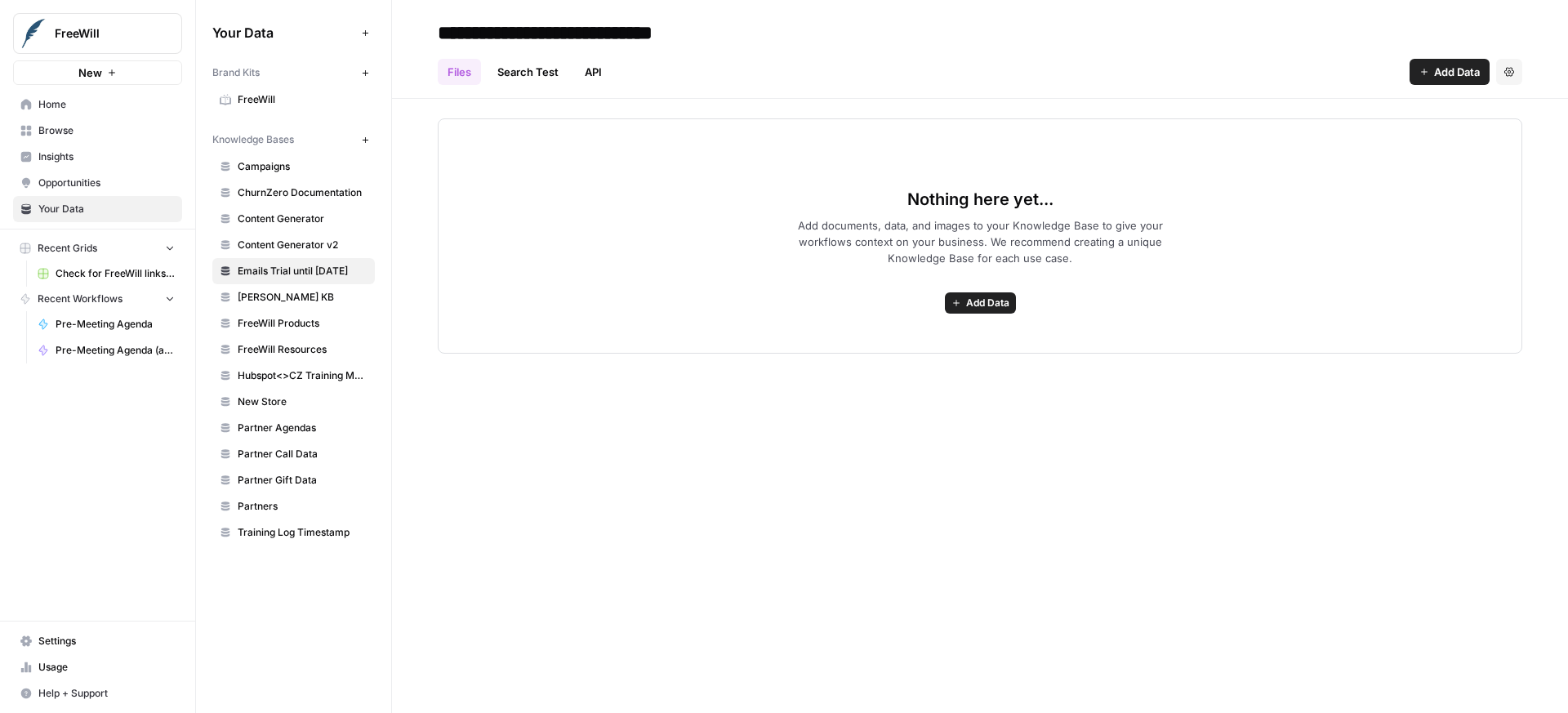
click at [974, 294] on button "Add Data" at bounding box center [981, 303] width 71 height 21
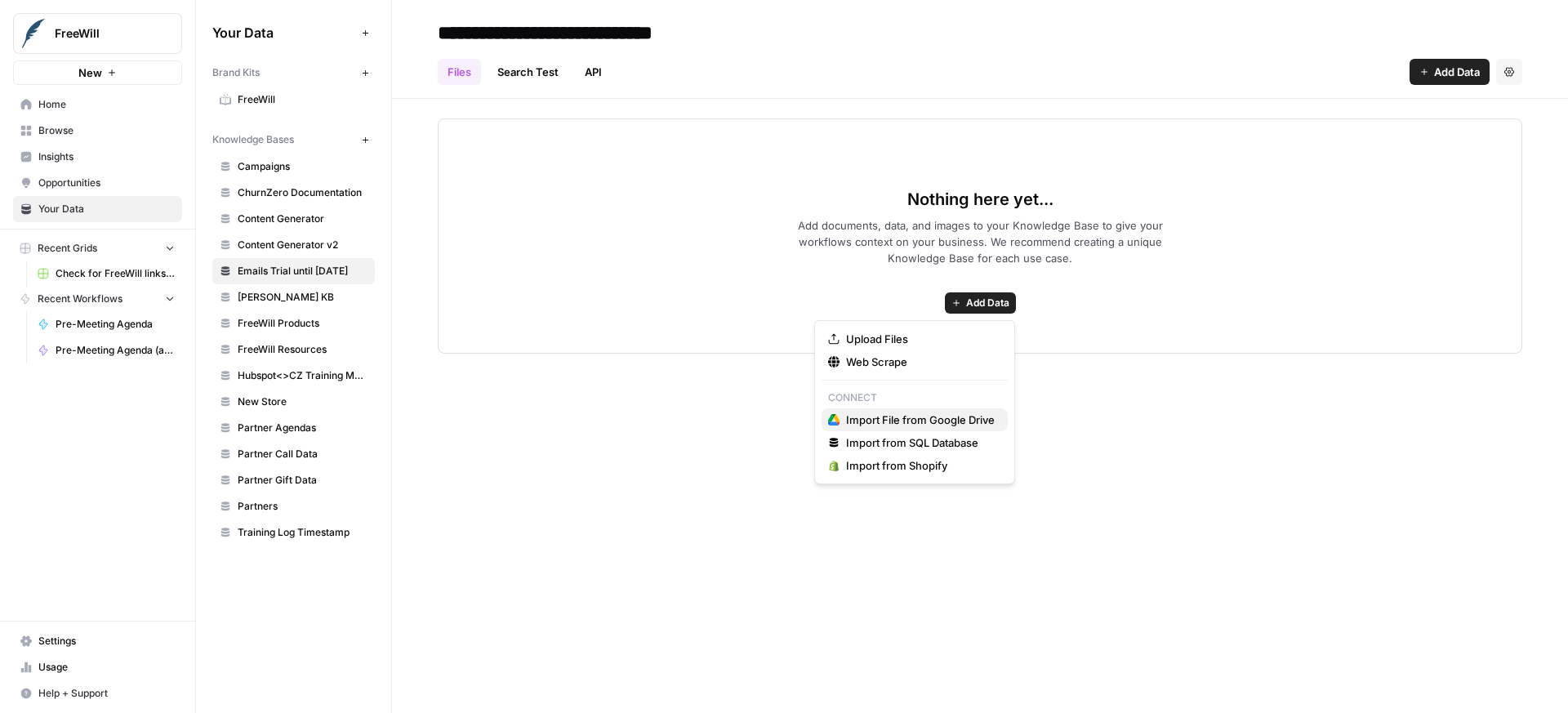
click at [913, 422] on span "Import File from Google Drive" at bounding box center [920, 419] width 149 height 16
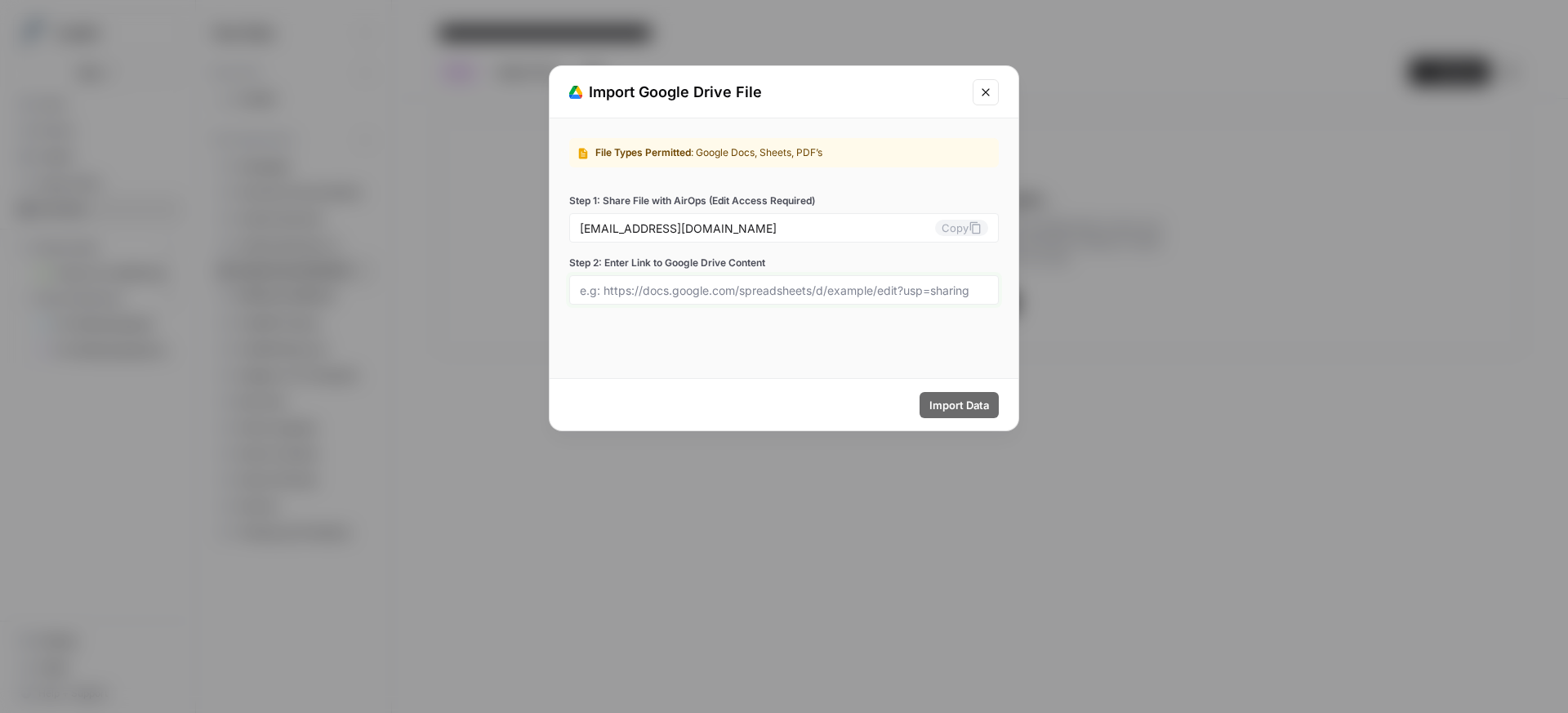
click at [697, 296] on input "Step 2: Enter Link to Google Drive Content" at bounding box center [784, 289] width 408 height 14
paste input "https://docs.google.com/spreadsheets/d/1sBup8awJyXG68tdWbnsc-WCoas2I3kdZqZIcj5Z…"
type input "https://docs.google.com/spreadsheets/d/1sBup8awJyXG68tdWbnsc-WCoas2I3kdZqZIcj5Z…"
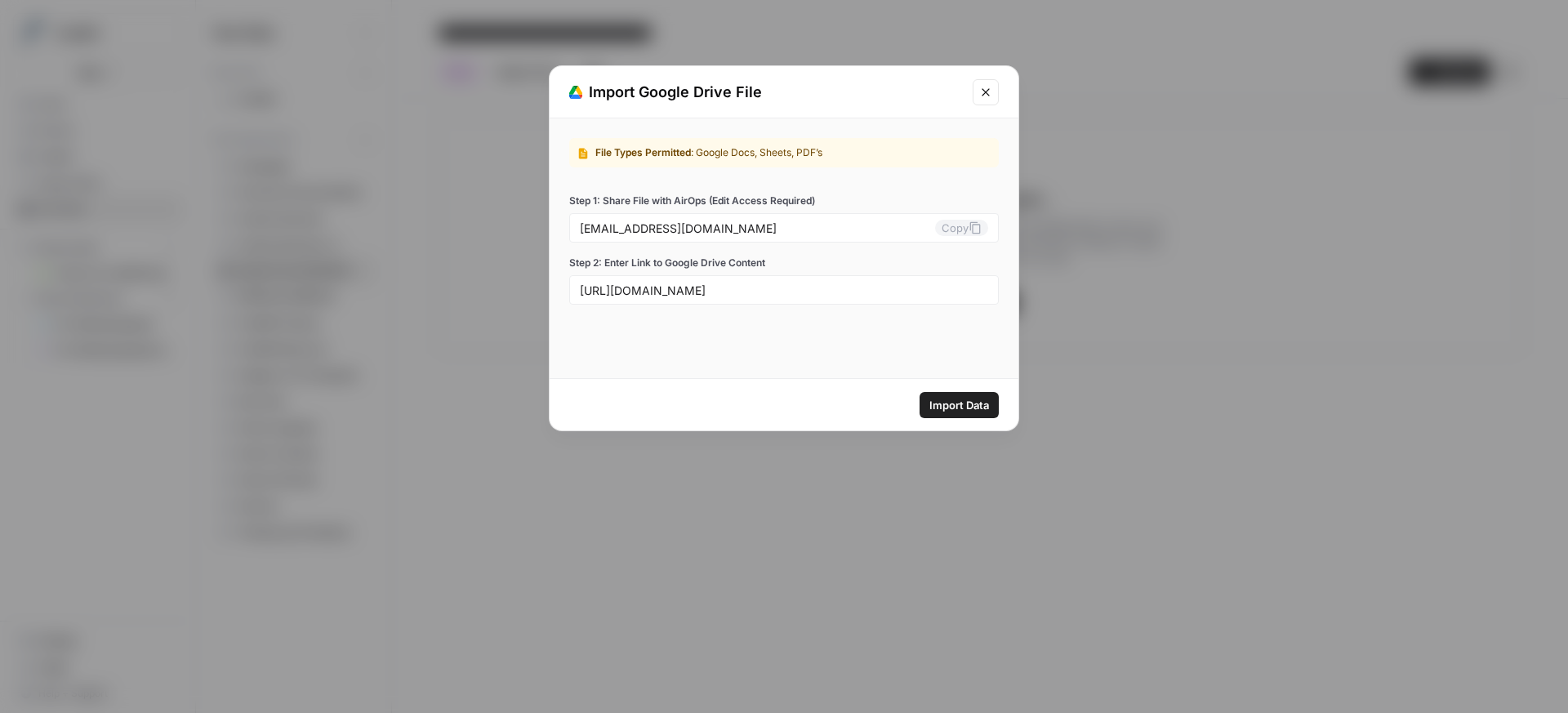
click at [766, 327] on div "File Types Permitted : Google Docs, Sheets, PDF’s Step 1: Share File with AirOp…" at bounding box center [784, 248] width 469 height 259
click at [969, 226] on icon at bounding box center [975, 228] width 13 height 13
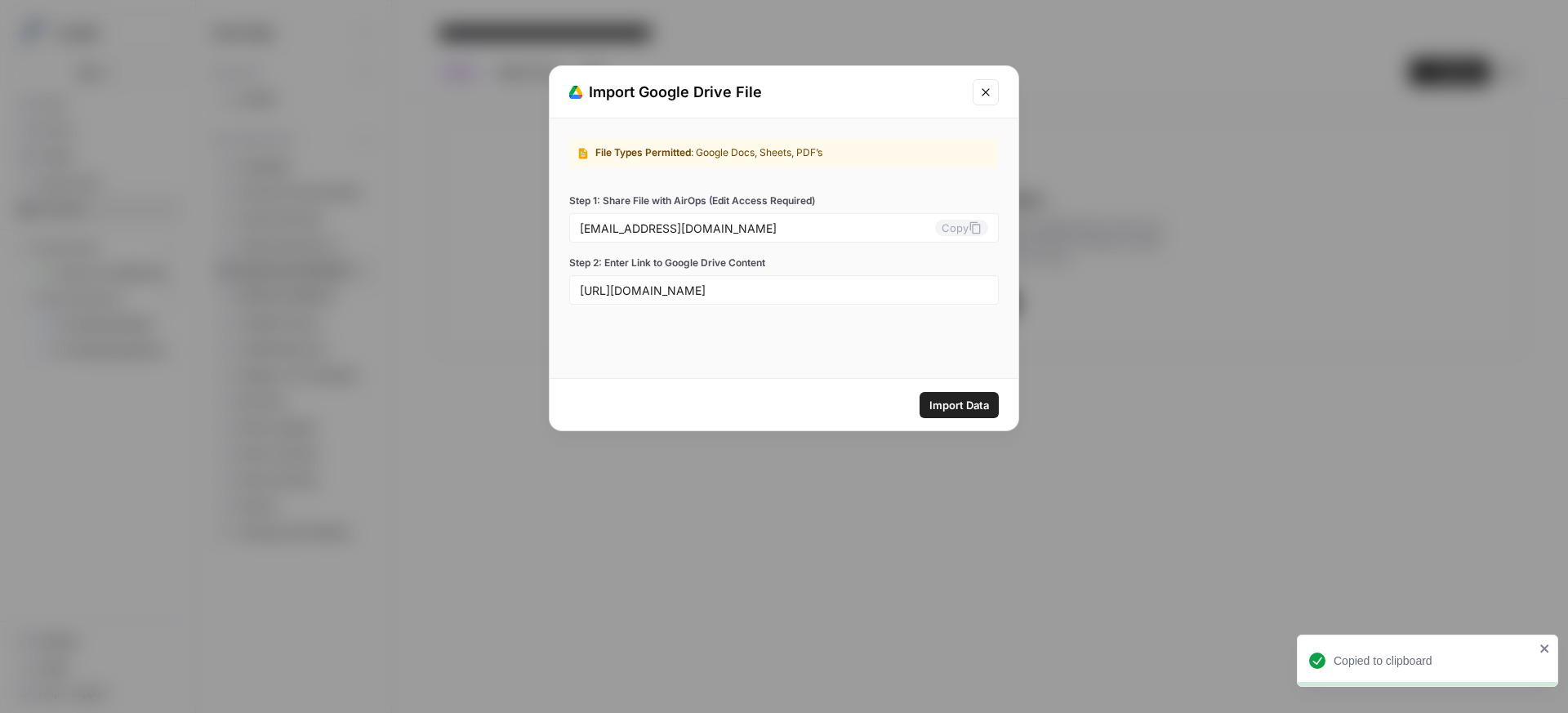
click at [884, 325] on div "File Types Permitted : Google Docs, Sheets, PDF’s Step 1: Share File with AirOp…" at bounding box center [784, 248] width 469 height 259
click at [954, 400] on span "Import Data" at bounding box center [959, 405] width 60 height 16
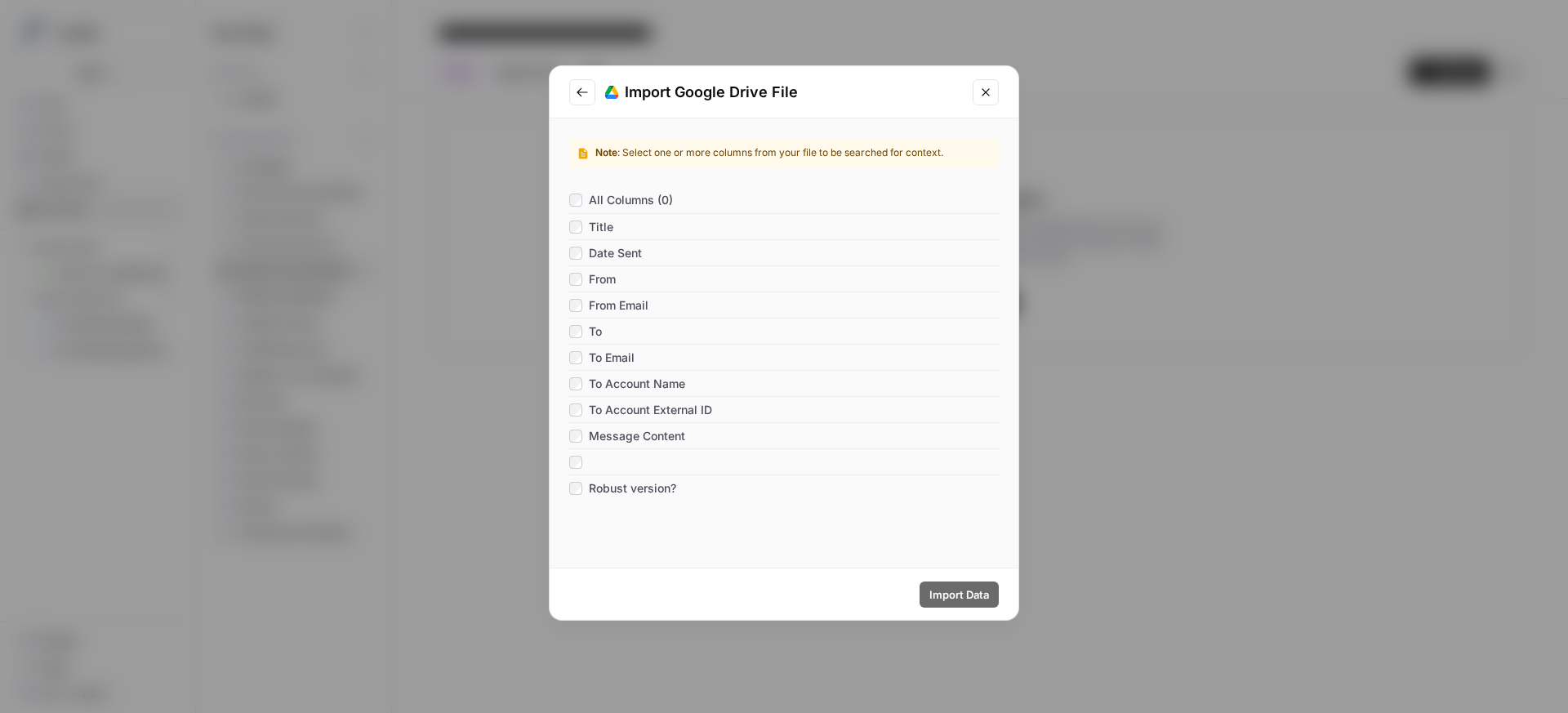
click at [582, 197] on div "All Columns (0)" at bounding box center [622, 200] width 104 height 16
click at [938, 590] on span "Import Data" at bounding box center [959, 594] width 60 height 16
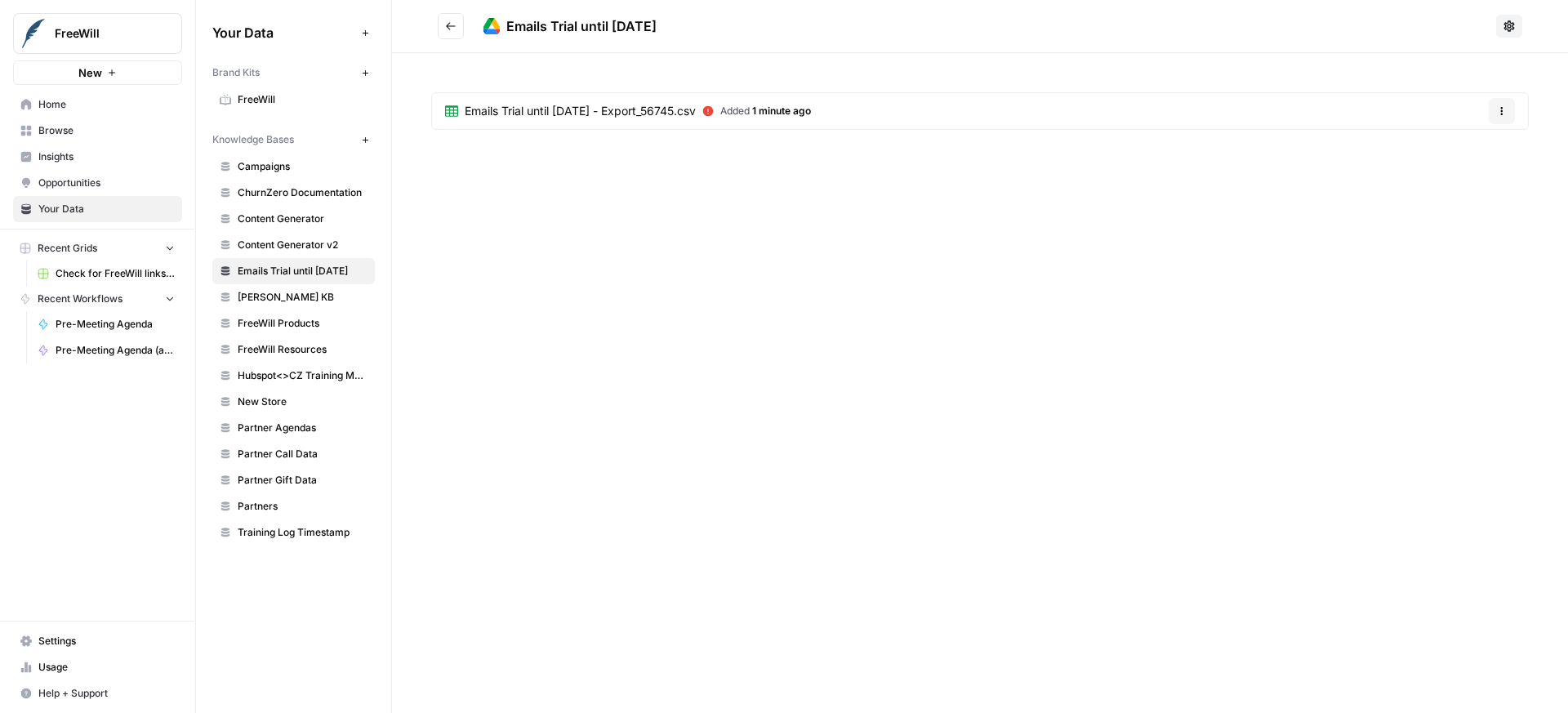
click at [805, 117] on span "Added 1 minute ago" at bounding box center [766, 111] width 90 height 14
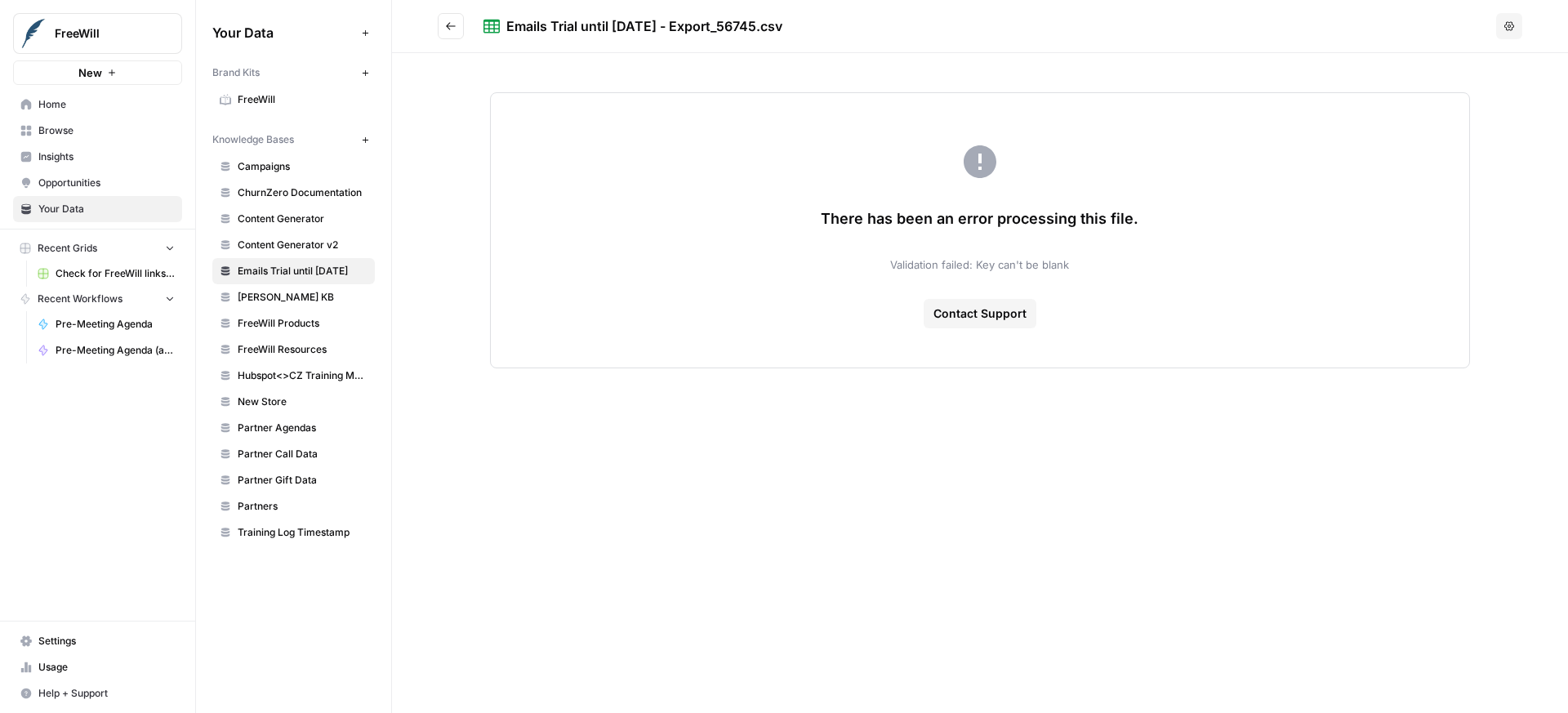
drag, startPoint x: 963, startPoint y: 264, endPoint x: 1072, endPoint y: 268, distance: 109.1
click at [1072, 268] on div "There has been an error processing this file. Validation failed: Key can't be b…" at bounding box center [980, 230] width 980 height 276
drag, startPoint x: 1090, startPoint y: 266, endPoint x: 940, endPoint y: 287, distance: 151.5
click at [945, 270] on div "There has been an error processing this file. Validation failed: Key can't be b…" at bounding box center [980, 230] width 980 height 276
click at [1092, 258] on div "There has been an error processing this file. Validation failed: Key can't be b…" at bounding box center [980, 230] width 980 height 276
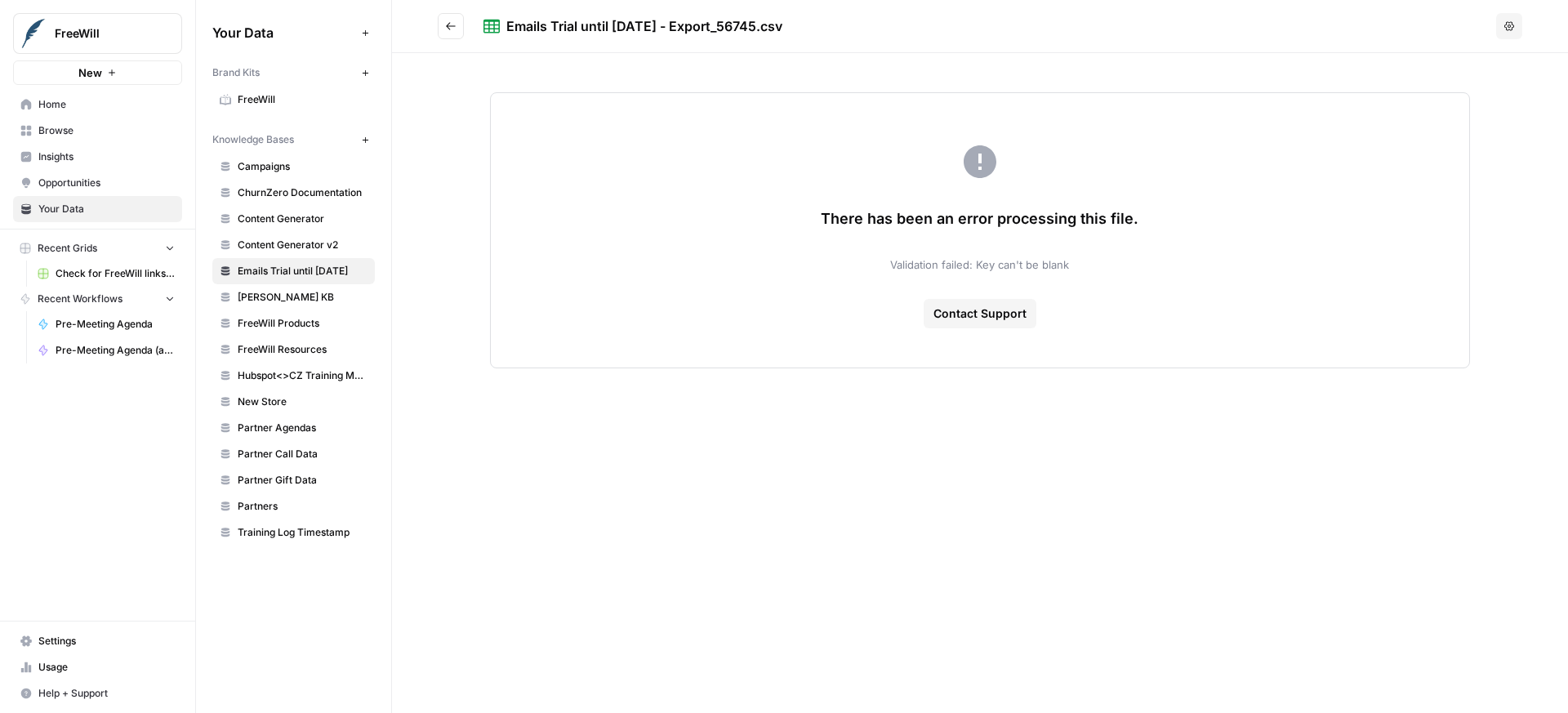
drag, startPoint x: 1066, startPoint y: 264, endPoint x: 886, endPoint y: 262, distance: 180.0
click at [886, 262] on div "There has been an error processing this file. Validation failed: Key can't be b…" at bounding box center [980, 230] width 980 height 276
copy span "Validation failed: Key can't be blank"
click at [958, 311] on span "Contact Support" at bounding box center [980, 313] width 93 height 16
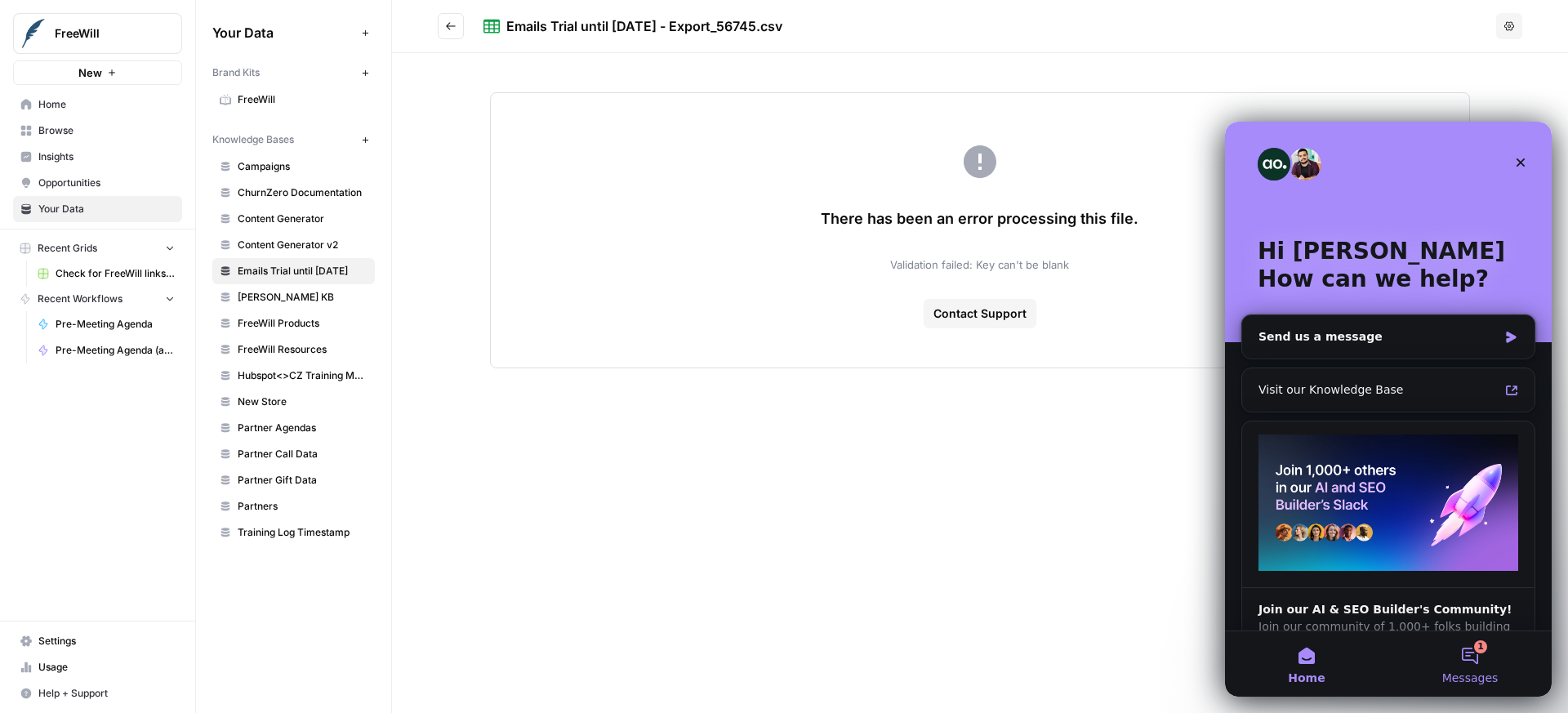
click at [1465, 640] on button "1 Messages" at bounding box center [1470, 664] width 163 height 65
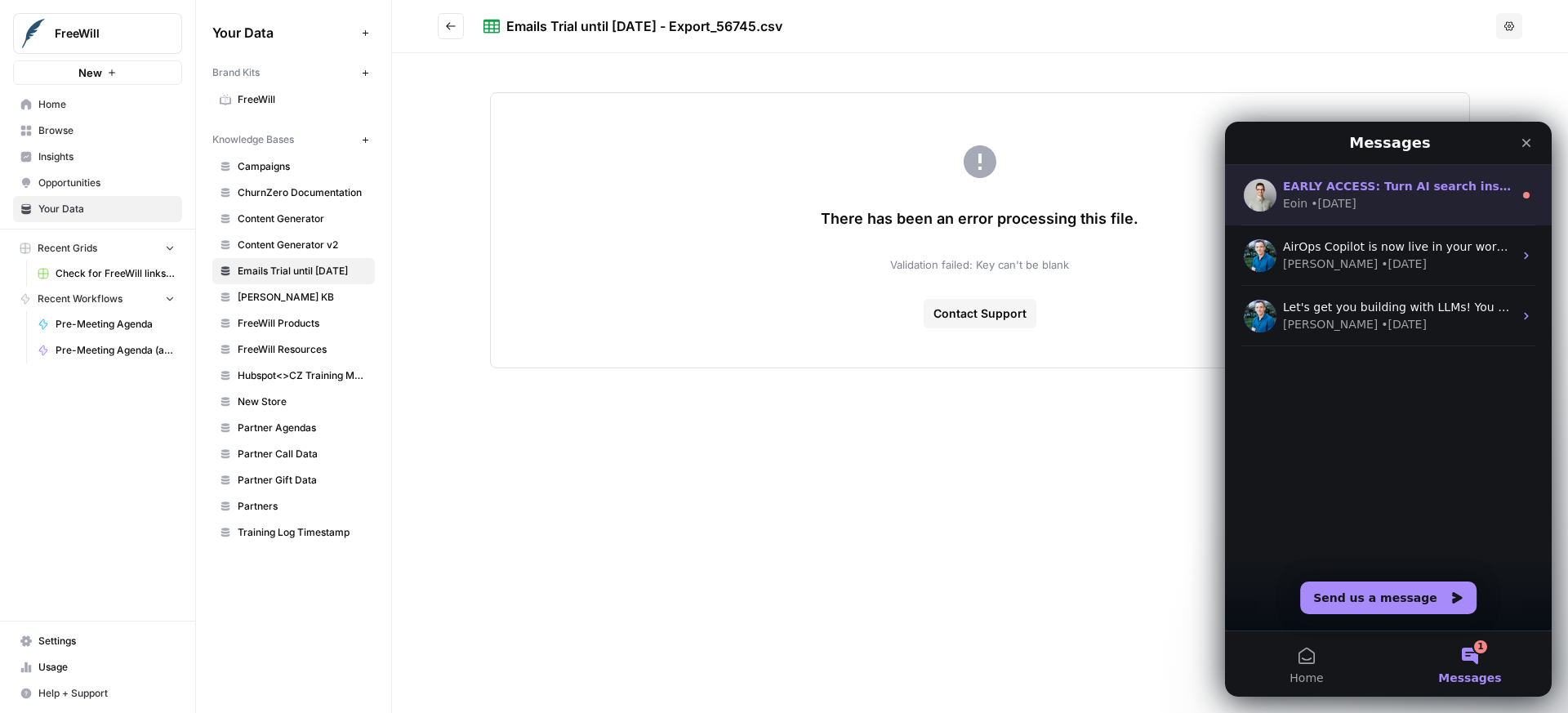
click at [1436, 209] on div "Eoin • 6w ago" at bounding box center [1399, 204] width 231 height 17
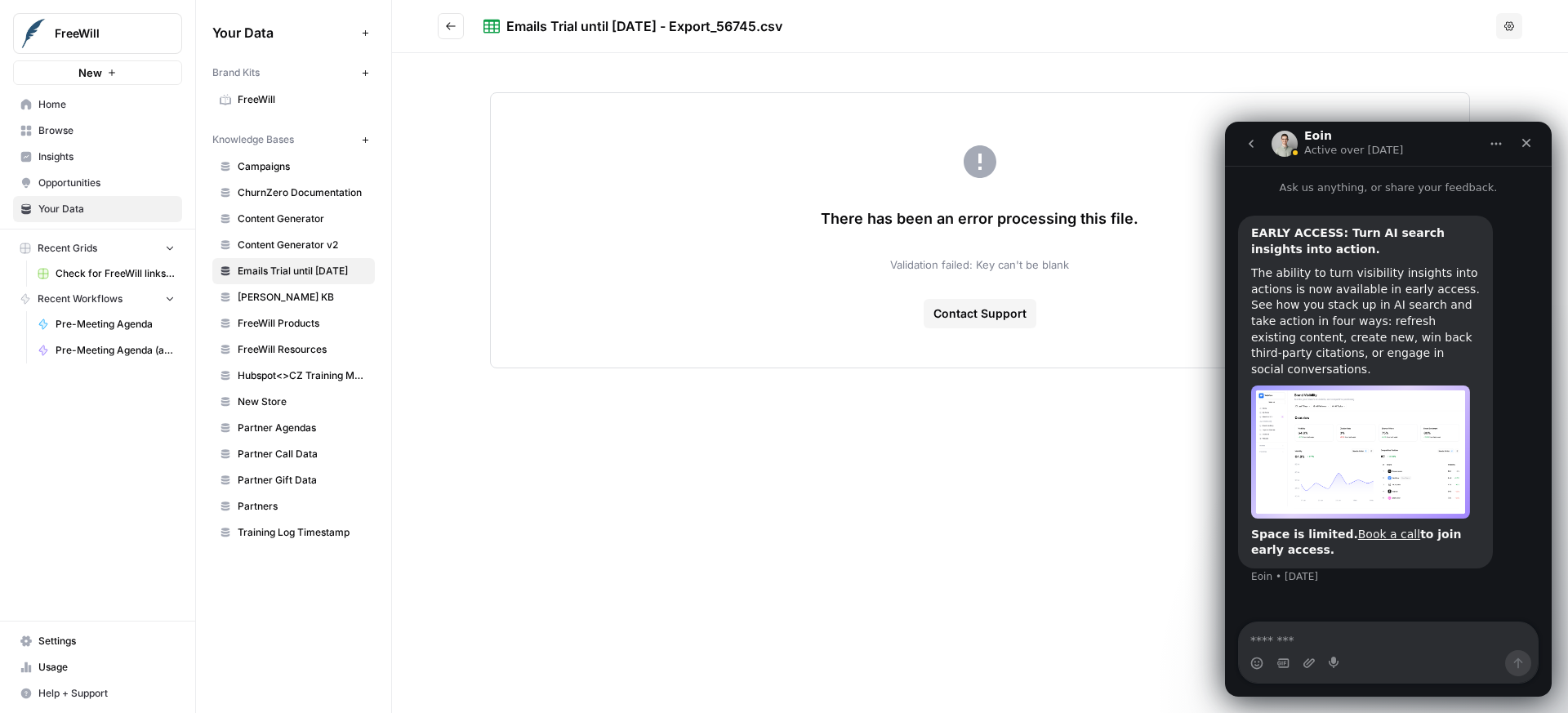
click at [1252, 148] on icon "go back" at bounding box center [1252, 144] width 13 height 13
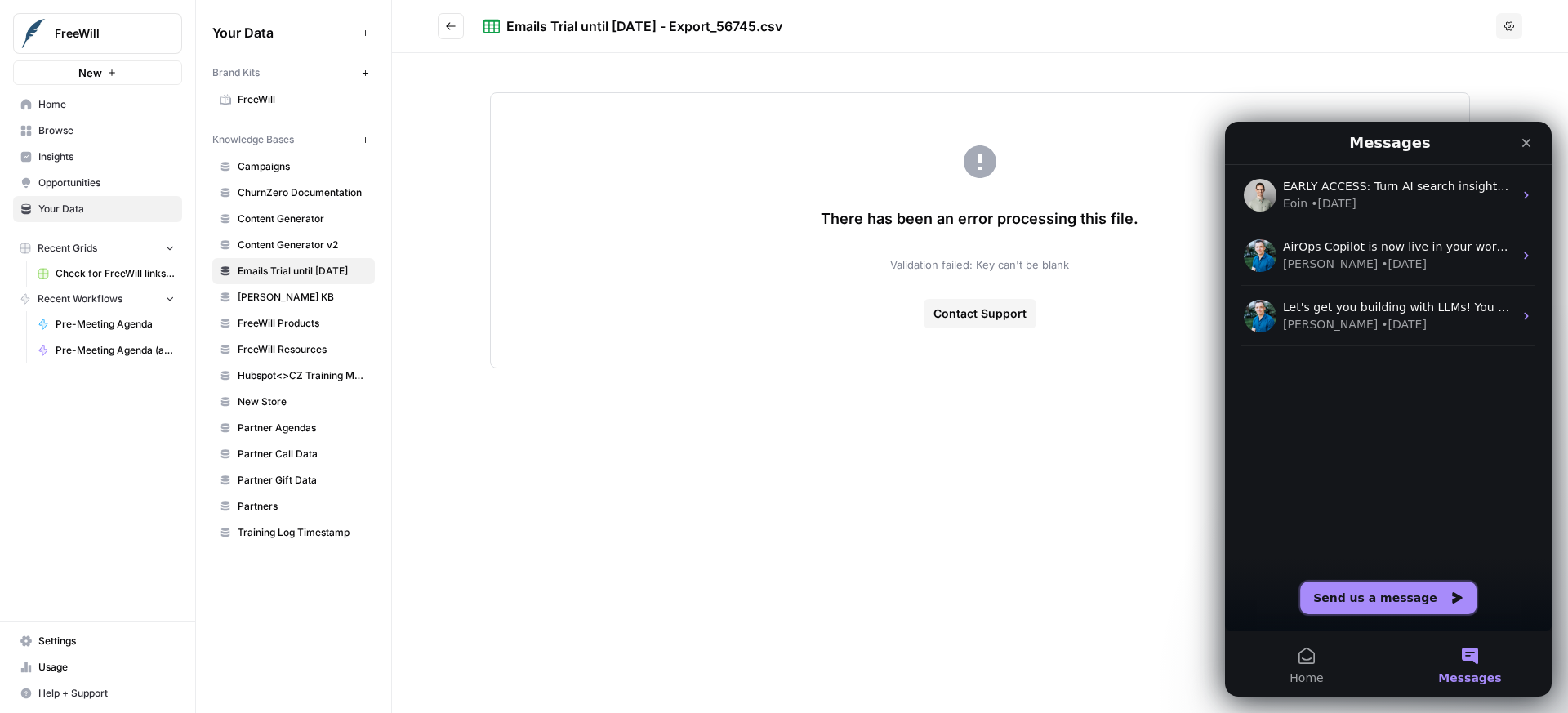
click at [1358, 587] on button "Send us a message" at bounding box center [1388, 598] width 177 height 33
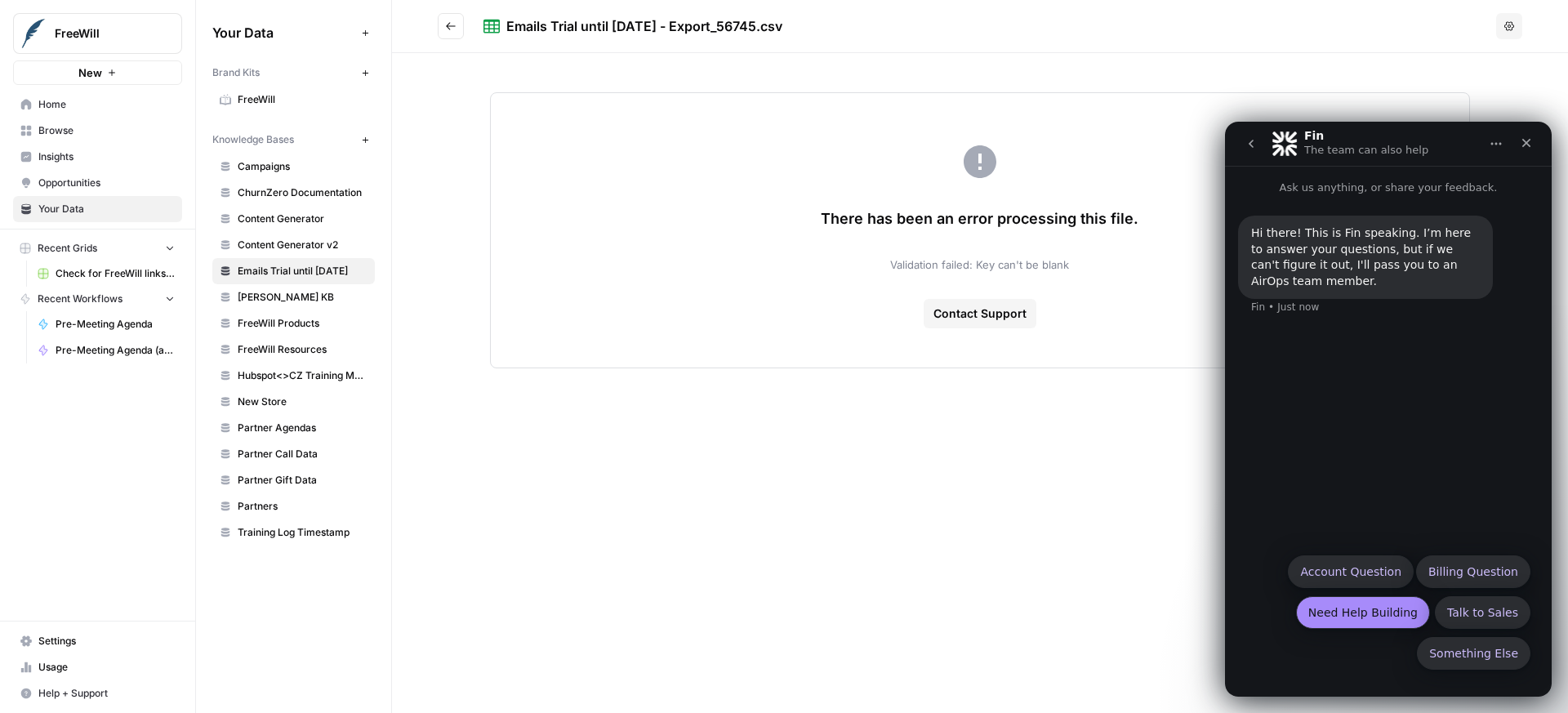
click at [1396, 615] on button "Need Help Building" at bounding box center [1362, 613] width 134 height 33
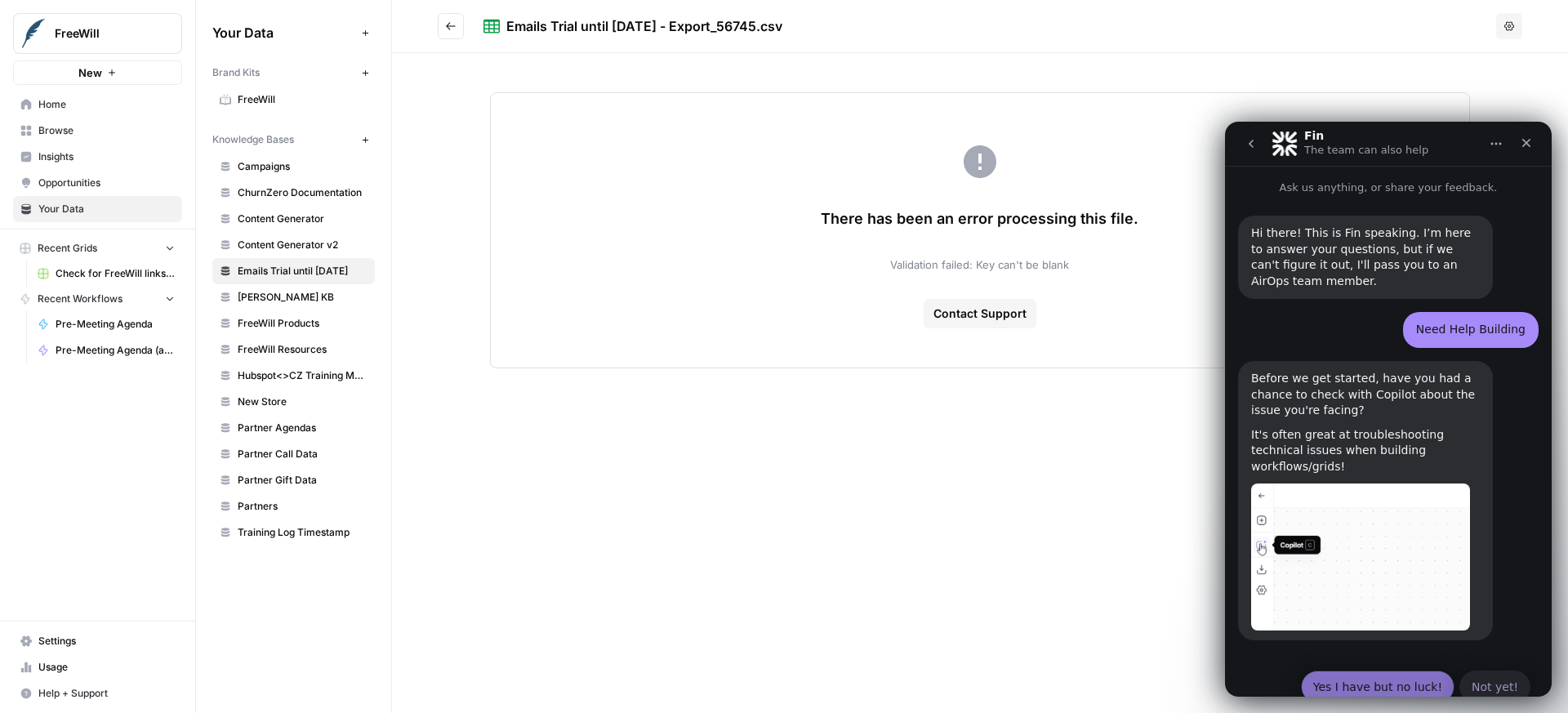
scroll to position [19, 0]
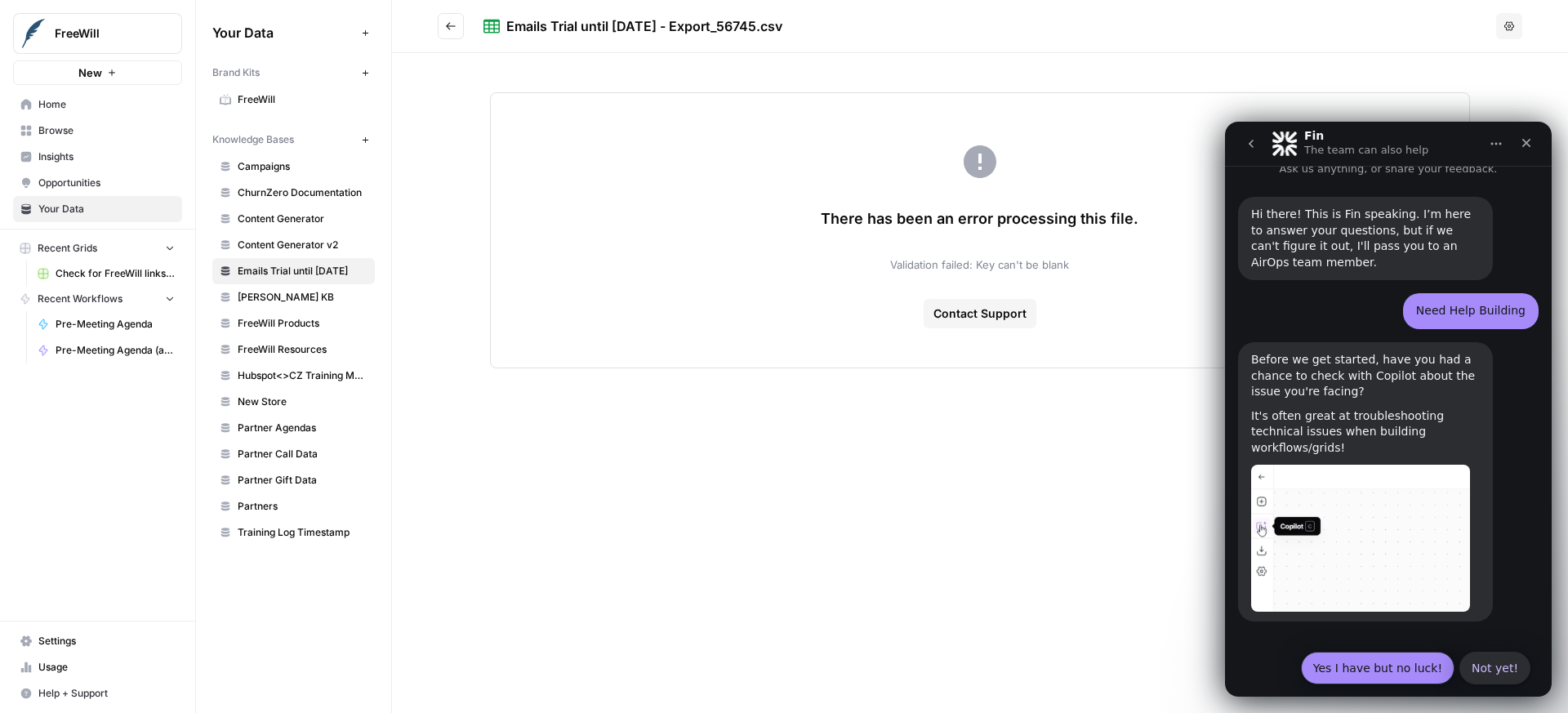
click at [1427, 653] on button "Yes I have but no luck!" at bounding box center [1378, 668] width 154 height 33
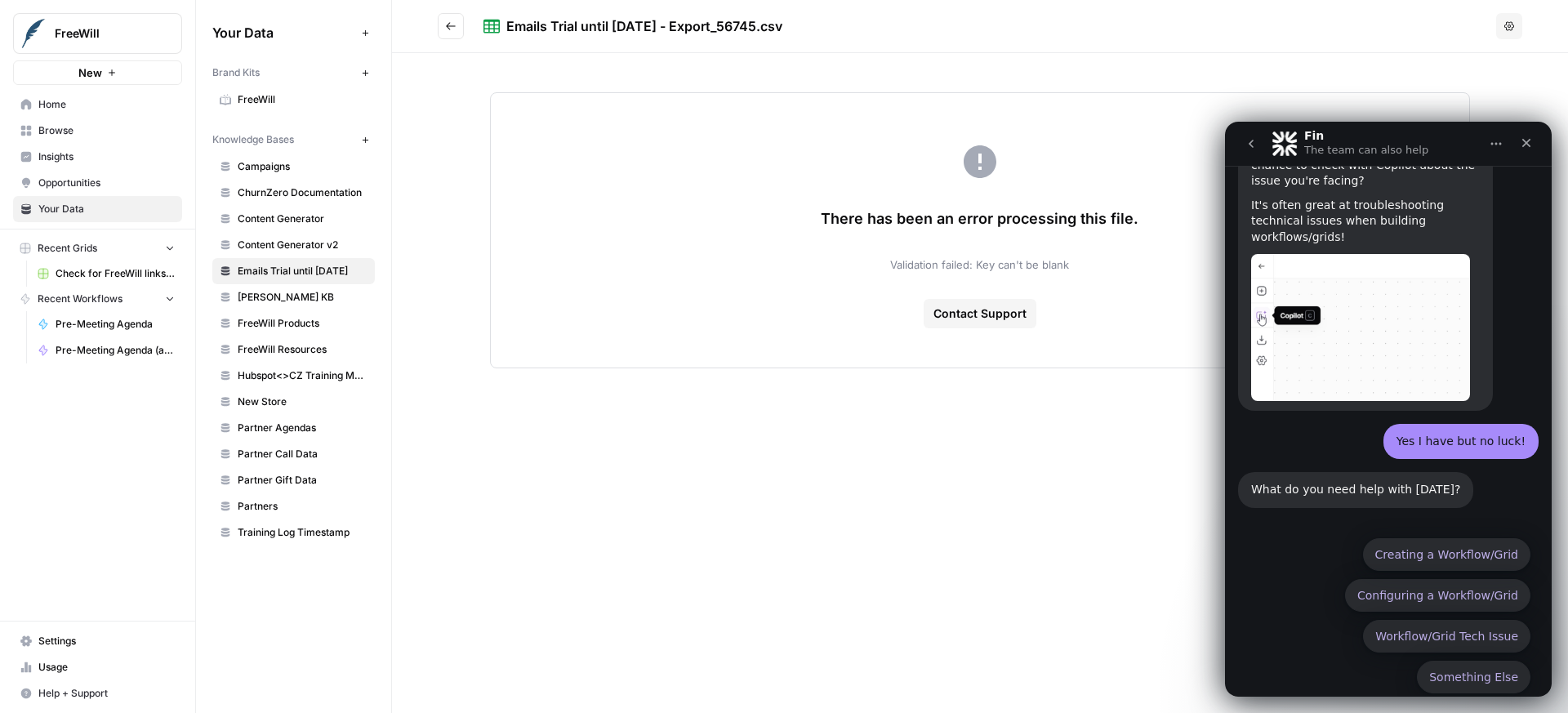
scroll to position [237, 0]
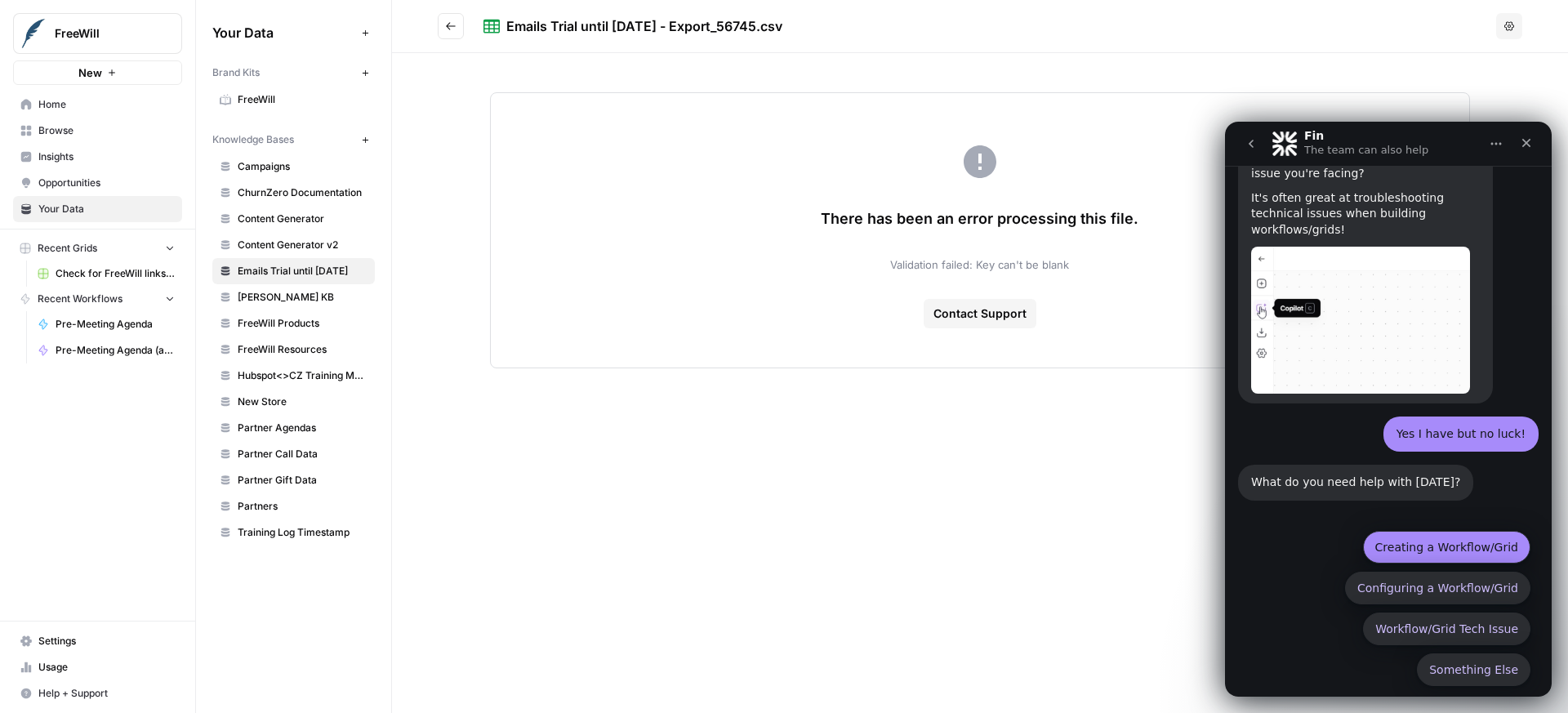
click at [1416, 541] on button "Creating a Workflow/Grid" at bounding box center [1447, 548] width 167 height 33
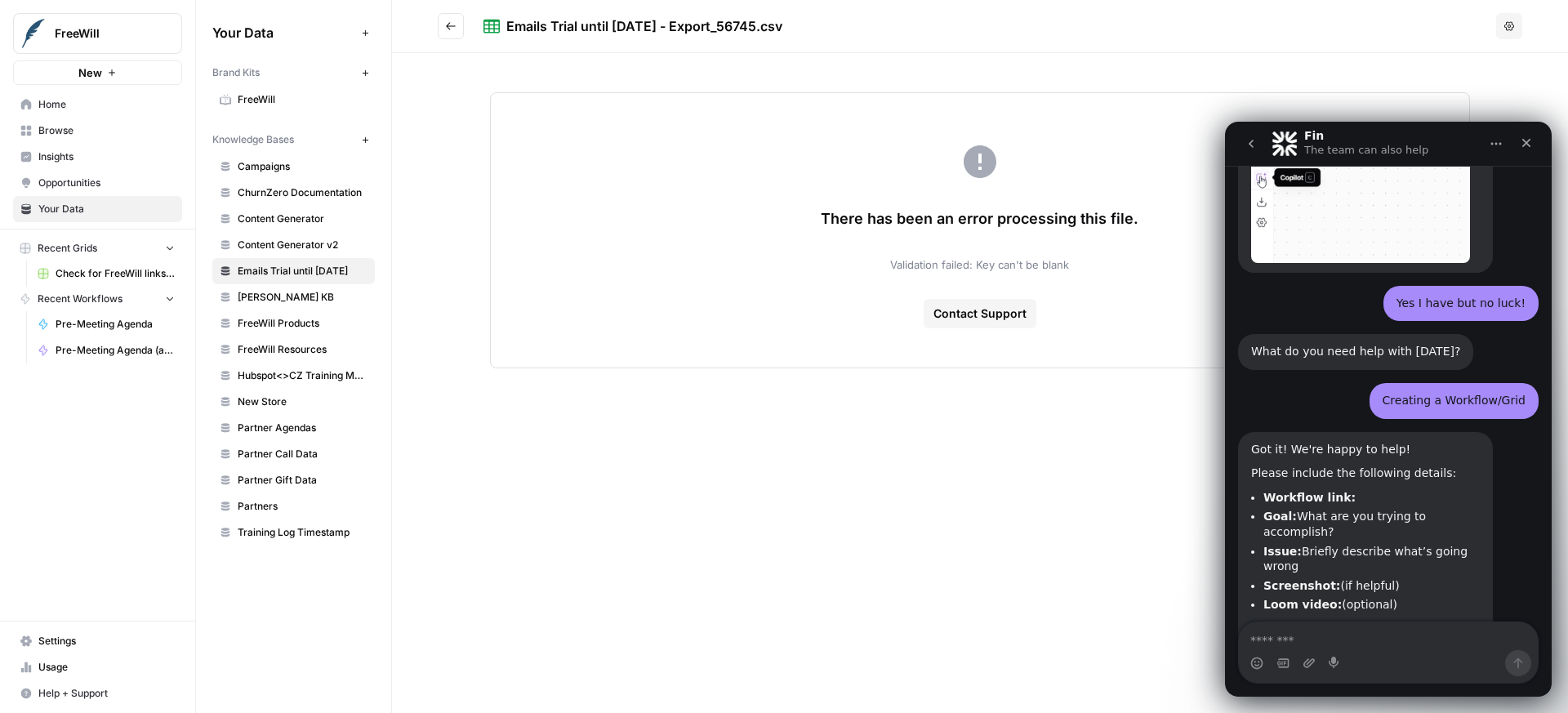
scroll to position [427, 0]
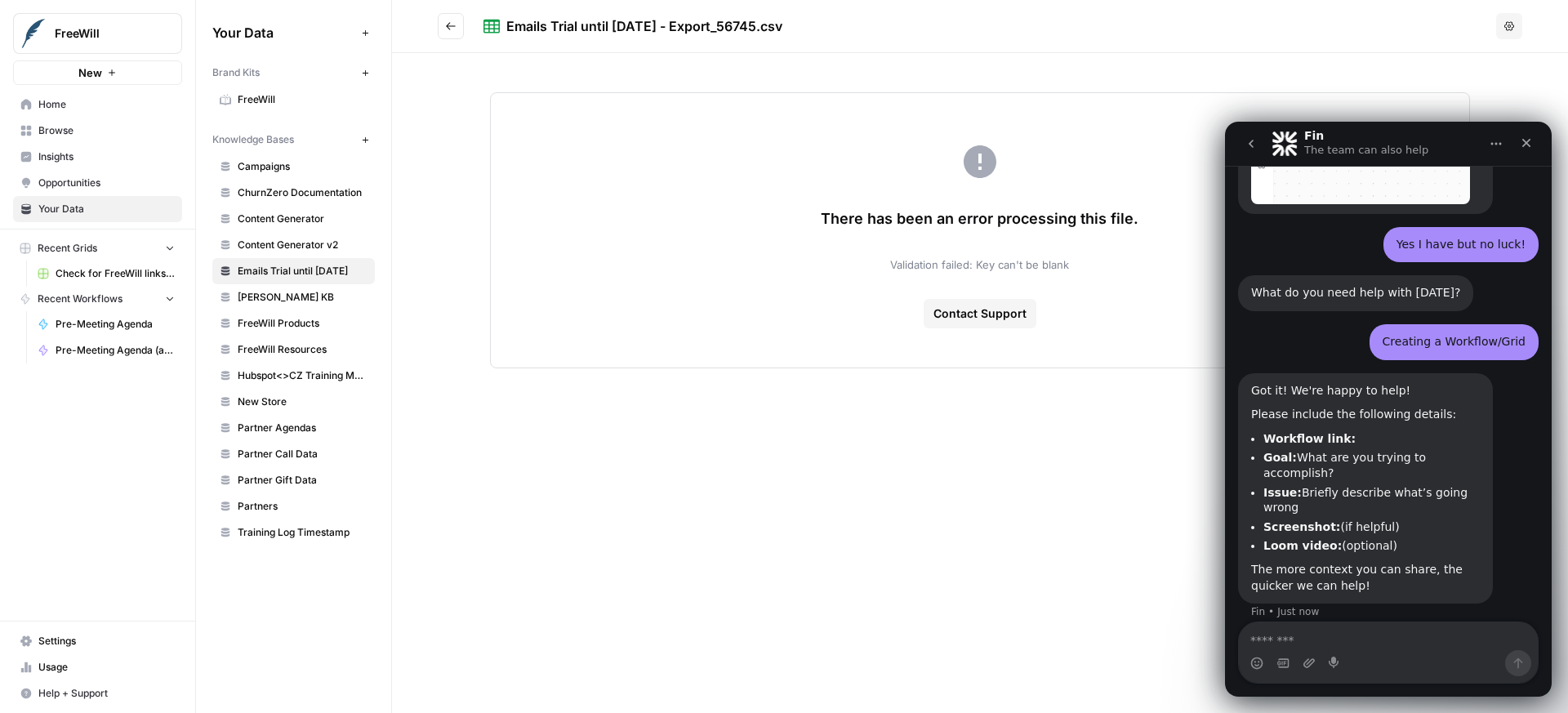
click at [1354, 632] on textarea "Message…" at bounding box center [1388, 636] width 299 height 28
paste textarea "**********"
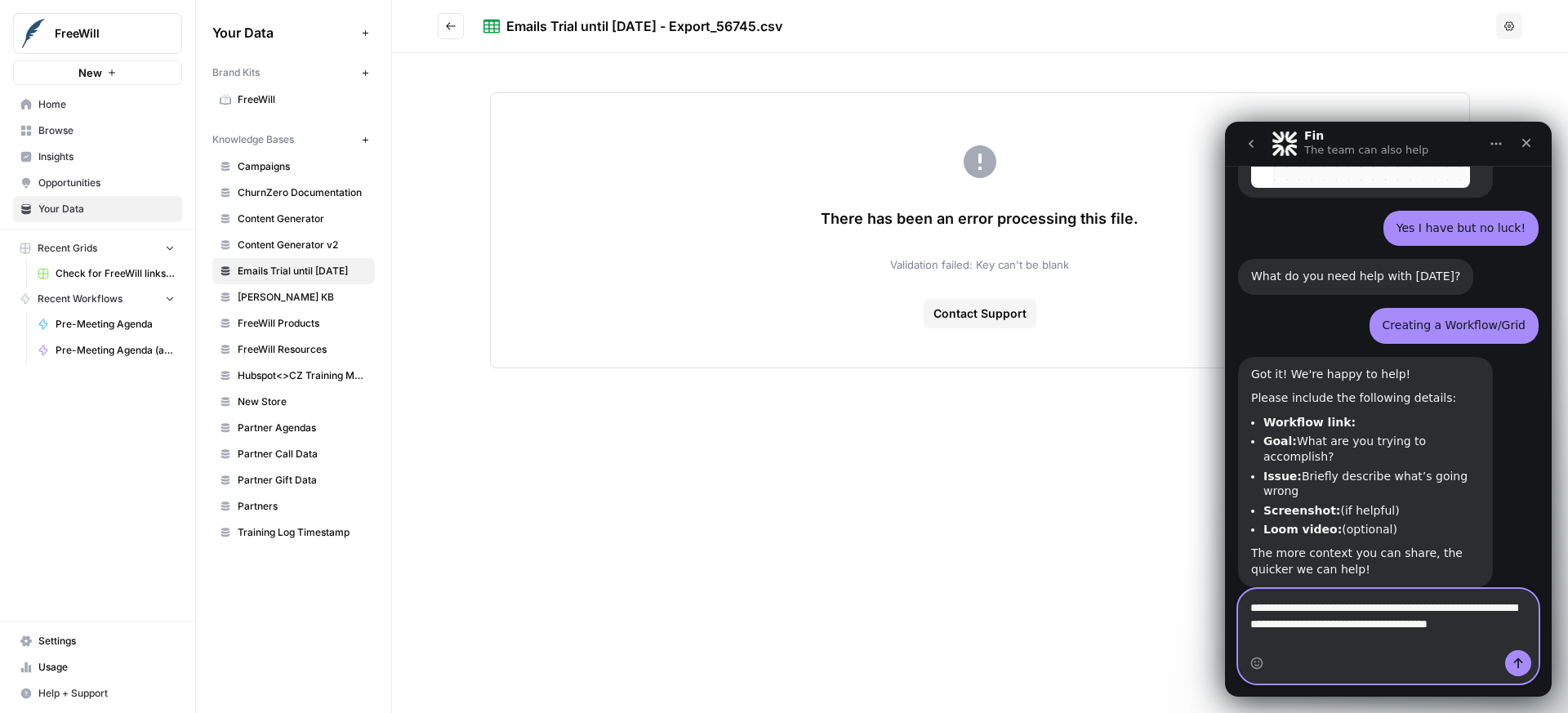
scroll to position [459, 0]
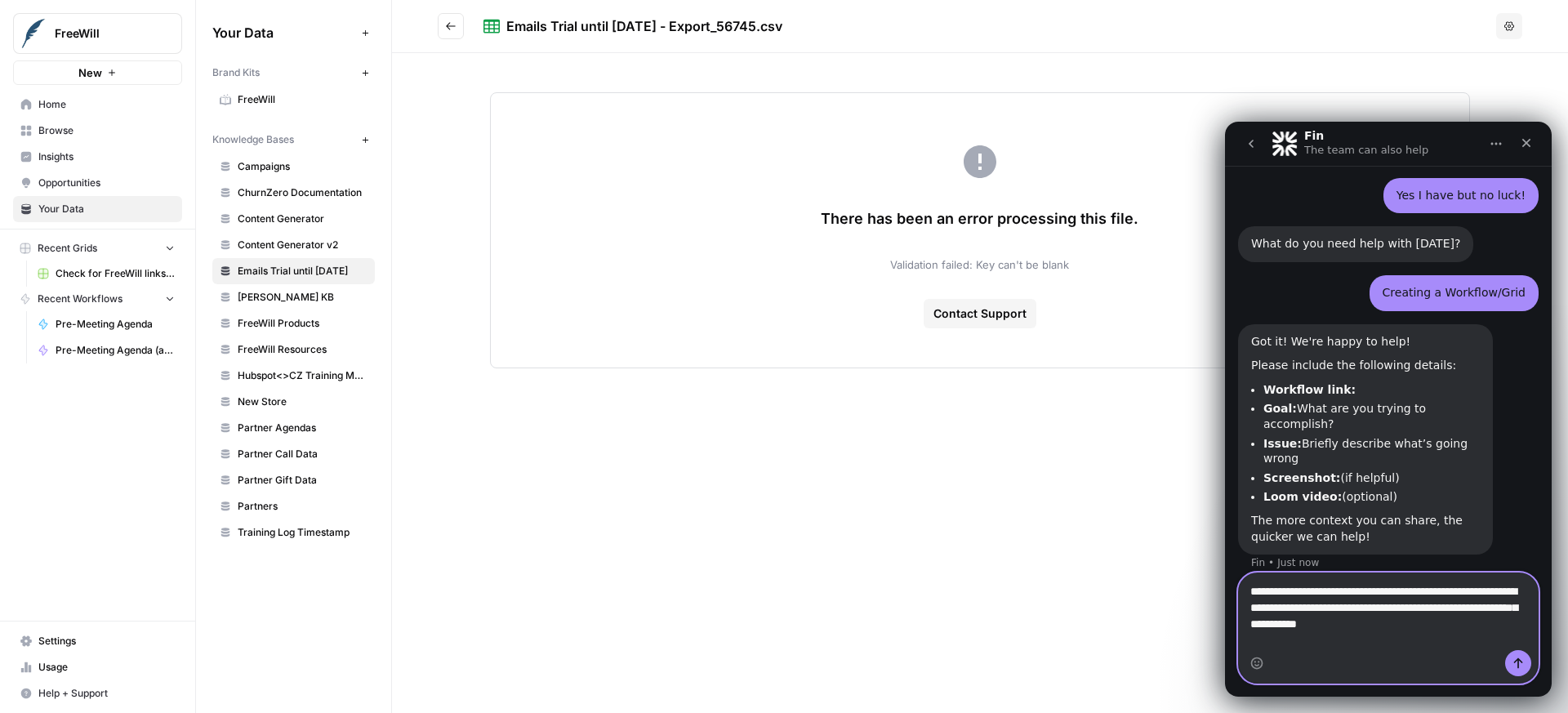
type textarea "**********"
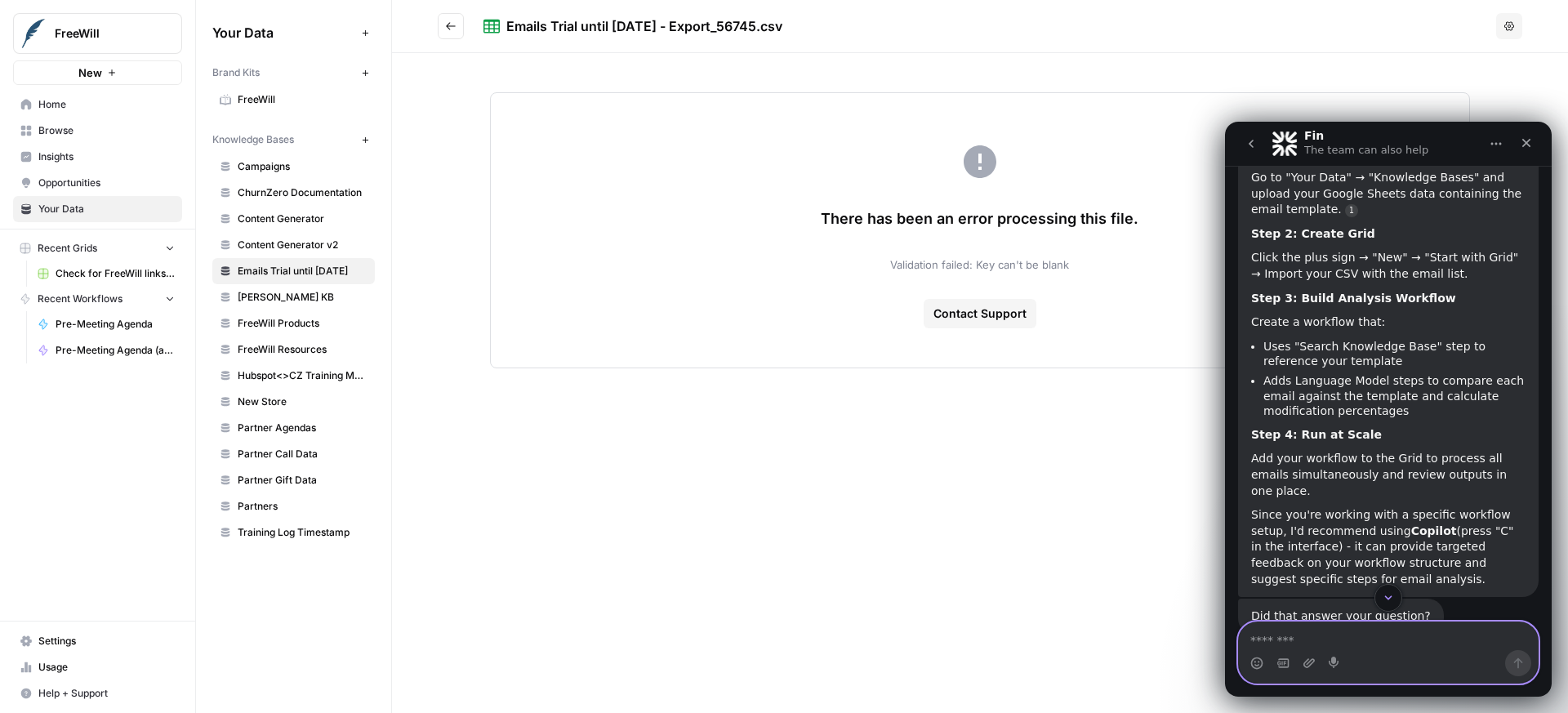
scroll to position [1091, 0]
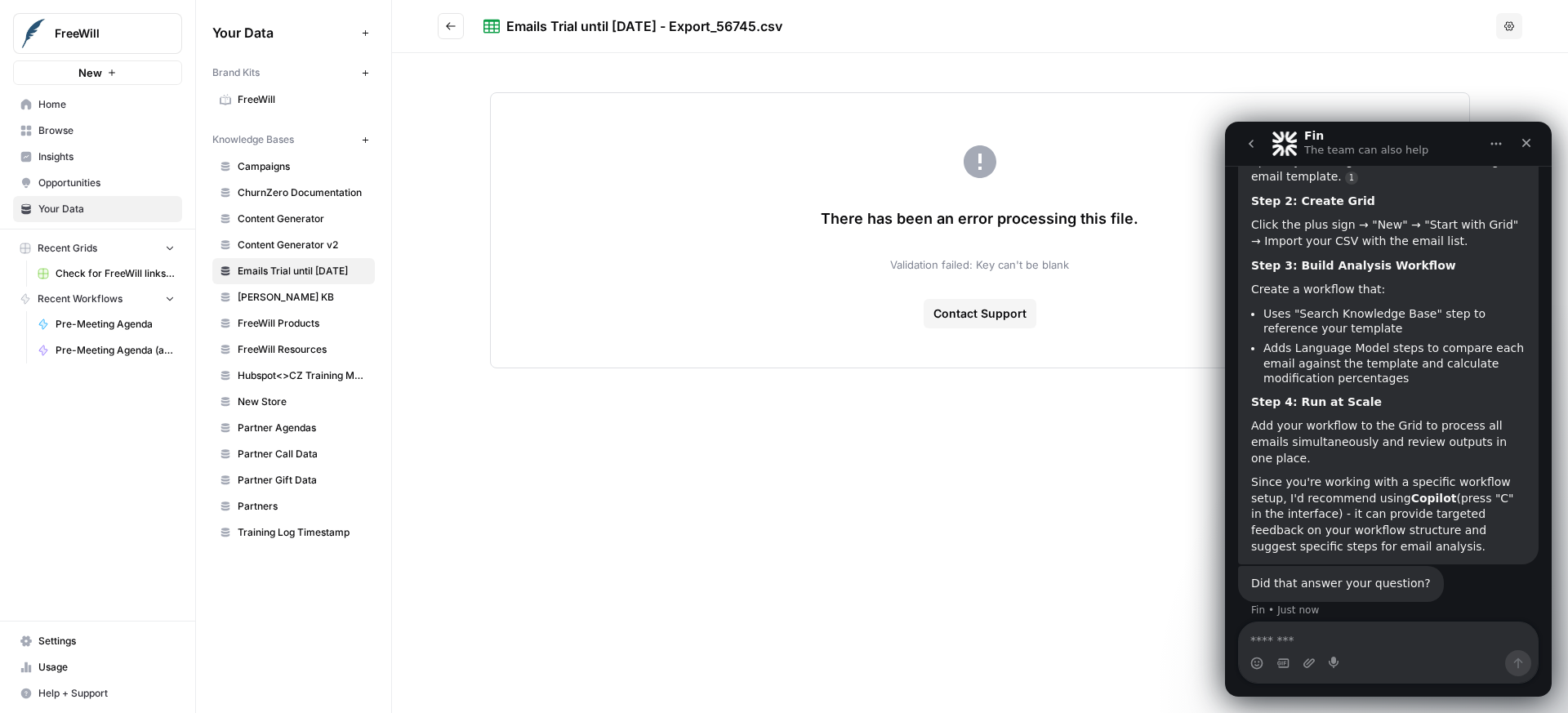
drag, startPoint x: 813, startPoint y: 218, endPoint x: 1085, endPoint y: 259, distance: 275.1
click at [1085, 259] on div "There has been an error processing this file. Validation failed: Key can't be b…" at bounding box center [980, 230] width 980 height 276
copy div "There has been an error processing this file. Validation failed: Key can't be b…"
click at [1335, 639] on textarea "Message…" at bounding box center [1388, 636] width 299 height 28
paste textarea "**********"
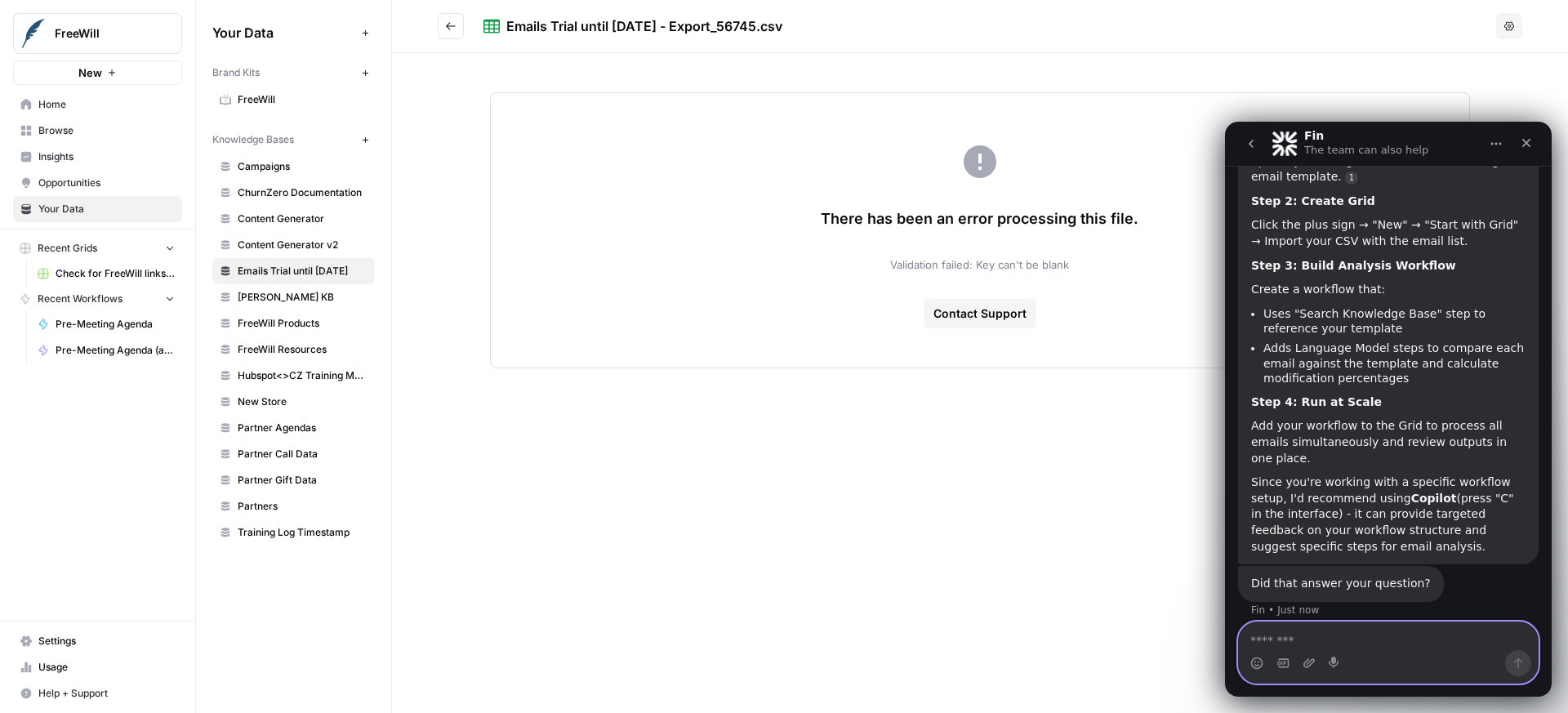
type textarea "**********"
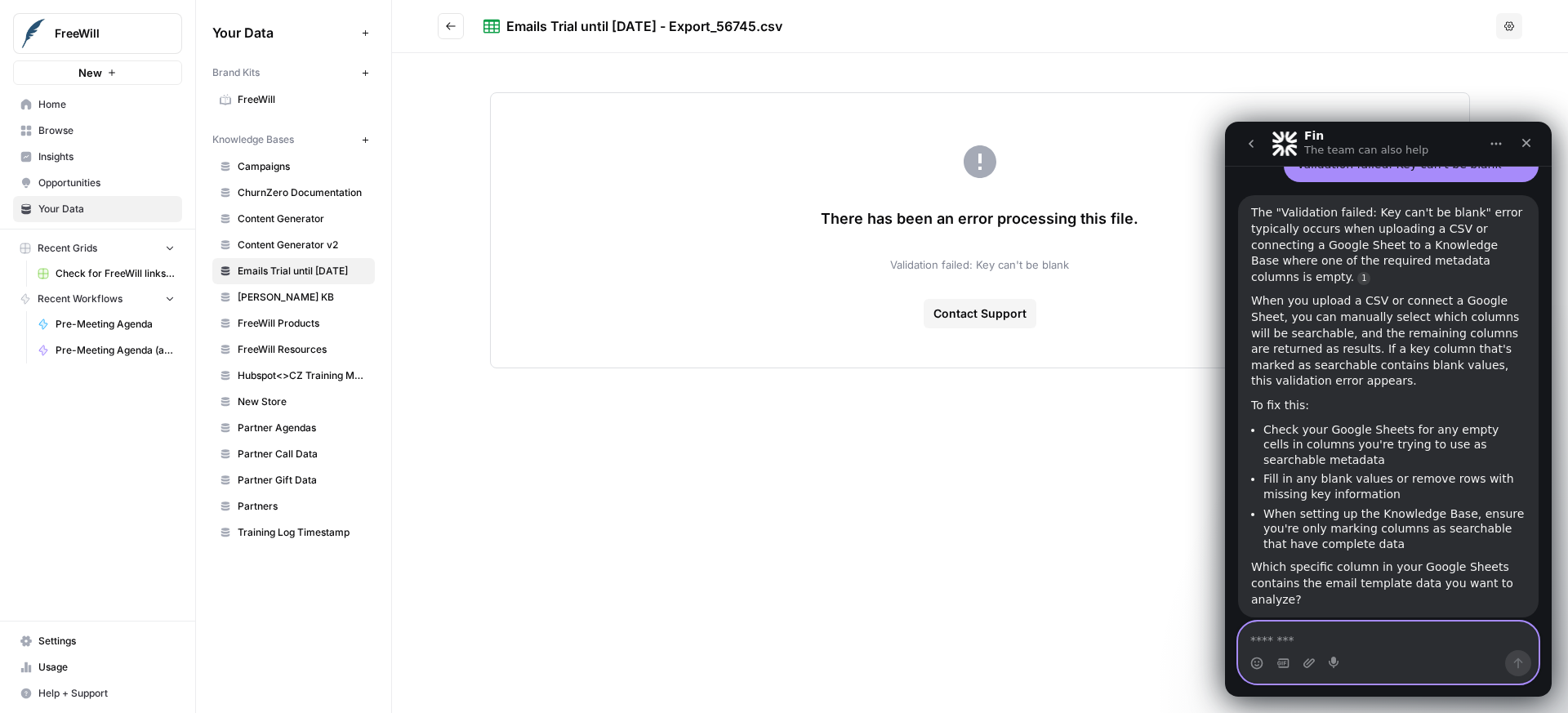
scroll to position [1596, 0]
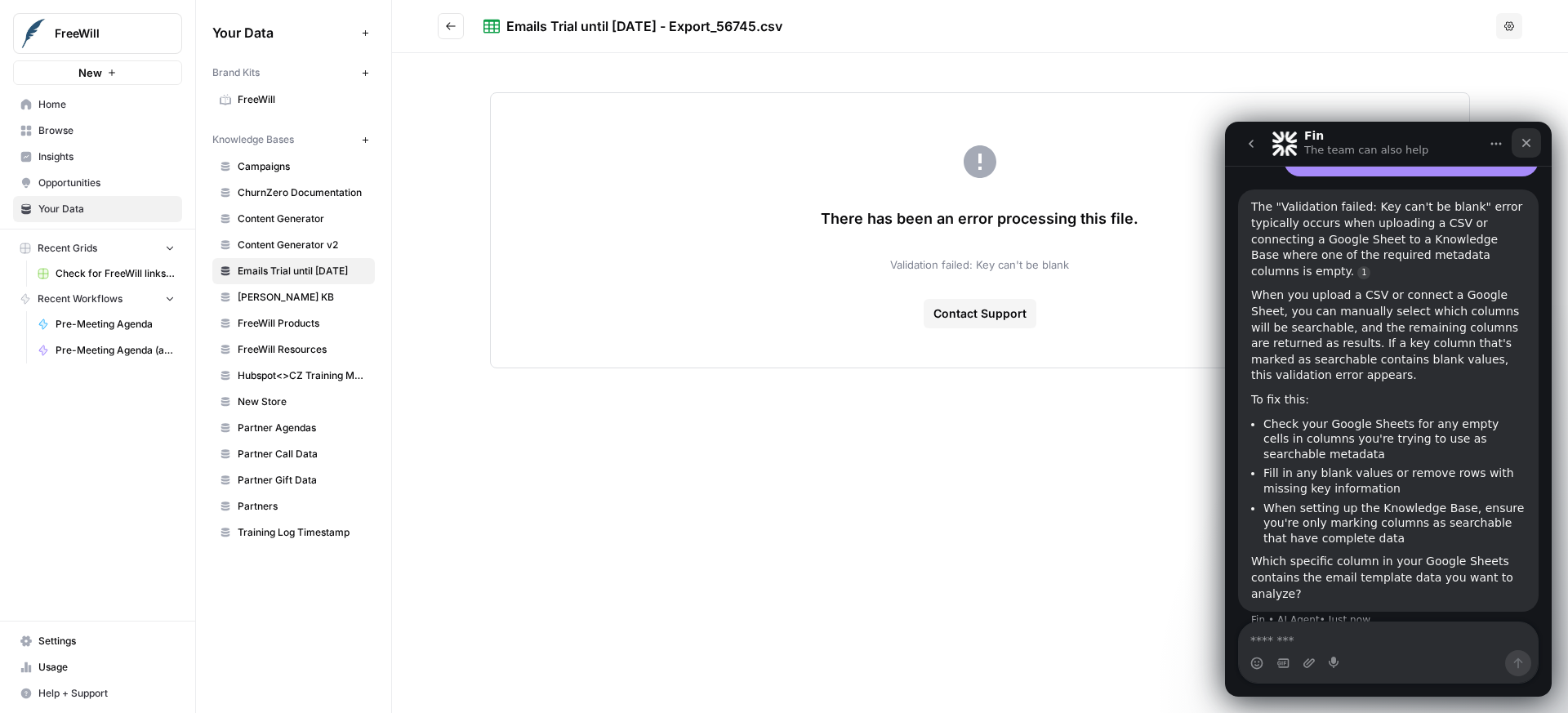
click at [1534, 135] on div "Close" at bounding box center [1527, 142] width 30 height 30
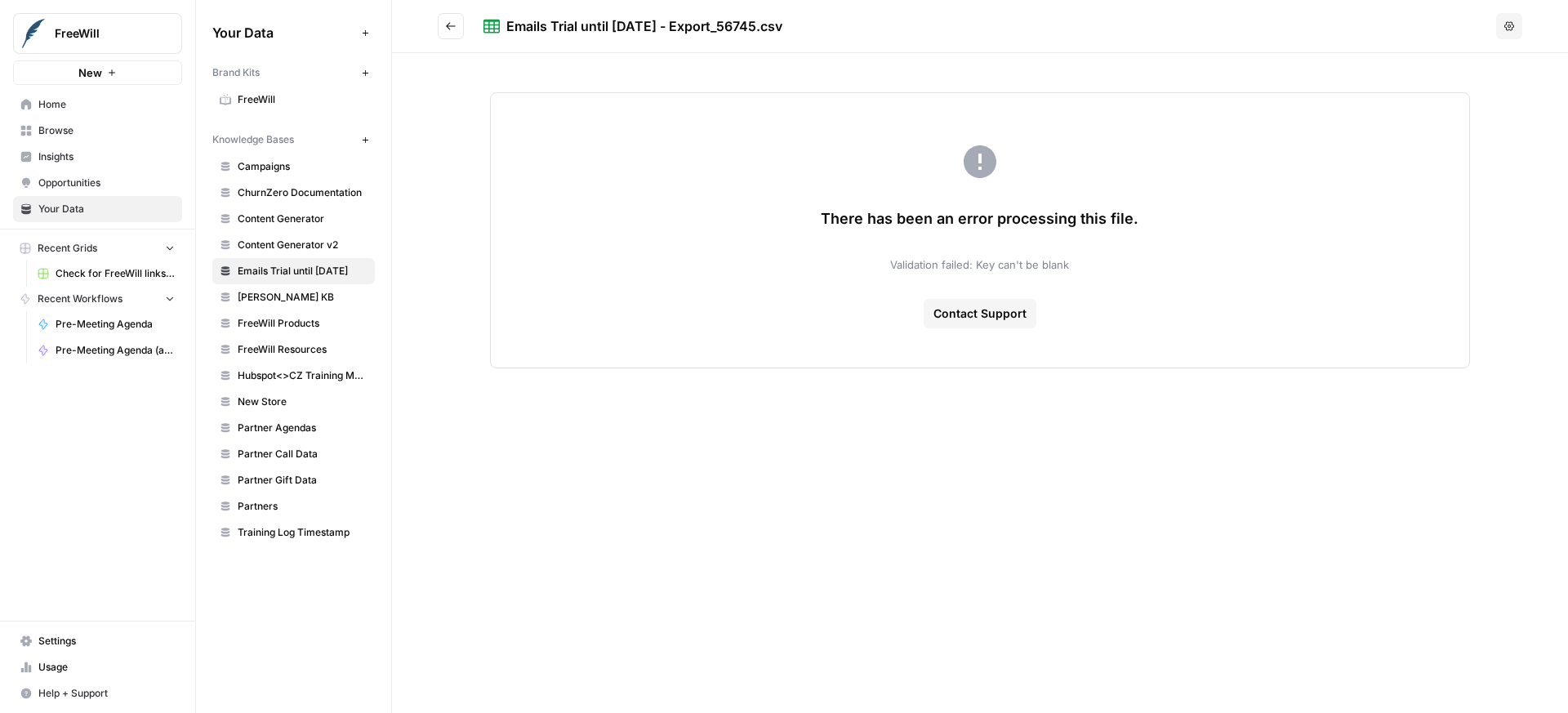
scroll to position [1607, 0]
click at [444, 28] on button "Go back" at bounding box center [451, 26] width 26 height 26
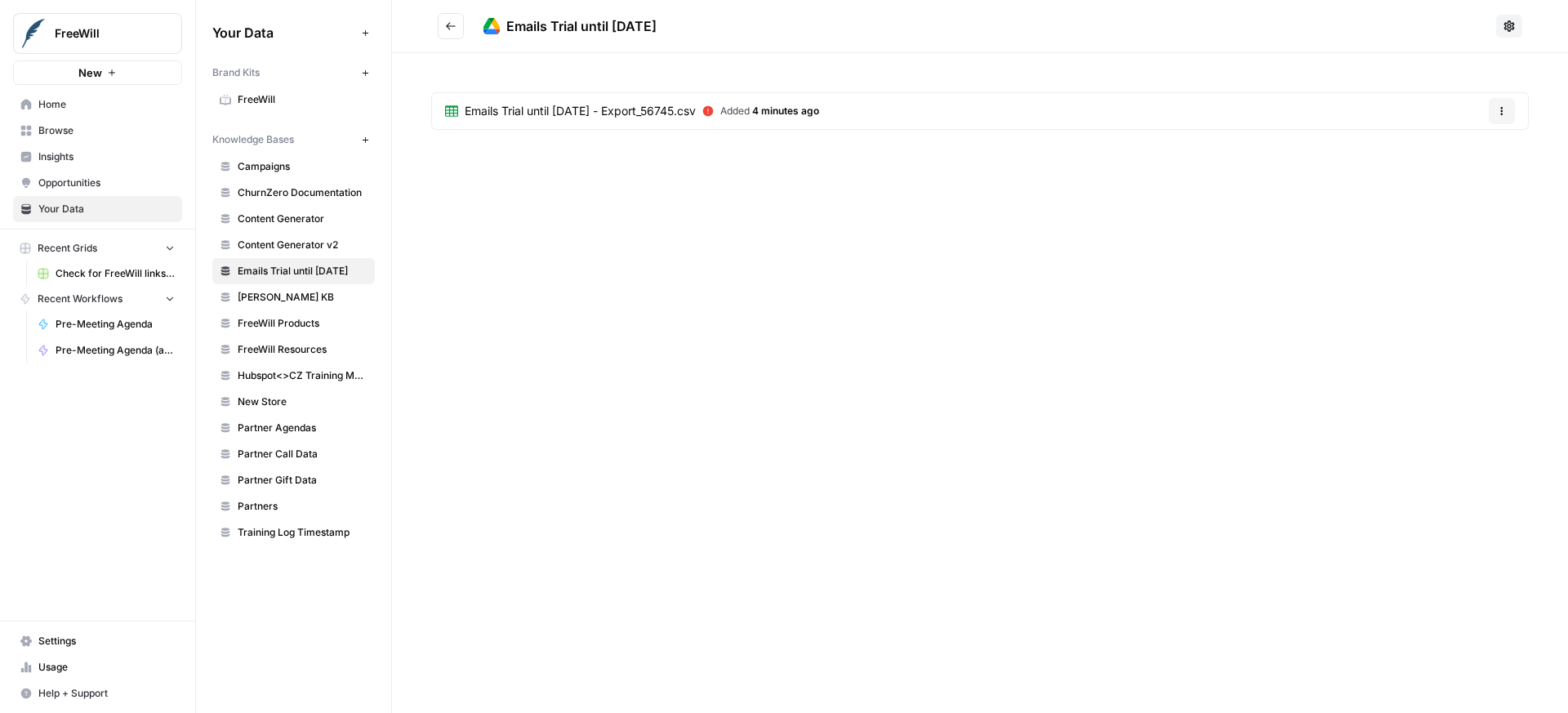
click at [1481, 111] on article "Emails Trial until 09/09/2025 - Export_56745.csv Added 4 minutes ago Options" at bounding box center [980, 111] width 1098 height 37
click at [1495, 111] on button "Options" at bounding box center [1502, 111] width 26 height 26
click at [1470, 139] on button "Delete File" at bounding box center [1462, 150] width 90 height 23
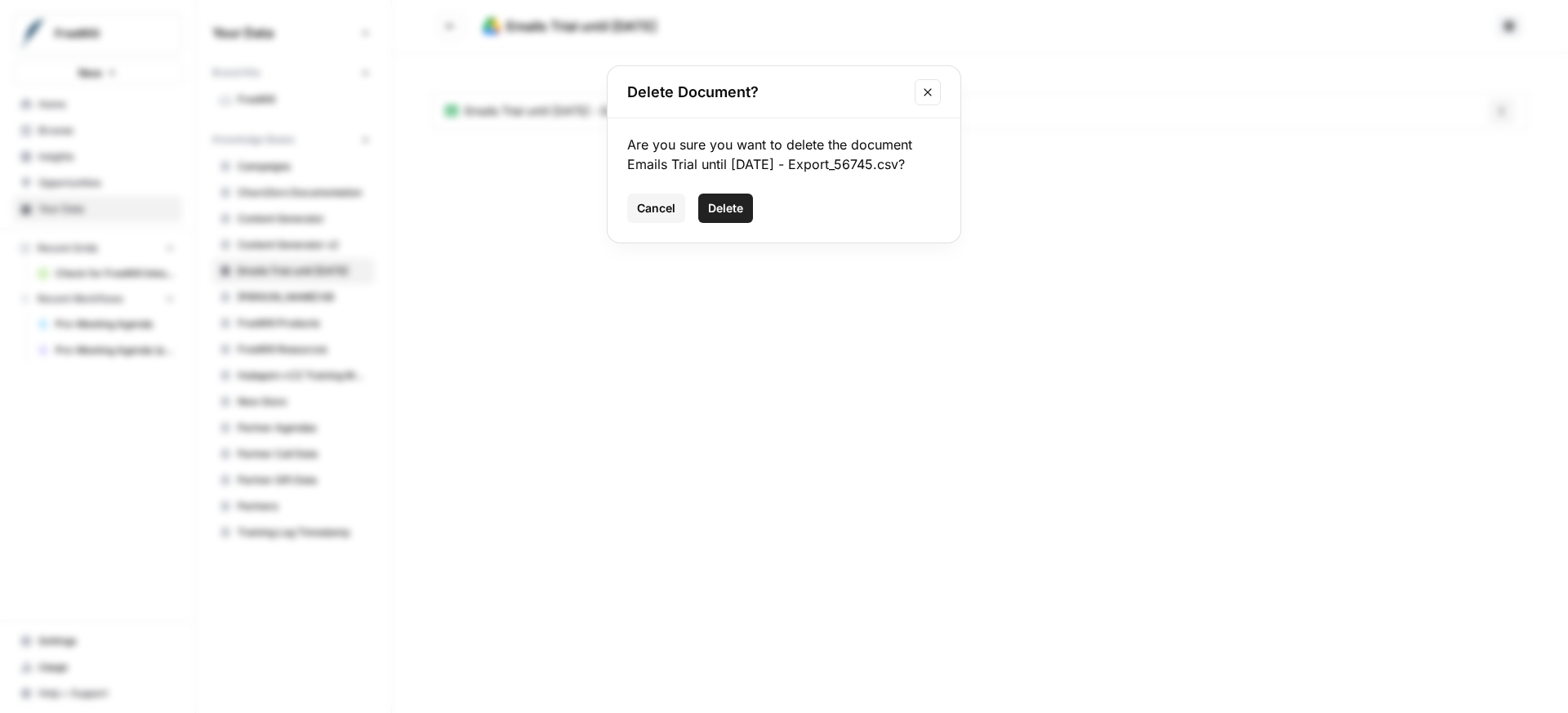
click at [733, 208] on span "Delete" at bounding box center [725, 208] width 36 height 16
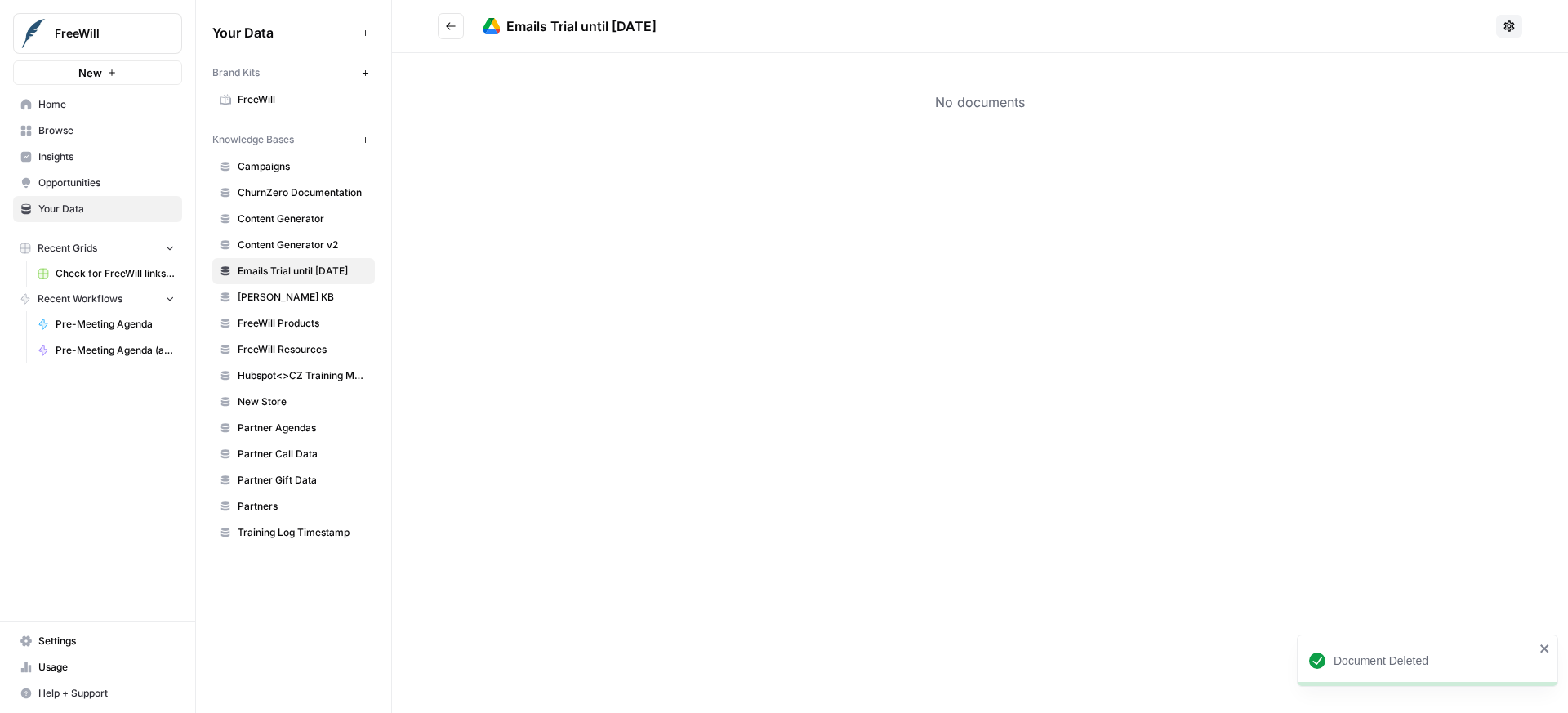
click at [460, 27] on button "Go back" at bounding box center [451, 26] width 26 height 26
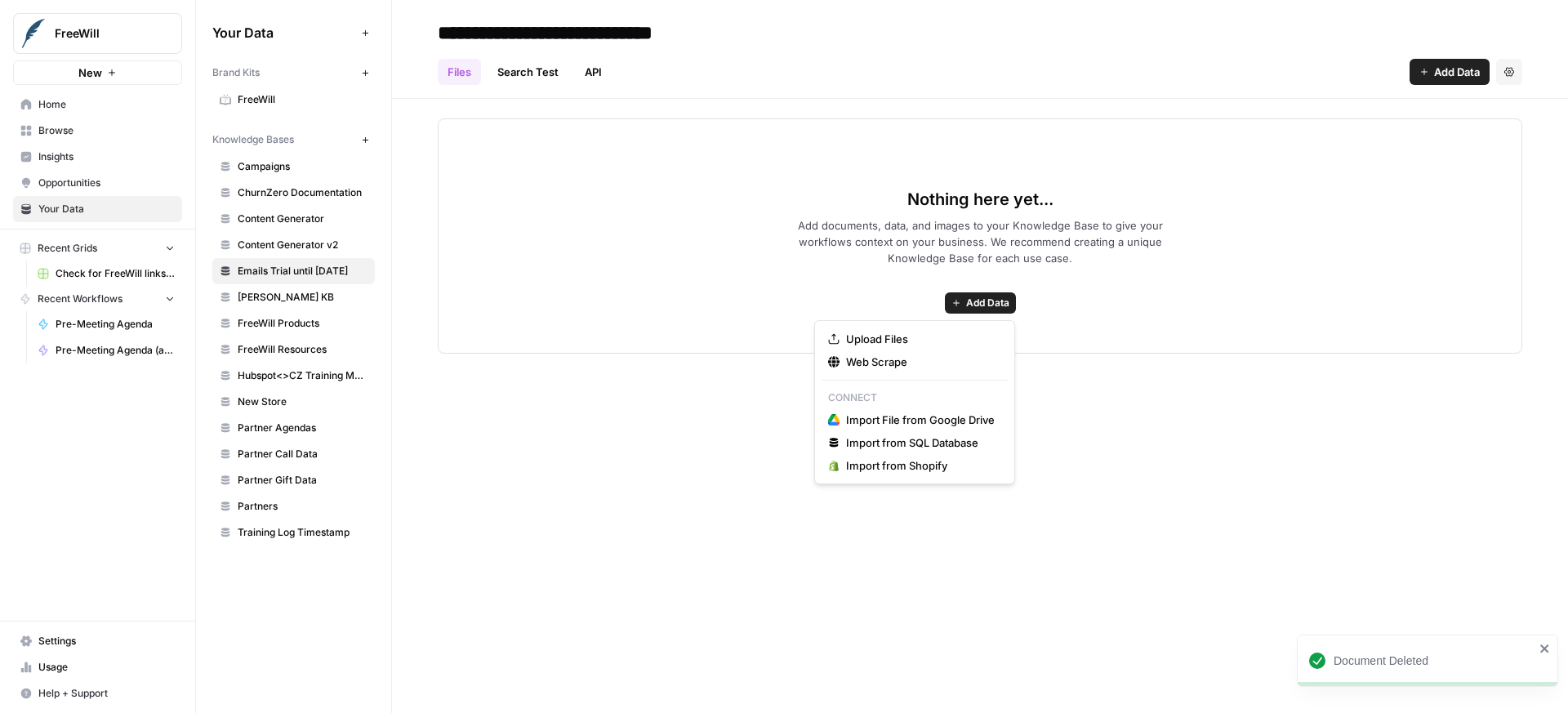
click at [974, 307] on span "Add Data" at bounding box center [988, 303] width 43 height 14
click at [919, 421] on span "Import File from Google Drive" at bounding box center [920, 419] width 149 height 16
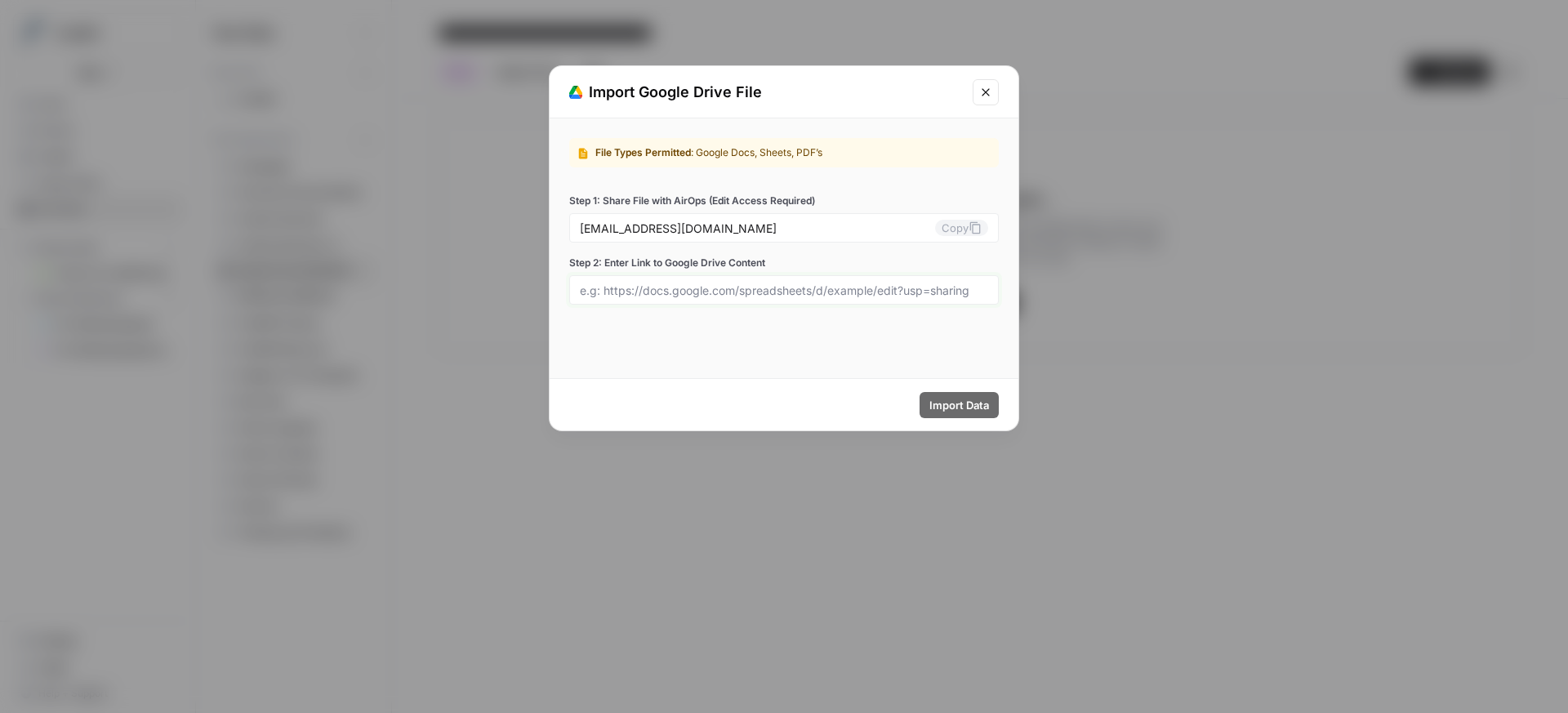
click at [739, 283] on input "Step 2: Enter Link to Google Drive Content" at bounding box center [784, 289] width 408 height 14
paste input "https://docs.google.com/spreadsheets/d/1sBup8awJyXG68tdWbnsc-WCoas2I3kdZqZIcj5Z…"
type input "https://docs.google.com/spreadsheets/d/1sBup8awJyXG68tdWbnsc-WCoas2I3kdZqZIcj5Z…"
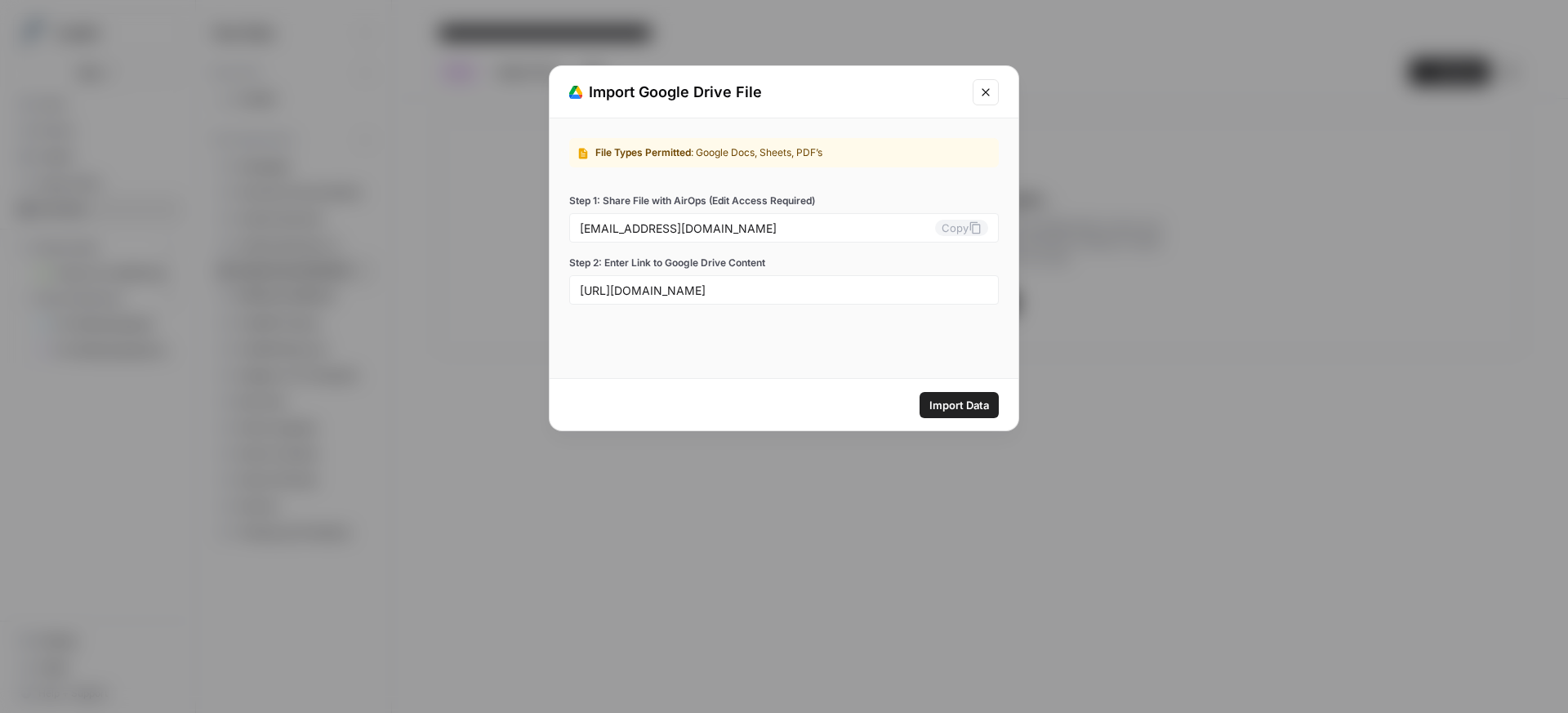
click at [957, 404] on span "Import Data" at bounding box center [959, 405] width 60 height 16
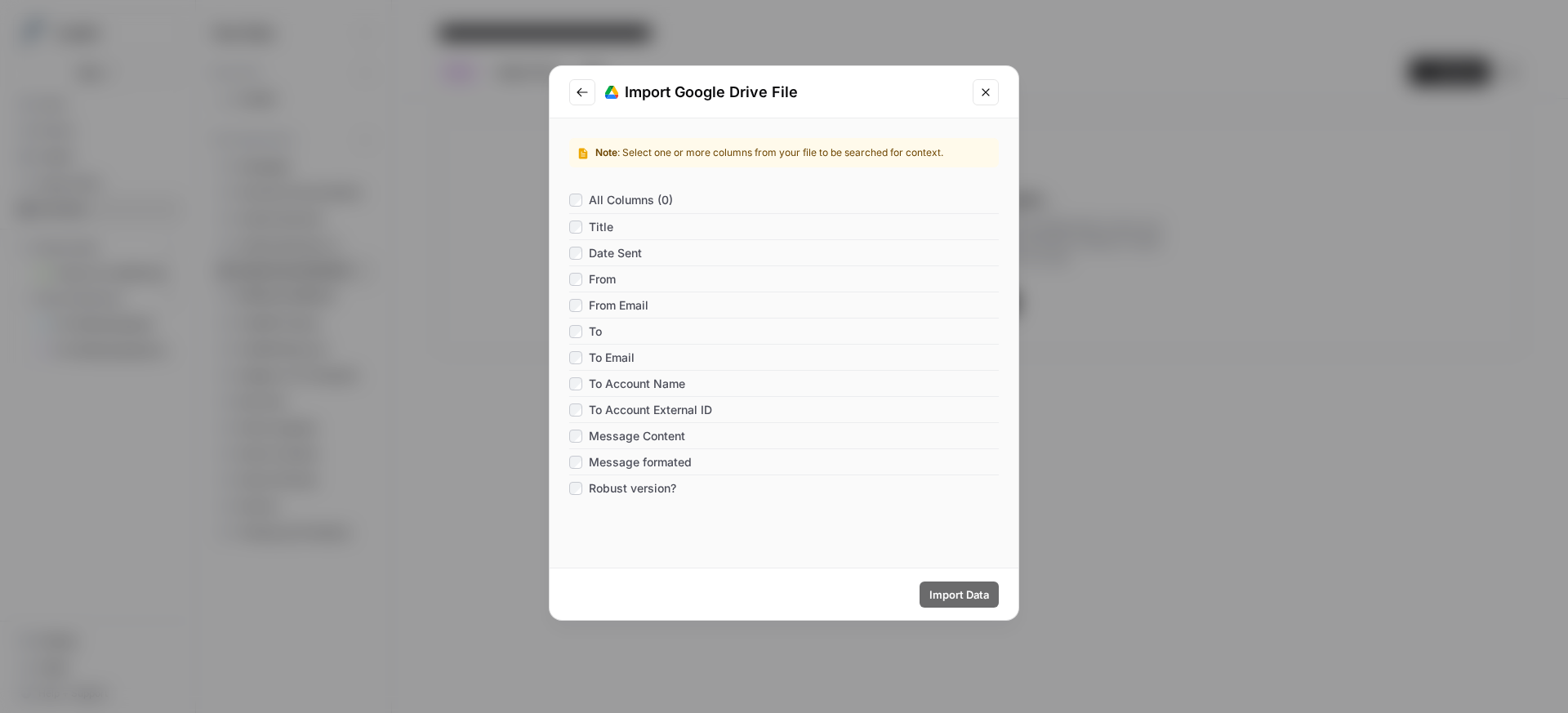
click at [634, 198] on span "All Columns (0)" at bounding box center [631, 200] width 85 height 16
click at [929, 597] on span "Import Data" at bounding box center [959, 594] width 60 height 16
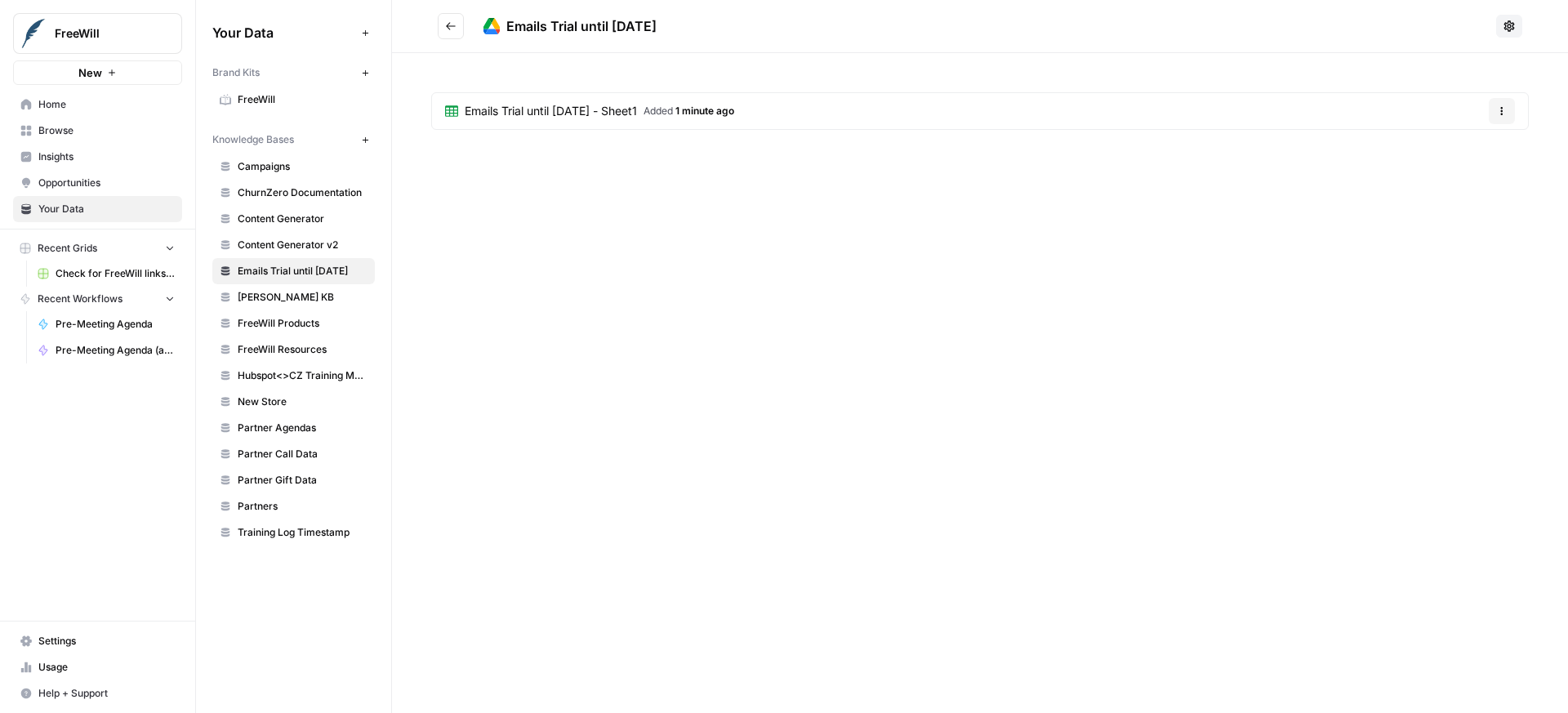
click at [610, 117] on span "Emails Trial until [DATE] - Sheet1" at bounding box center [551, 111] width 172 height 16
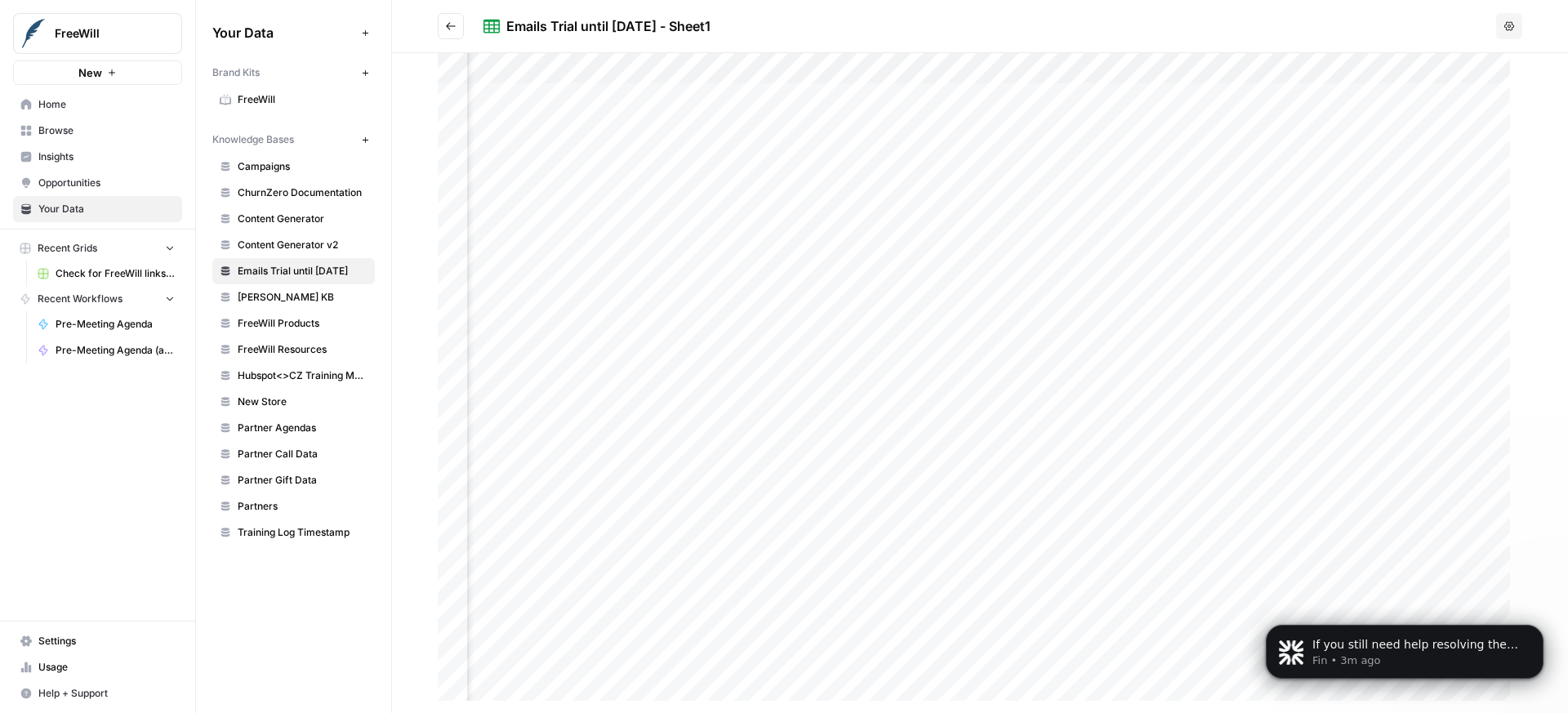
scroll to position [1724, 0]
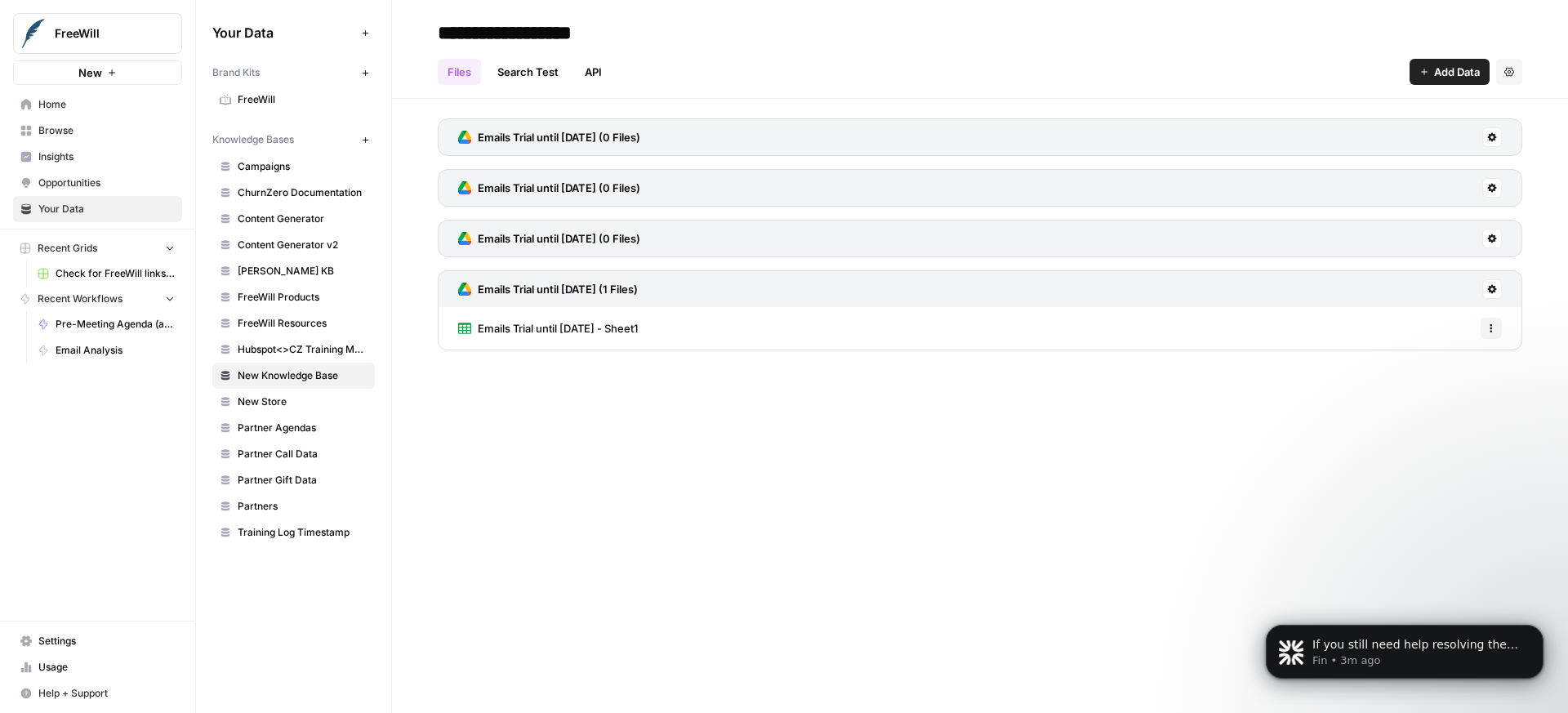
click at [804, 283] on div "Emails Trial until 09/09/2025 (1 Files)" at bounding box center [980, 288] width 1085 height 37
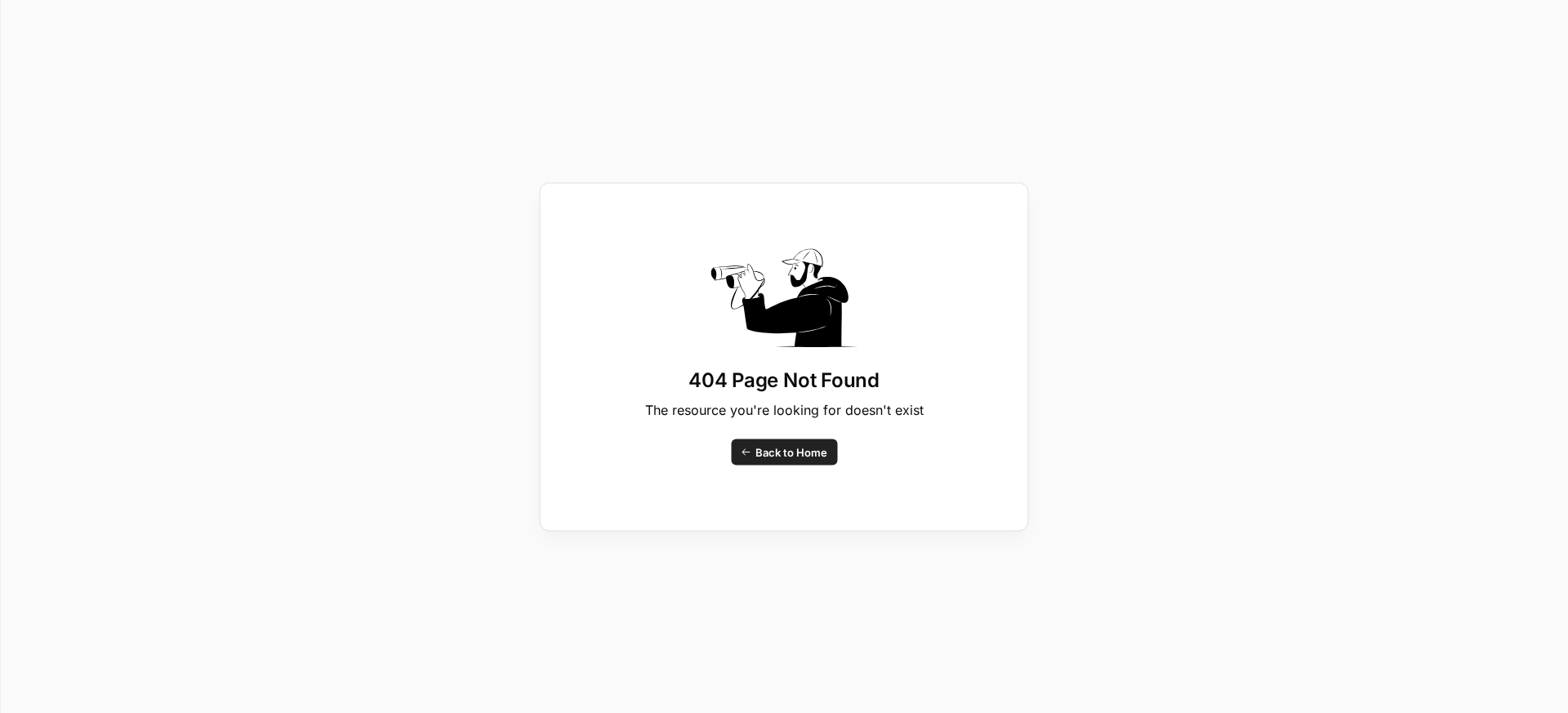
click at [821, 458] on span "Back to Home" at bounding box center [791, 452] width 72 height 16
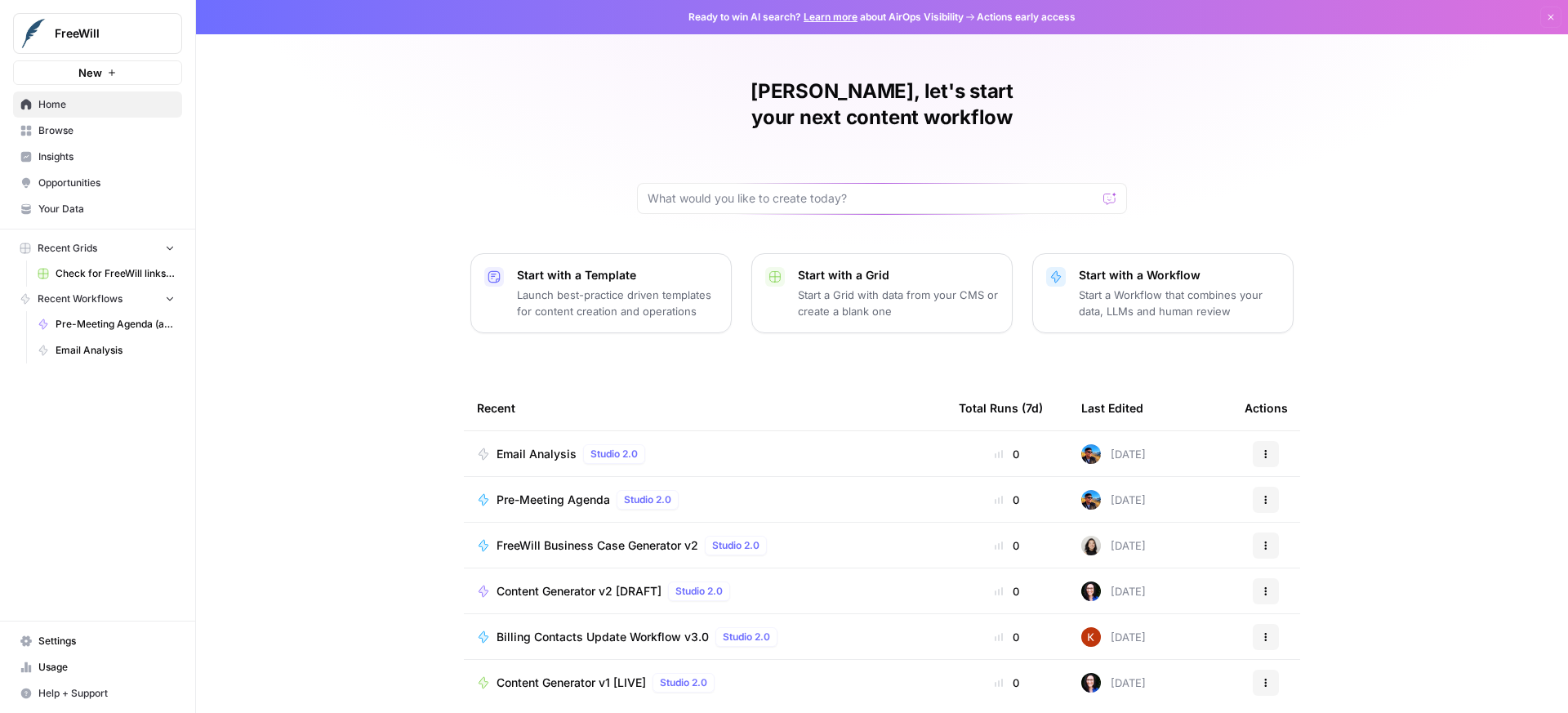
click at [821, 444] on div "Email Analysis Studio 2.0" at bounding box center [704, 454] width 455 height 19
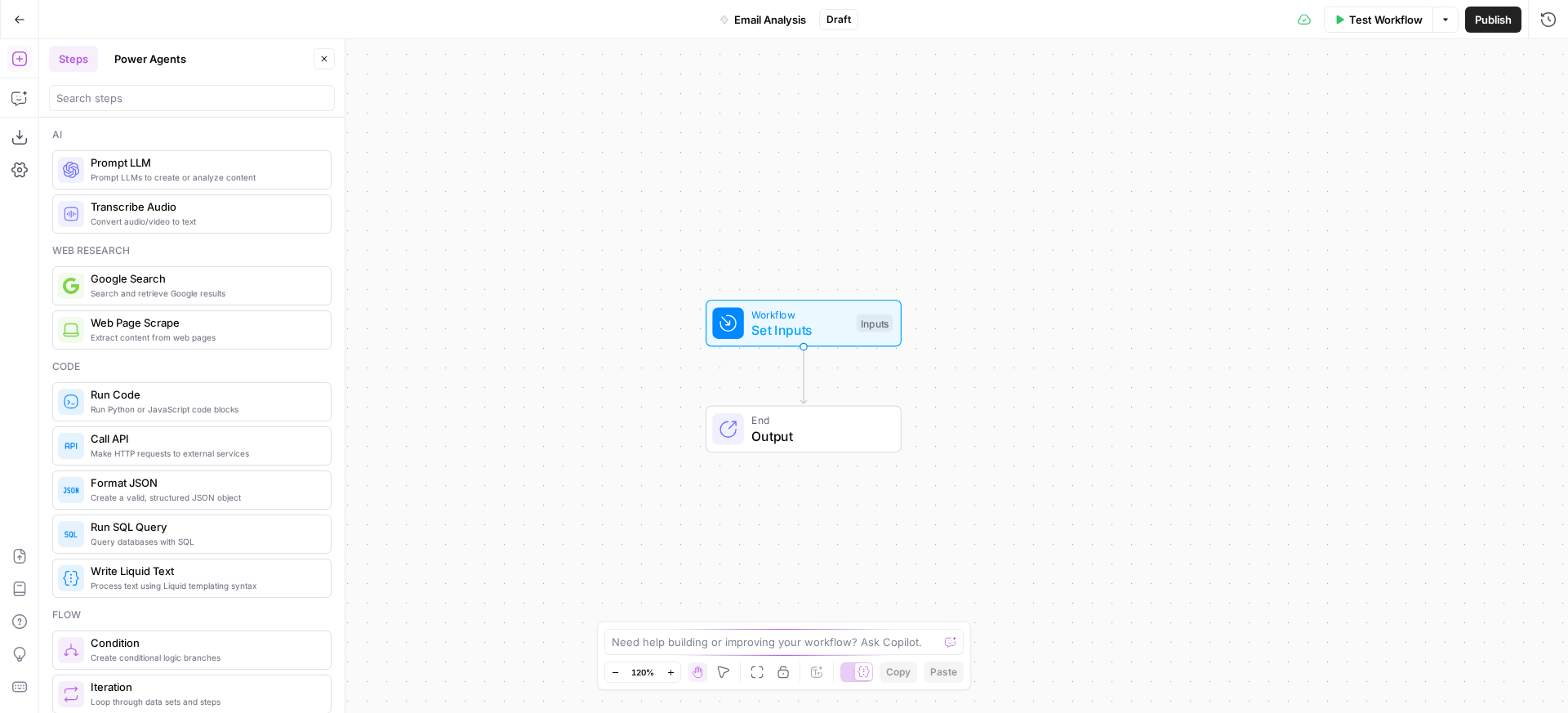
click at [1121, 299] on div "Workflow Set Inputs Inputs End Output" at bounding box center [803, 376] width 1529 height 674
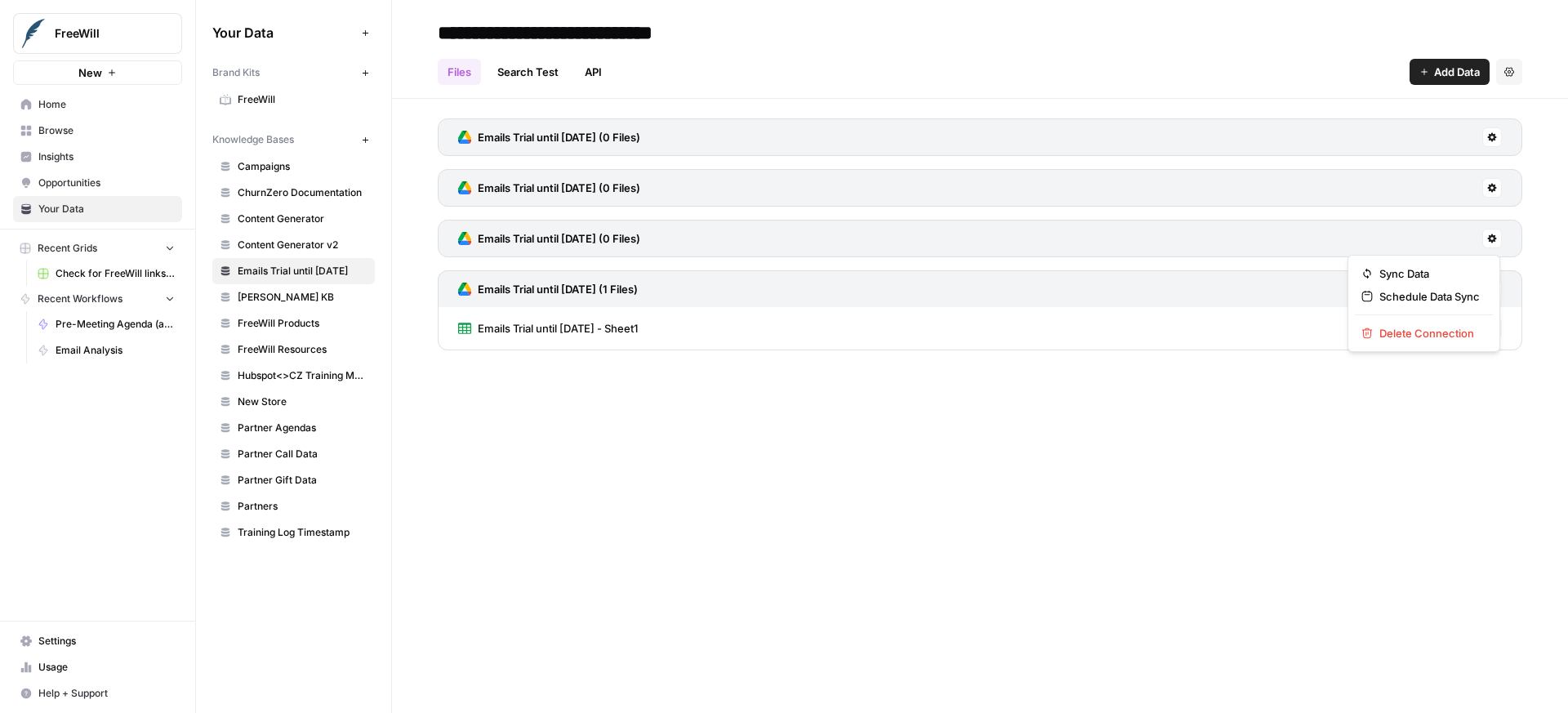
click at [1492, 240] on icon at bounding box center [1492, 238] width 9 height 9
click at [1425, 332] on span "Delete Connection" at bounding box center [1430, 332] width 101 height 16
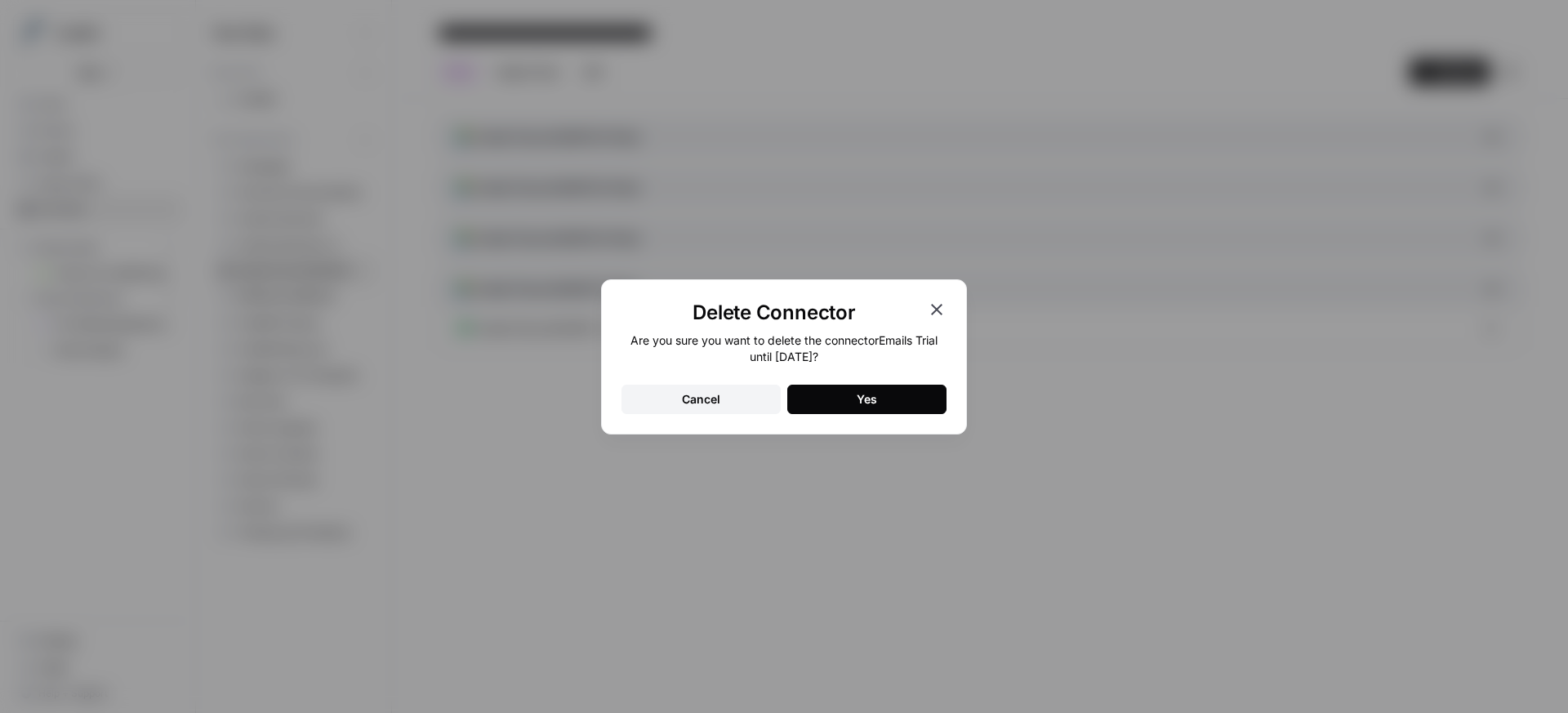
click at [831, 406] on button "Yes" at bounding box center [868, 399] width 159 height 30
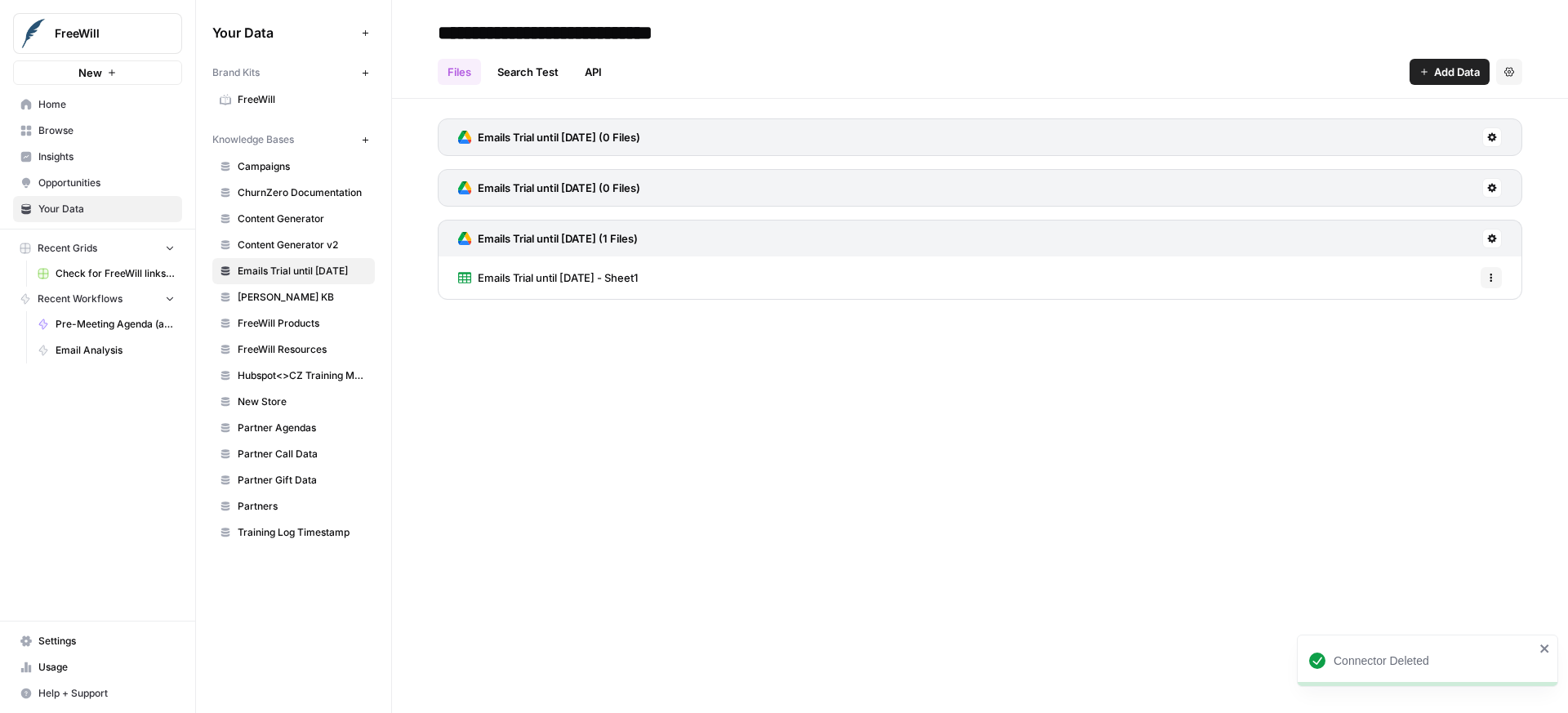
click at [1495, 189] on icon at bounding box center [1492, 187] width 9 height 9
click at [1393, 289] on span "Delete Connection" at bounding box center [1430, 283] width 101 height 16
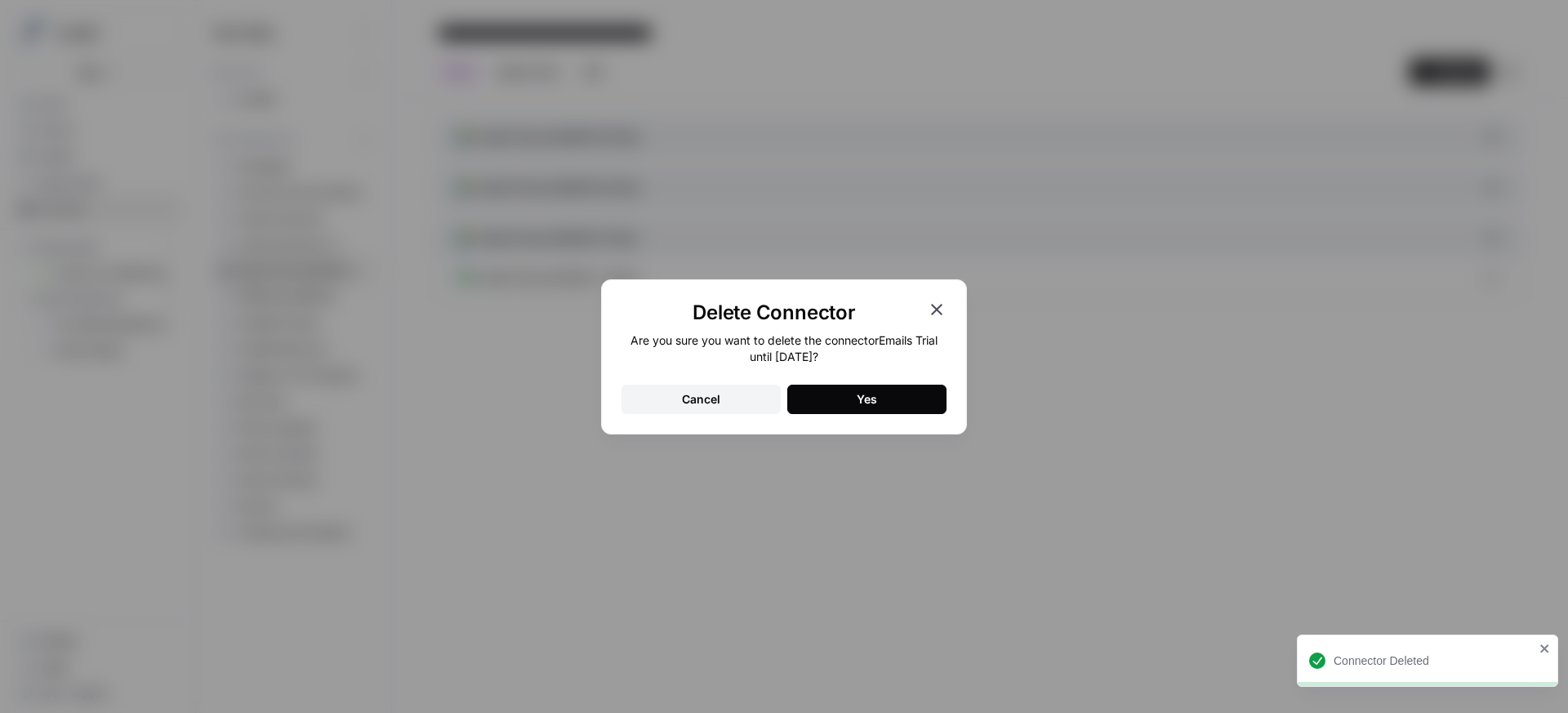
click at [880, 406] on button "Yes" at bounding box center [868, 399] width 159 height 30
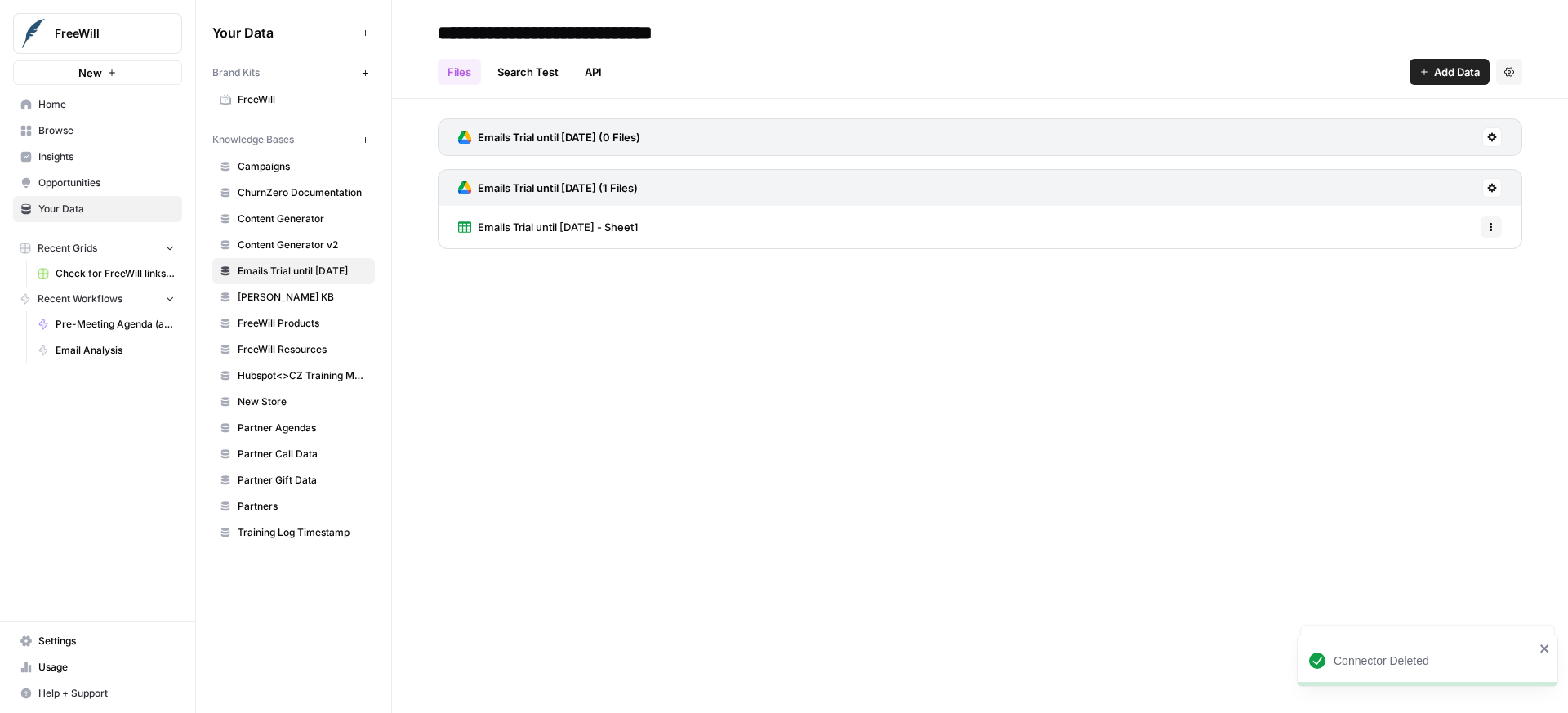
click at [1494, 139] on icon at bounding box center [1492, 137] width 9 height 9
click at [1445, 232] on span "Delete Connection" at bounding box center [1430, 232] width 101 height 16
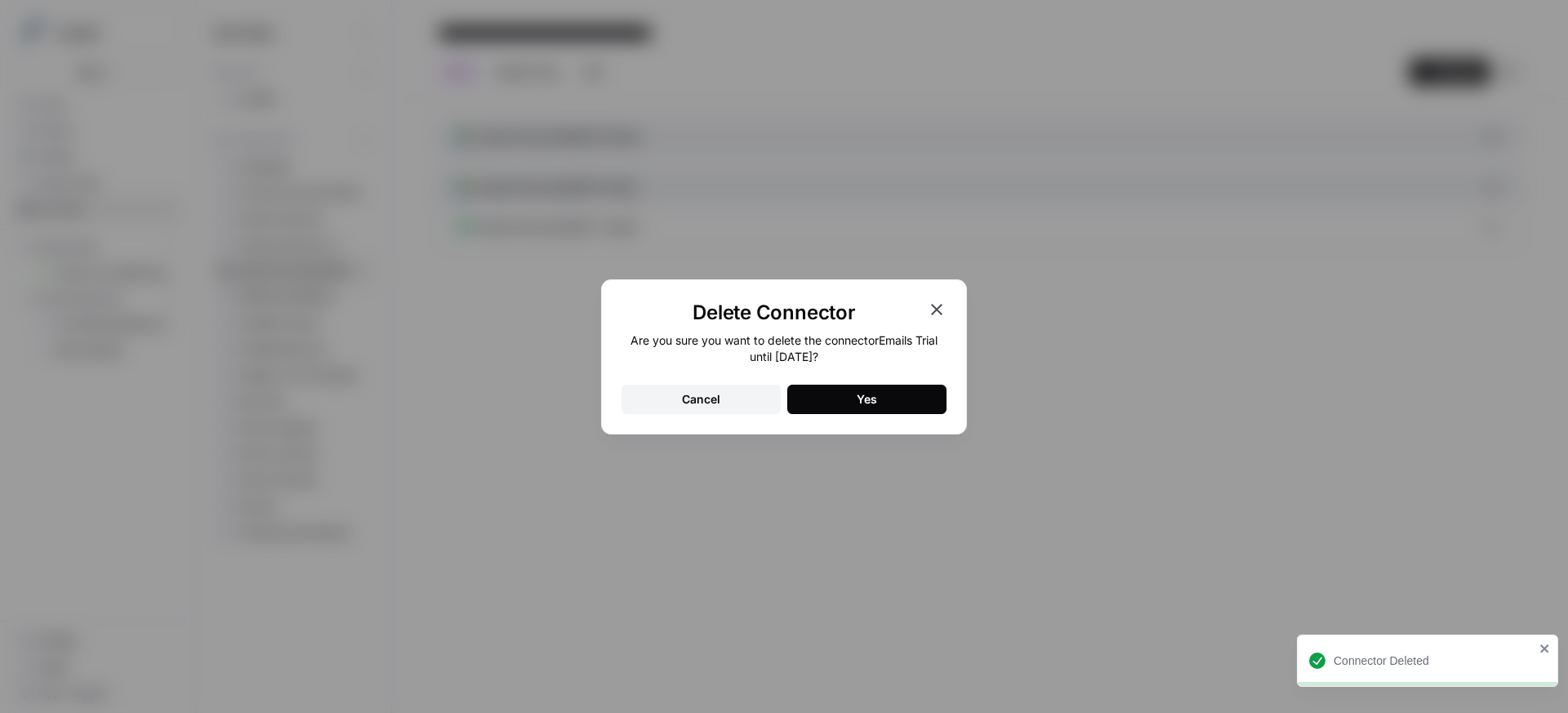
click at [867, 400] on div "Yes" at bounding box center [867, 399] width 20 height 16
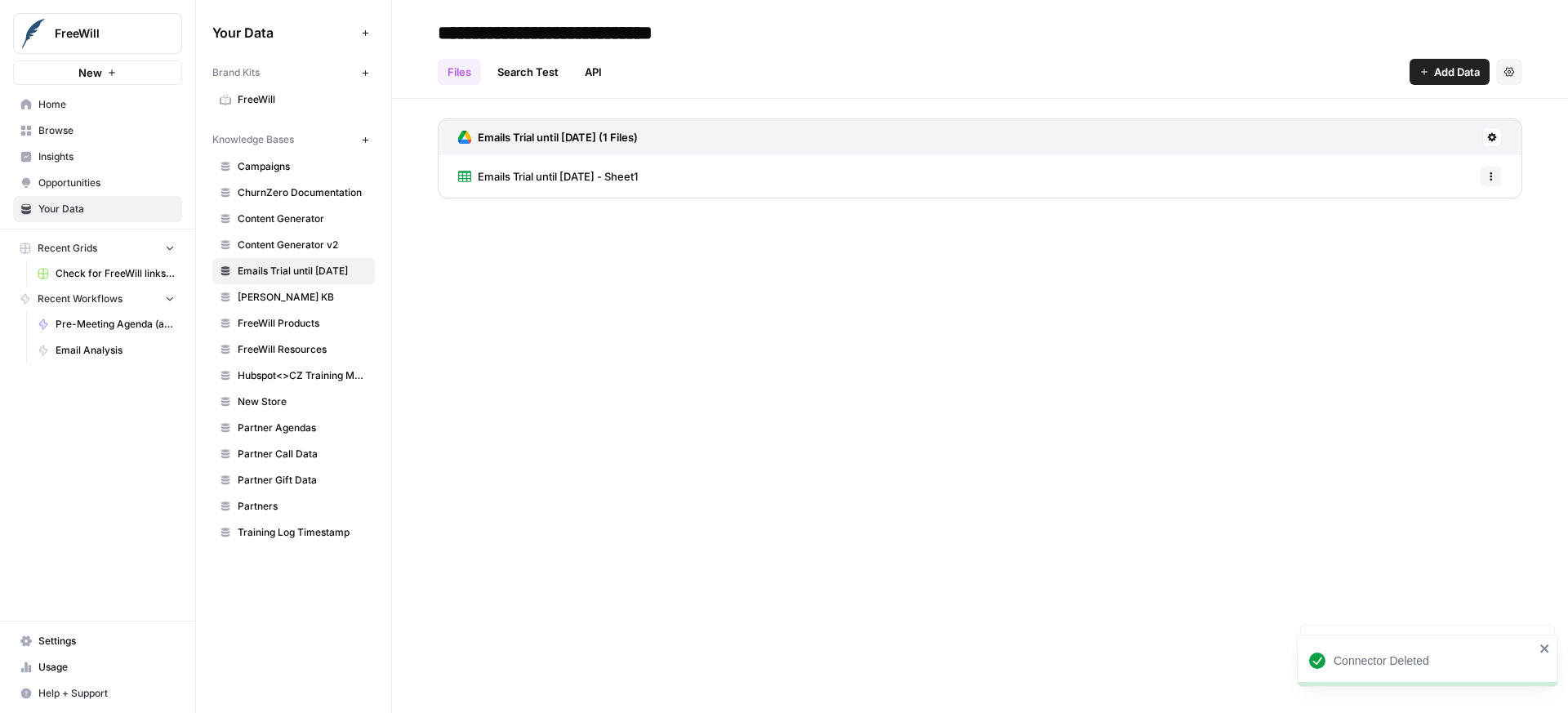
click at [827, 369] on div "**********" at bounding box center [980, 356] width 1176 height 713
